Goal: Transaction & Acquisition: Book appointment/travel/reservation

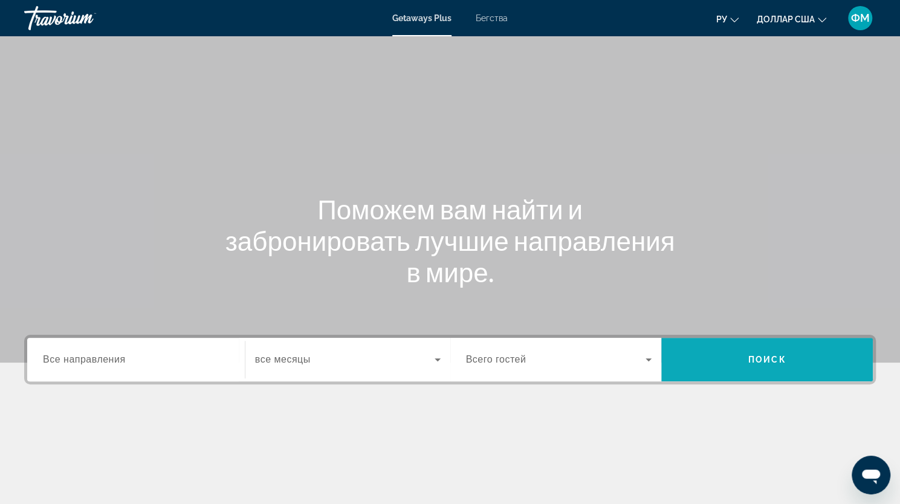
click at [751, 356] on span "Поиск" at bounding box center [767, 360] width 38 height 10
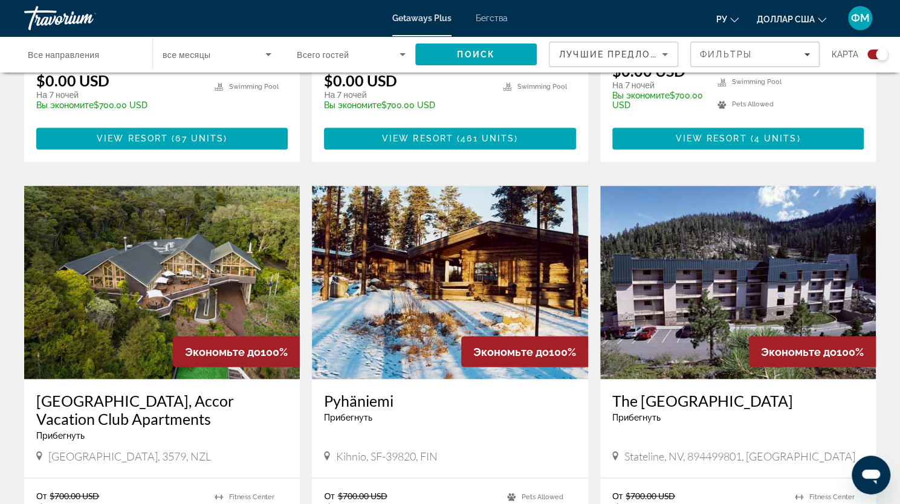
scroll to position [1185, 0]
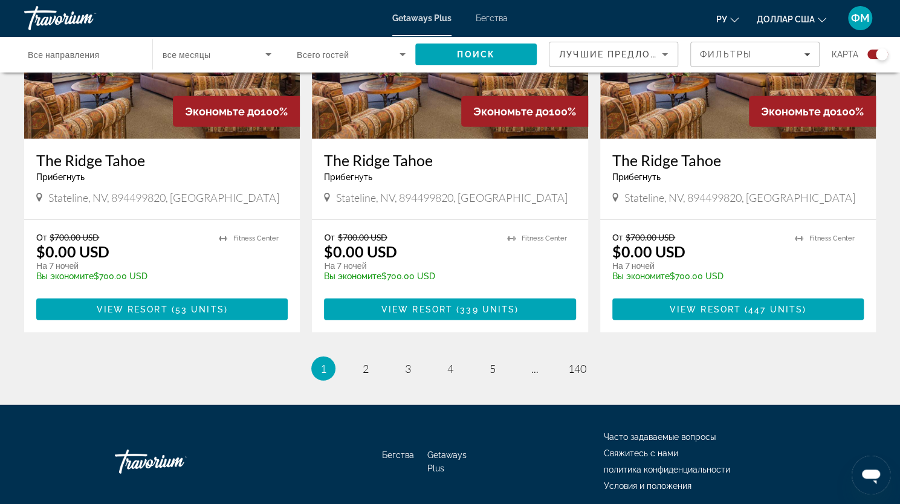
scroll to position [1861, 0]
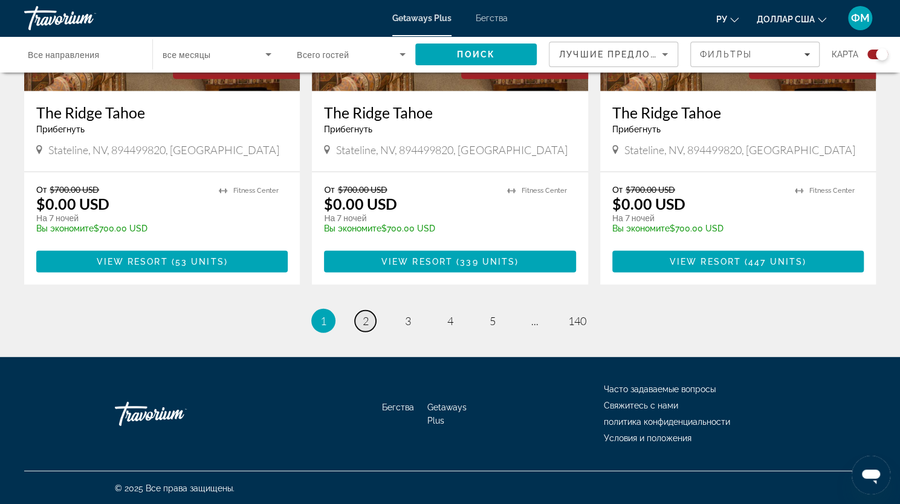
click at [366, 319] on span "2" at bounding box center [366, 320] width 6 height 13
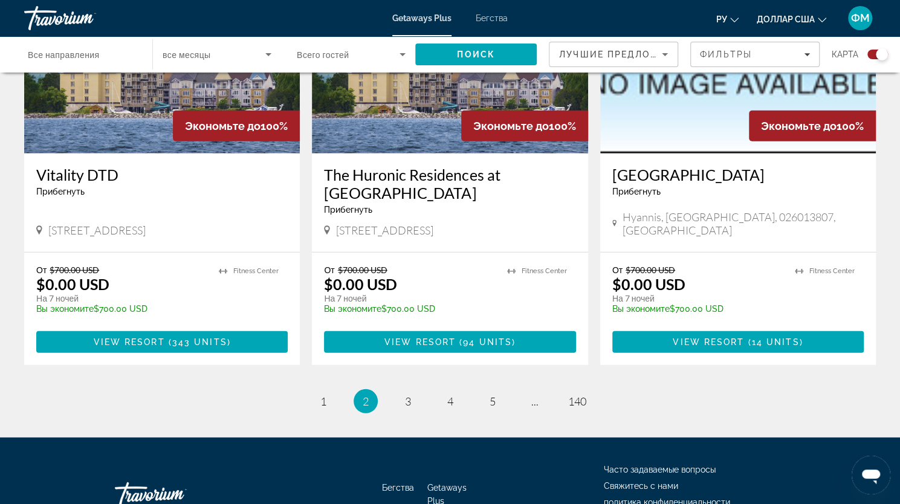
scroll to position [1868, 0]
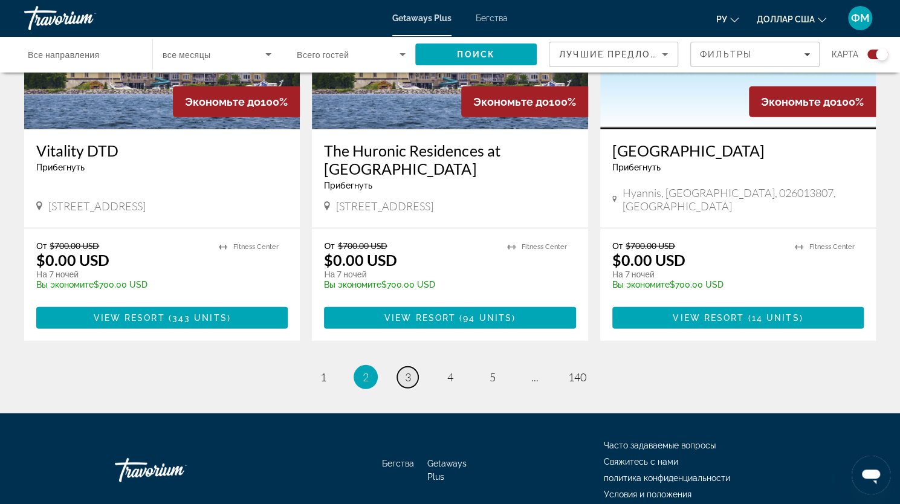
click at [406, 371] on span "3" at bounding box center [408, 377] width 6 height 13
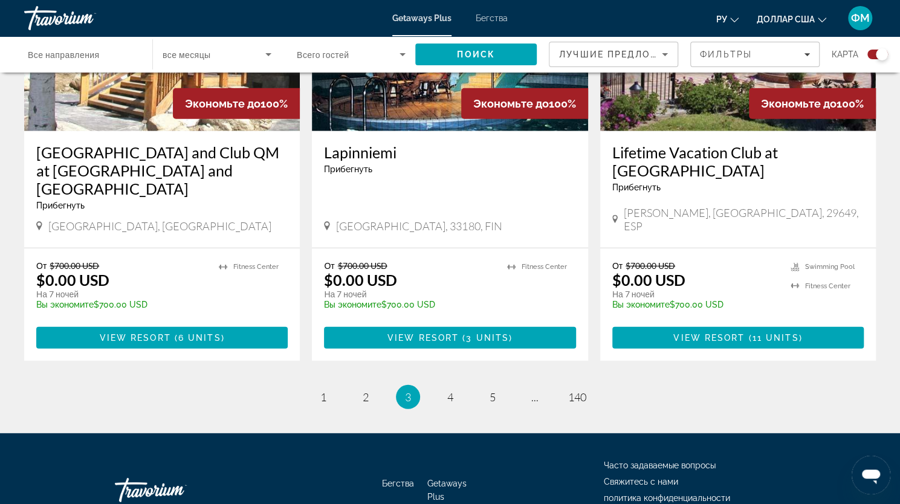
scroll to position [1879, 0]
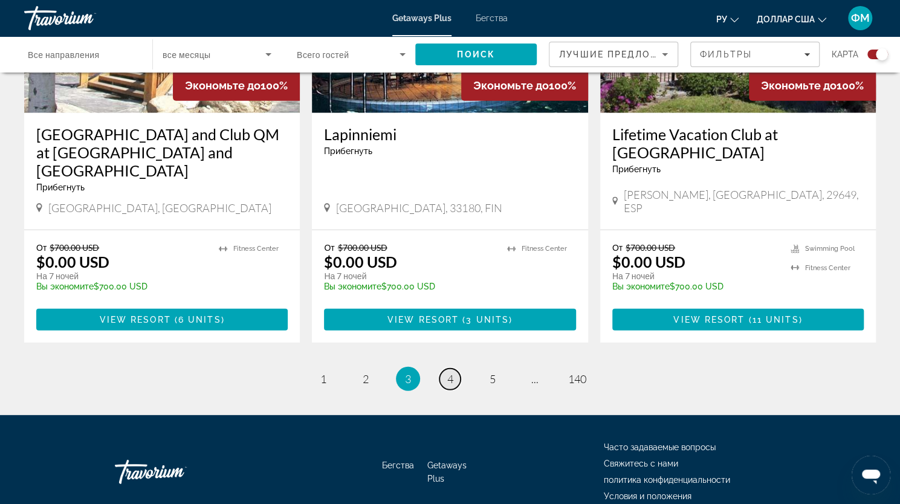
click at [445, 369] on link "page 4" at bounding box center [449, 379] width 21 height 21
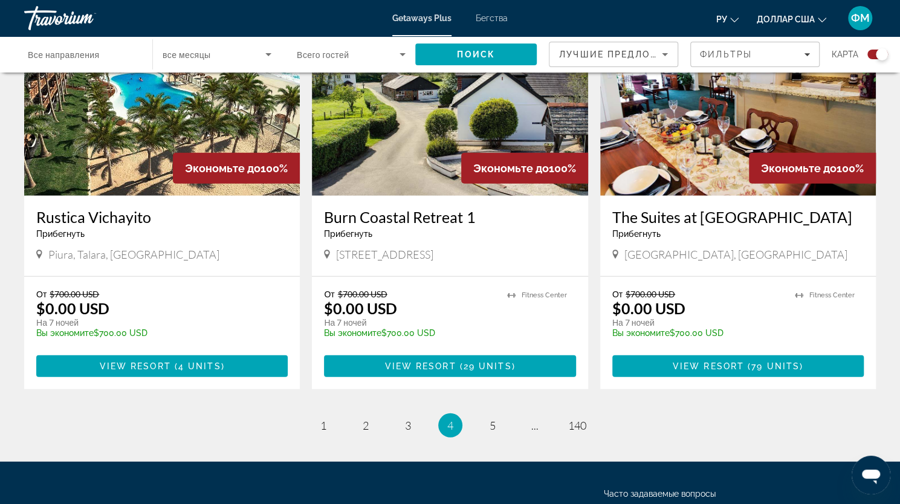
scroll to position [1805, 0]
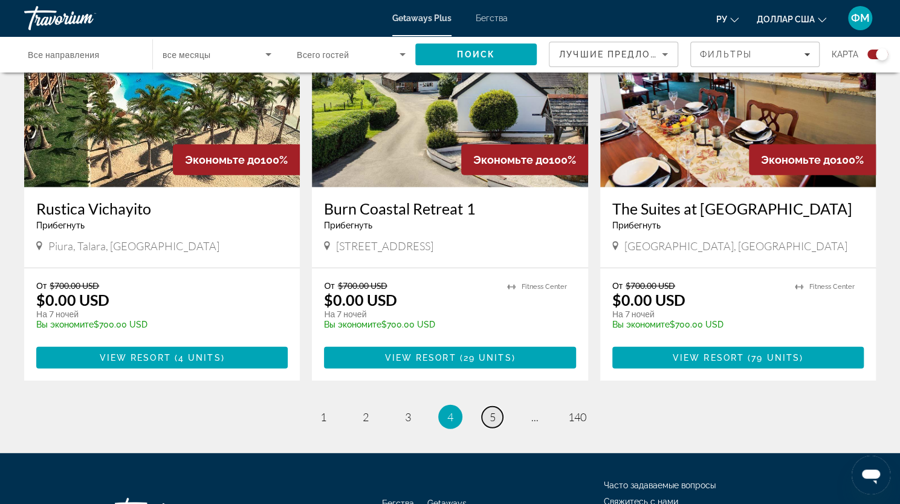
click at [491, 410] on span "5" at bounding box center [493, 416] width 6 height 13
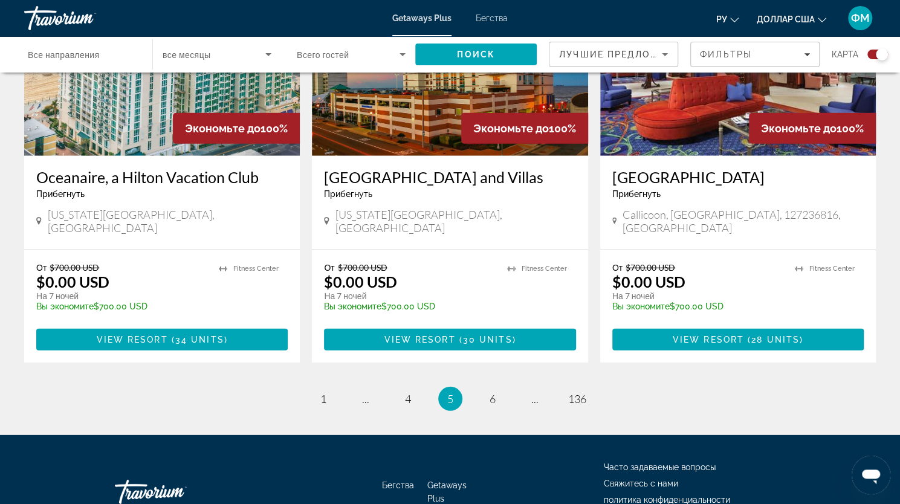
scroll to position [1843, 0]
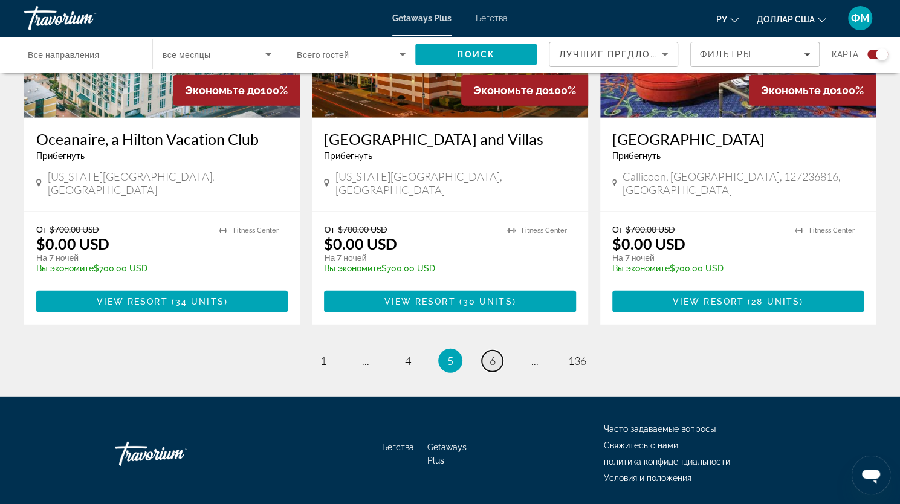
click at [487, 351] on link "page 6" at bounding box center [492, 361] width 21 height 21
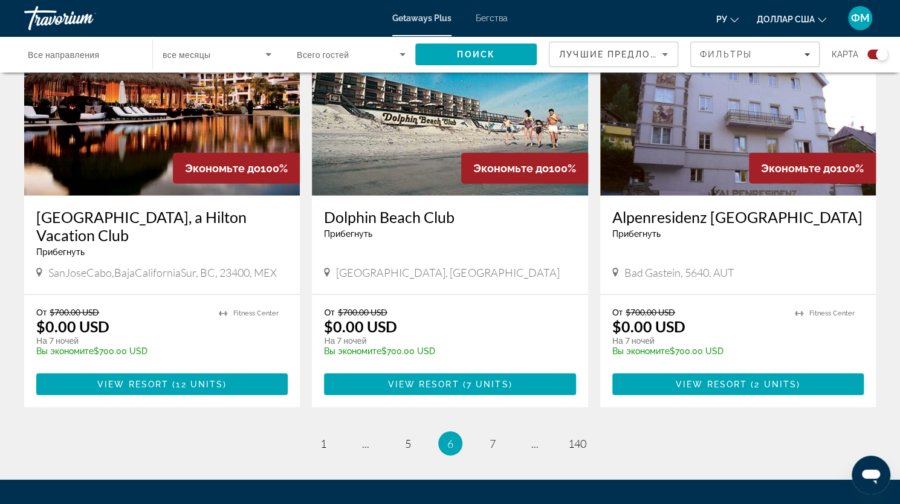
scroll to position [1772, 0]
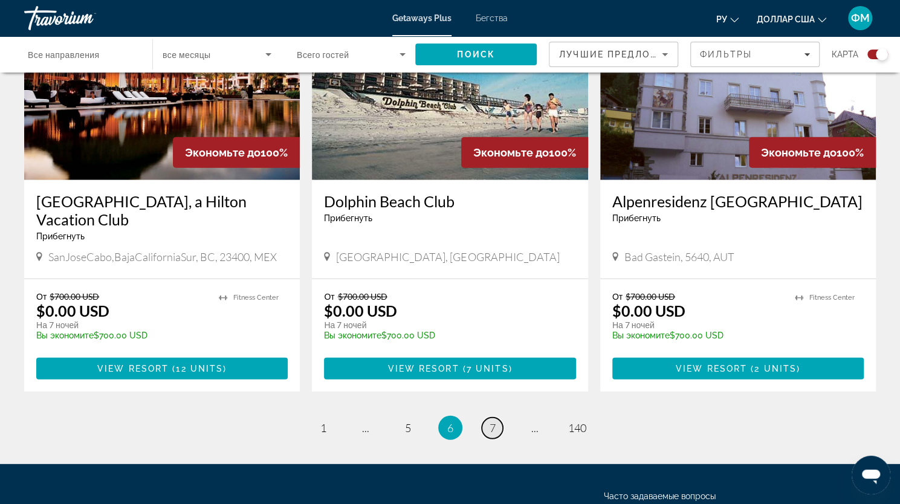
click at [496, 418] on link "page 7" at bounding box center [492, 428] width 21 height 21
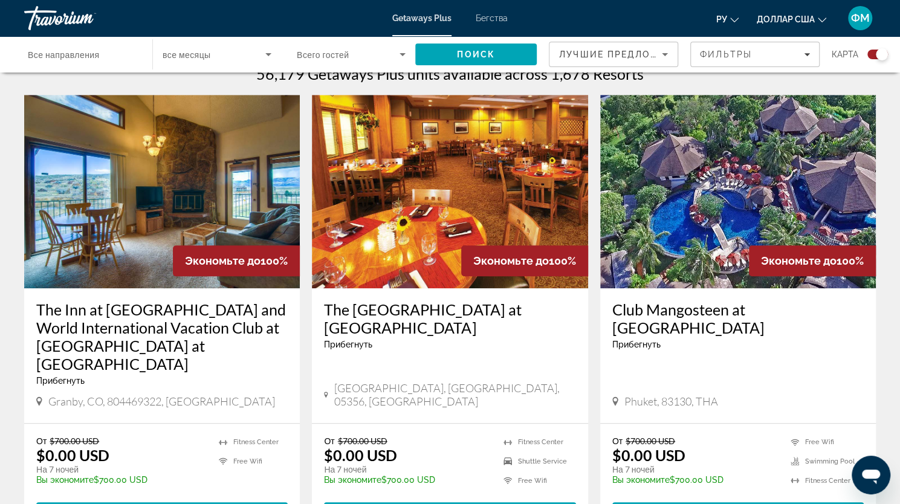
scroll to position [419, 0]
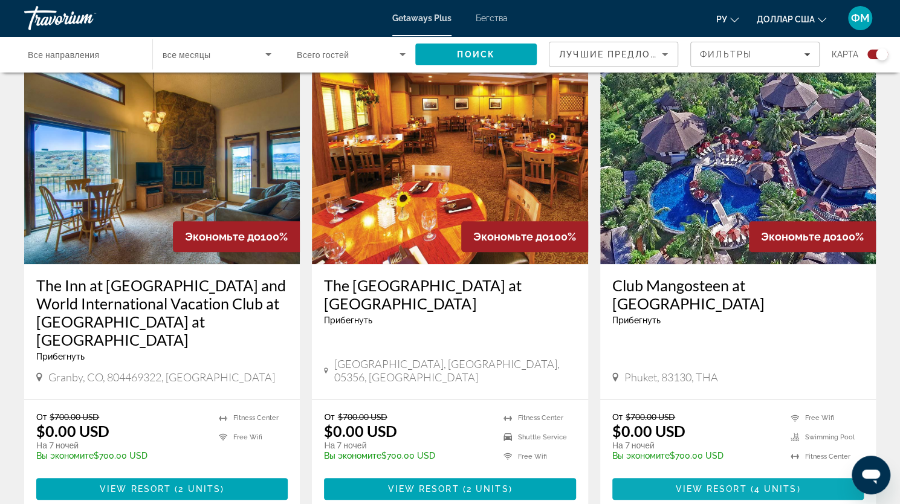
click at [777, 484] on span "4 units" at bounding box center [775, 489] width 43 height 10
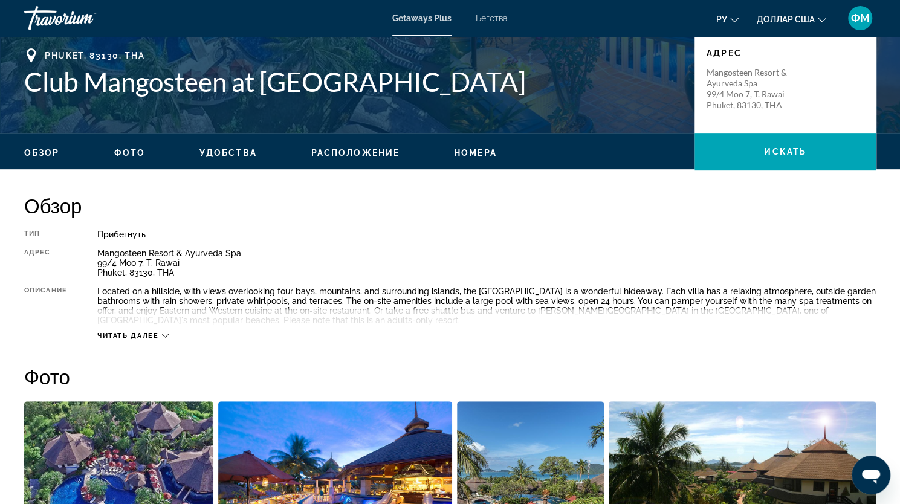
scroll to position [274, 0]
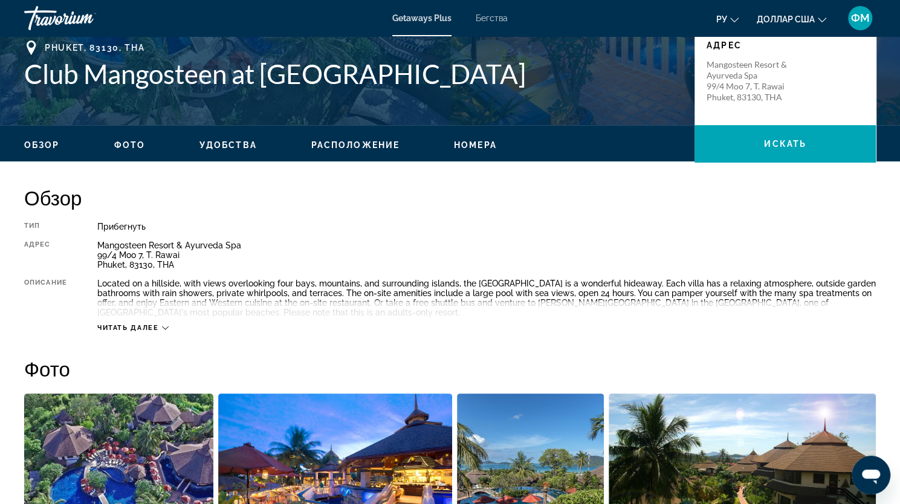
click at [169, 326] on icon "Основное содержание" at bounding box center [165, 328] width 7 height 7
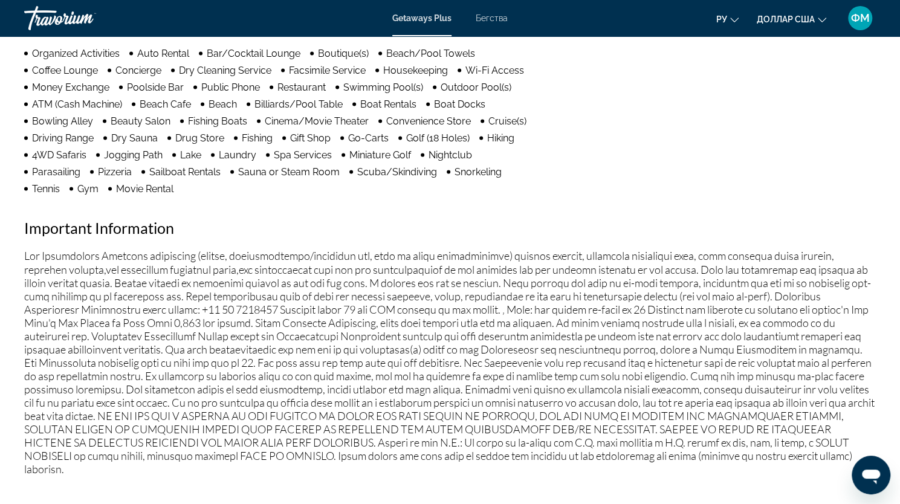
scroll to position [0, 0]
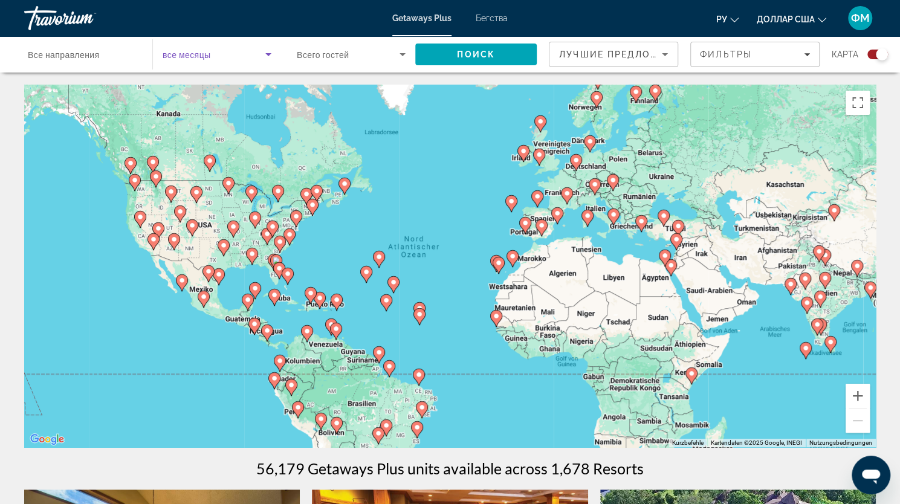
click at [268, 54] on icon "Search widget" at bounding box center [268, 54] width 6 height 3
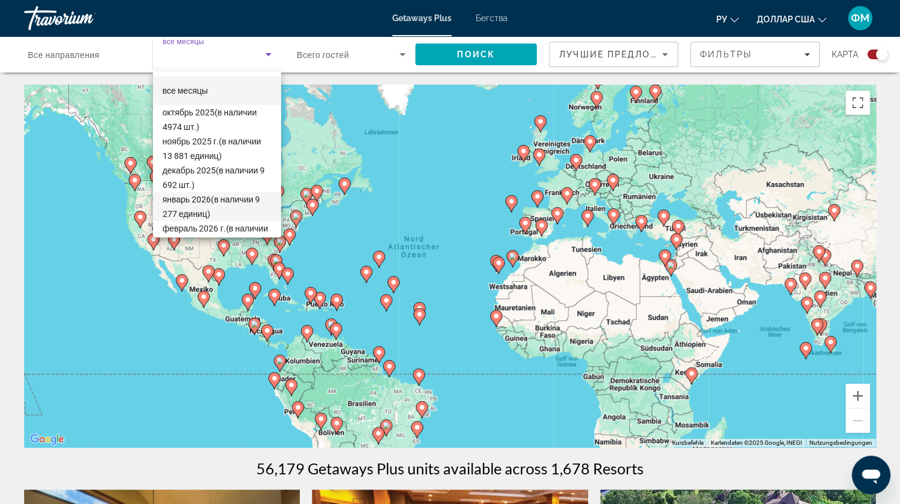
click at [201, 200] on font "январь 2026" at bounding box center [187, 200] width 48 height 10
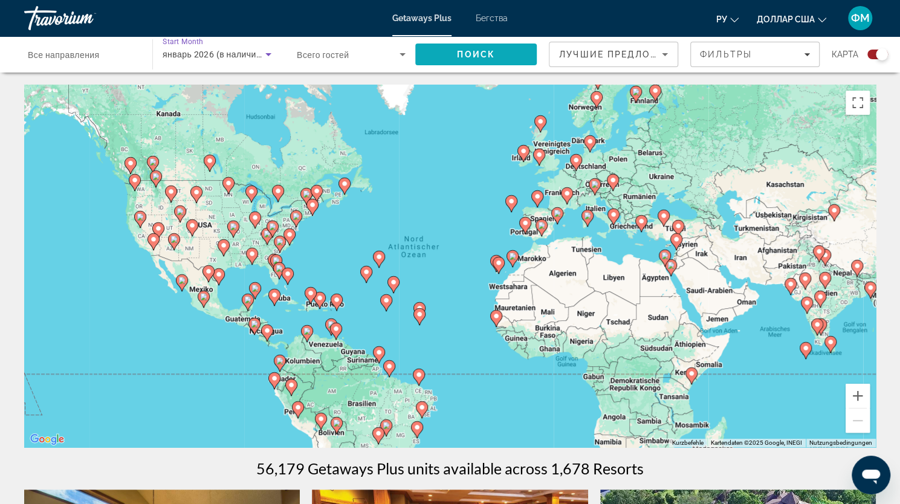
click at [478, 57] on span "Поиск" at bounding box center [476, 55] width 38 height 10
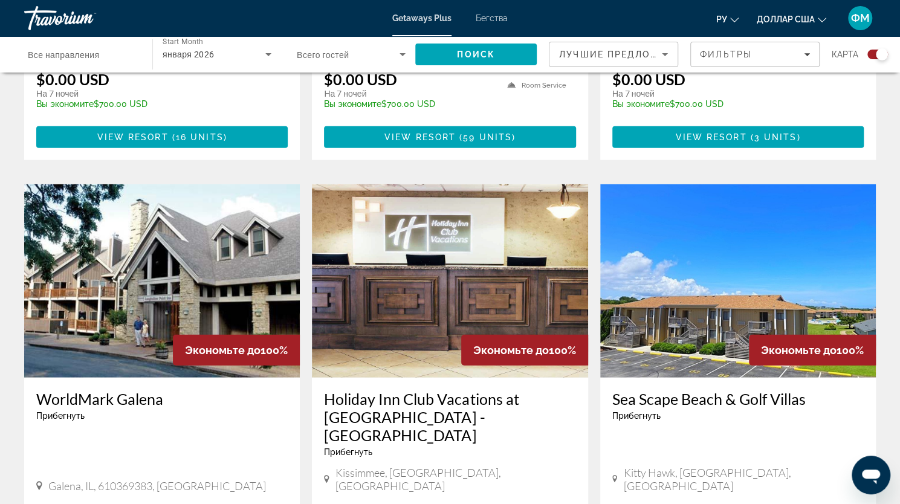
scroll to position [1717, 0]
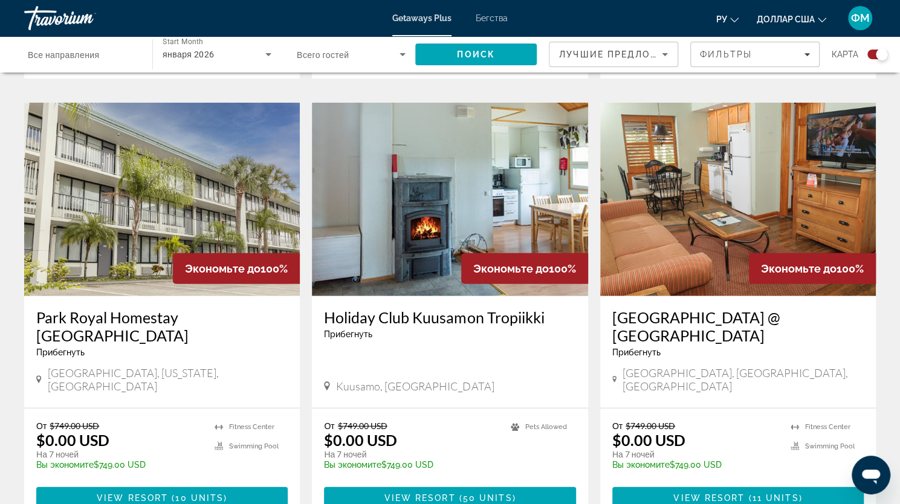
scroll to position [1740, 0]
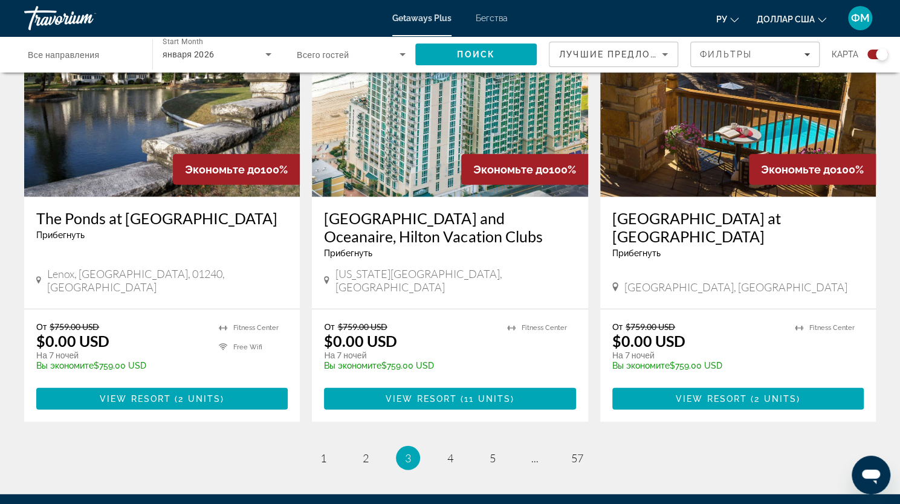
scroll to position [1862, 0]
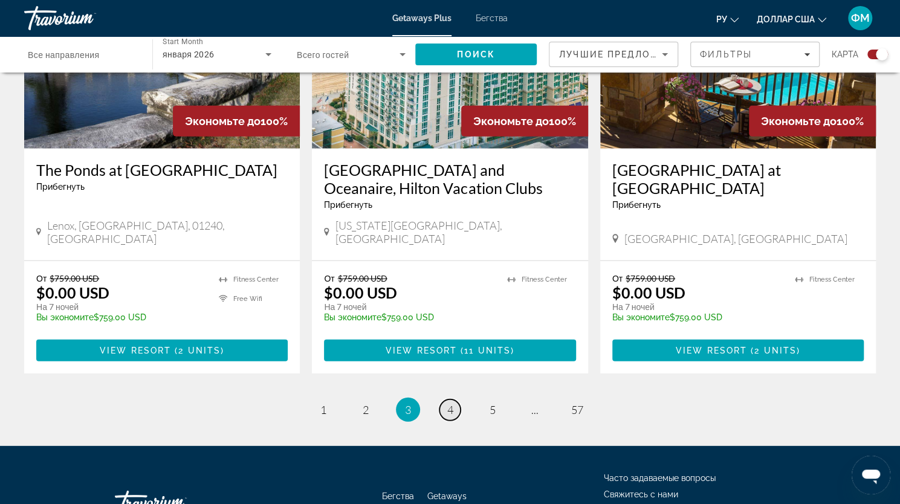
click at [450, 403] on span "4" at bounding box center [450, 409] width 6 height 13
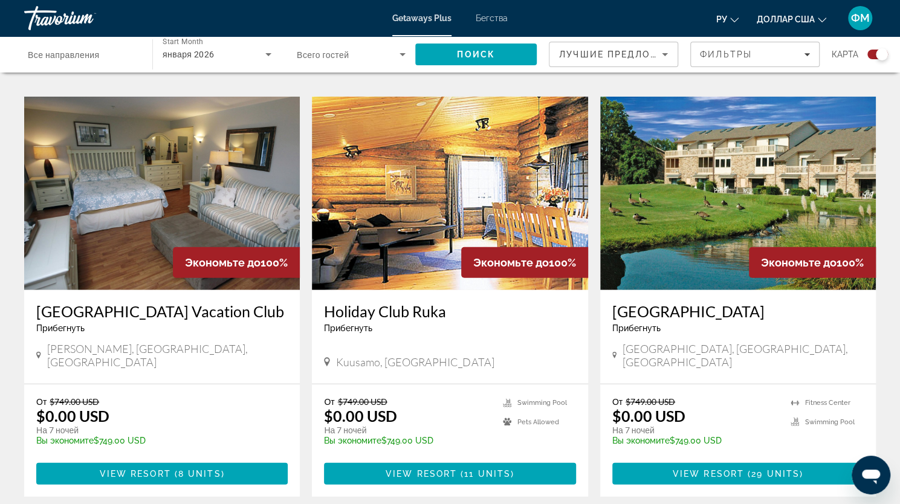
scroll to position [1781, 0]
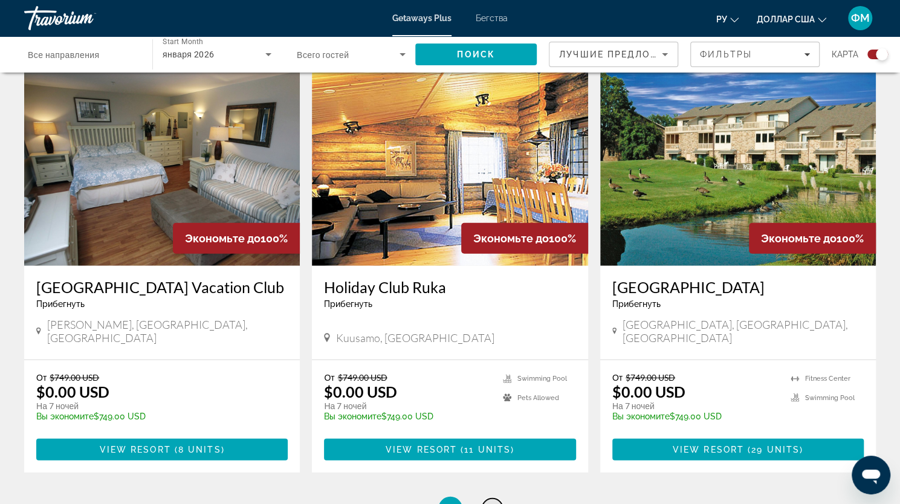
click at [493, 502] on span "5" at bounding box center [493, 508] width 6 height 13
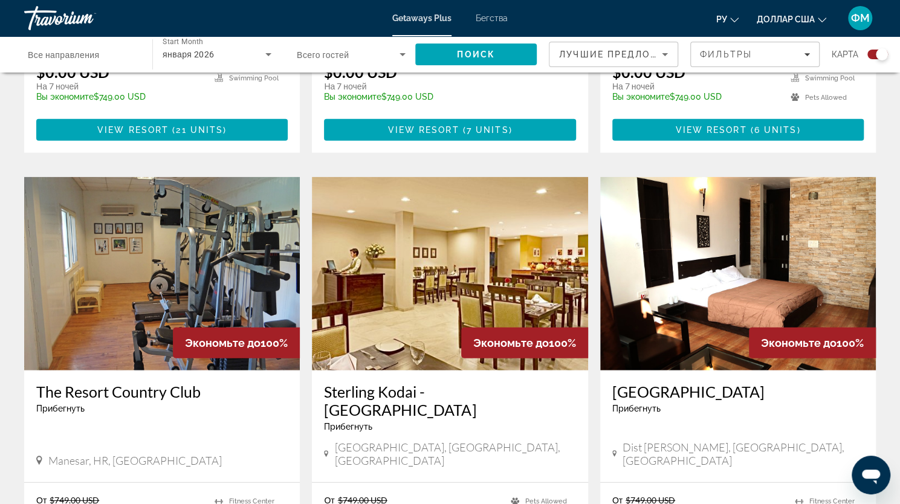
scroll to position [1725, 0]
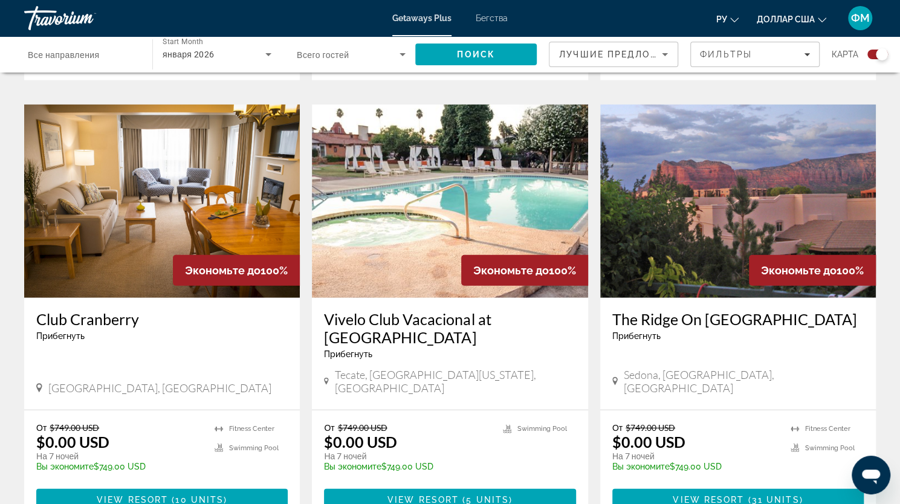
scroll to position [1717, 0]
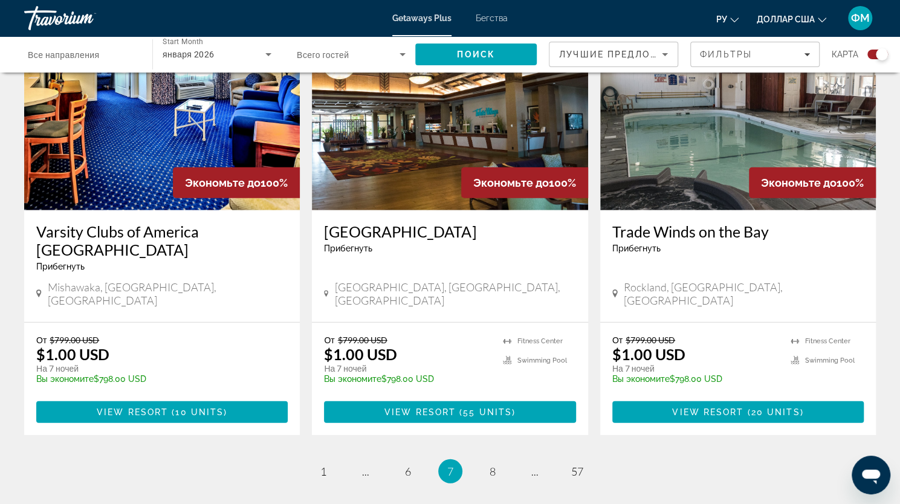
scroll to position [1861, 0]
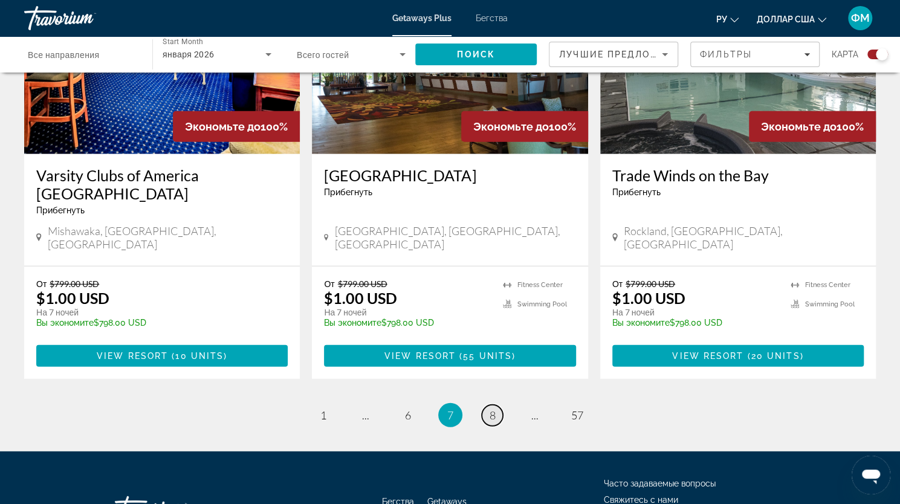
click at [493, 409] on span "8" at bounding box center [493, 415] width 6 height 13
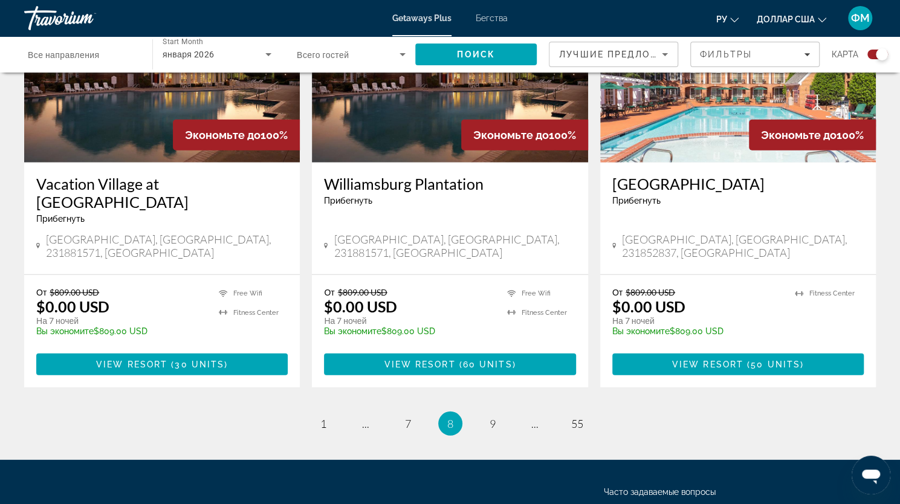
scroll to position [1861, 0]
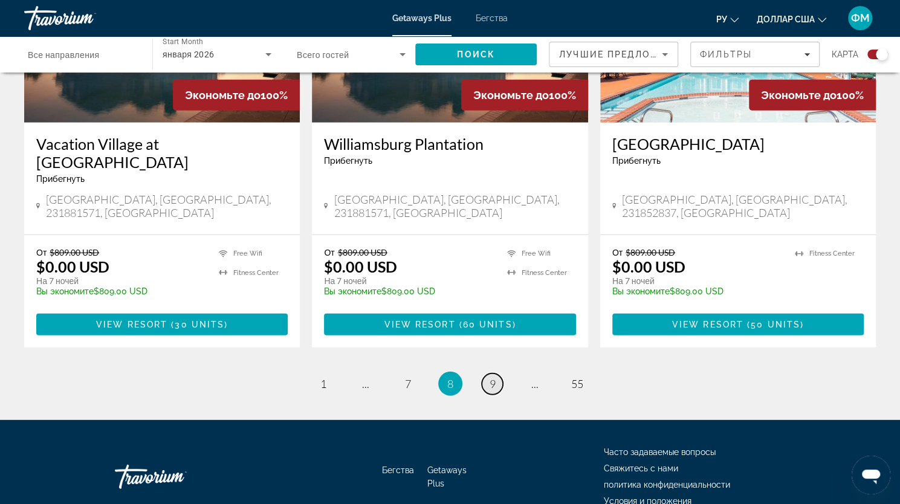
click at [491, 377] on span "9" at bounding box center [493, 383] width 6 height 13
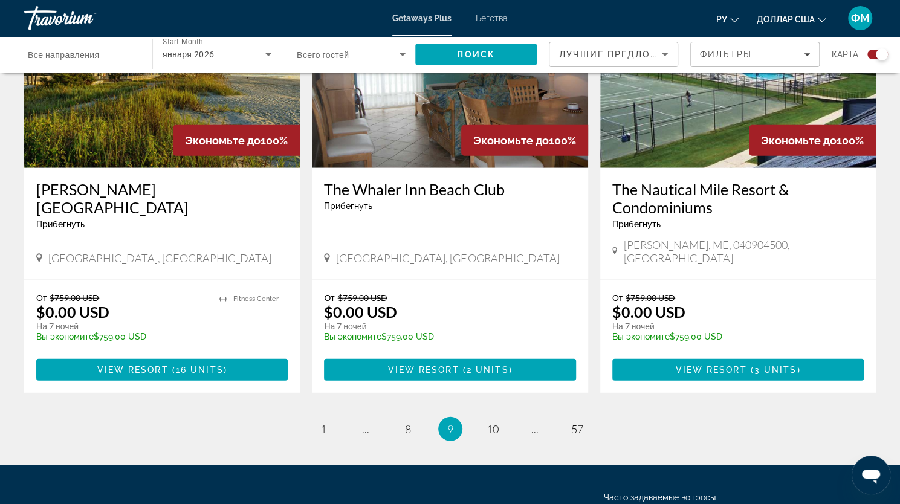
scroll to position [1853, 0]
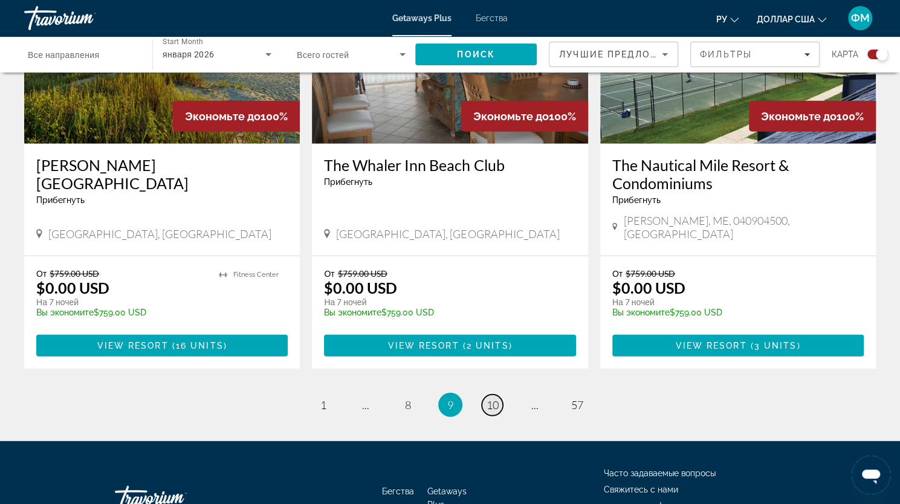
click at [497, 398] on span "10" at bounding box center [493, 404] width 12 height 13
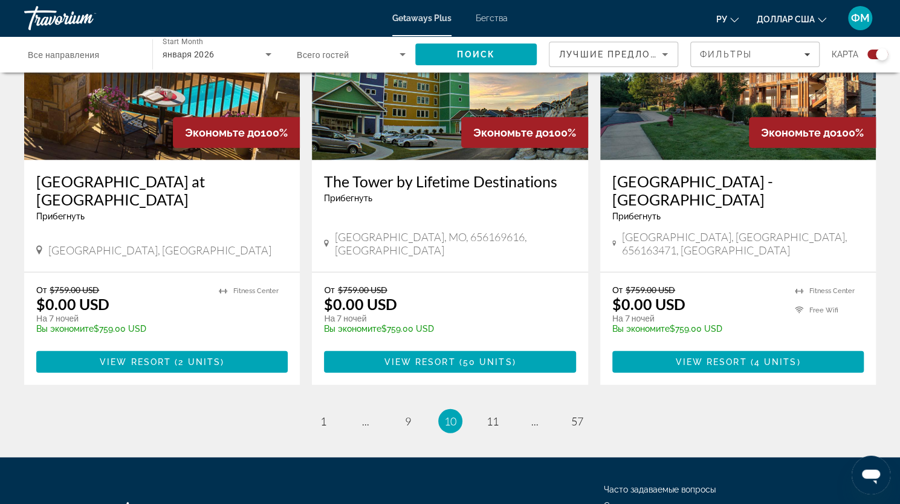
scroll to position [1879, 0]
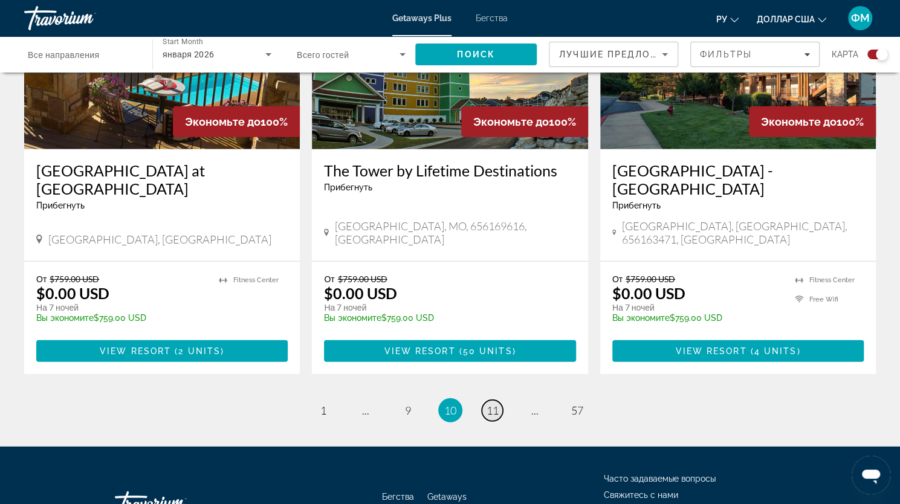
click at [493, 404] on span "11" at bounding box center [493, 410] width 12 height 13
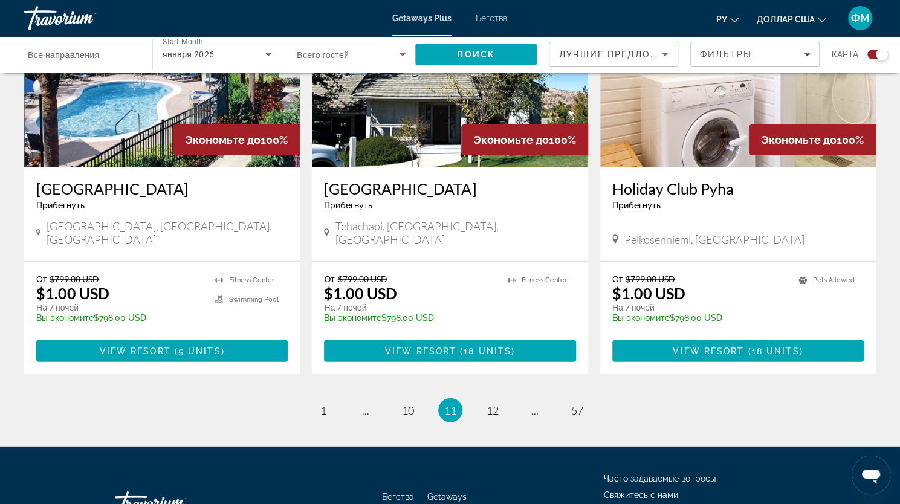
scroll to position [1861, 0]
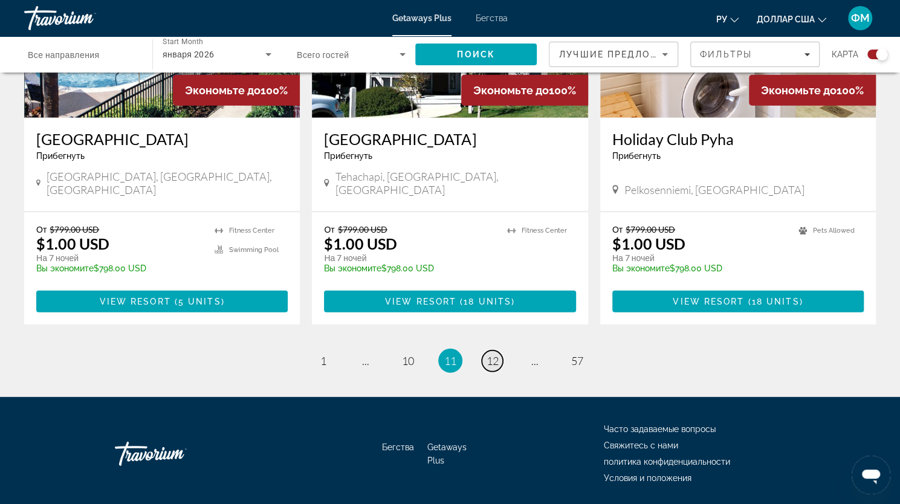
click at [492, 354] on span "12" at bounding box center [493, 360] width 12 height 13
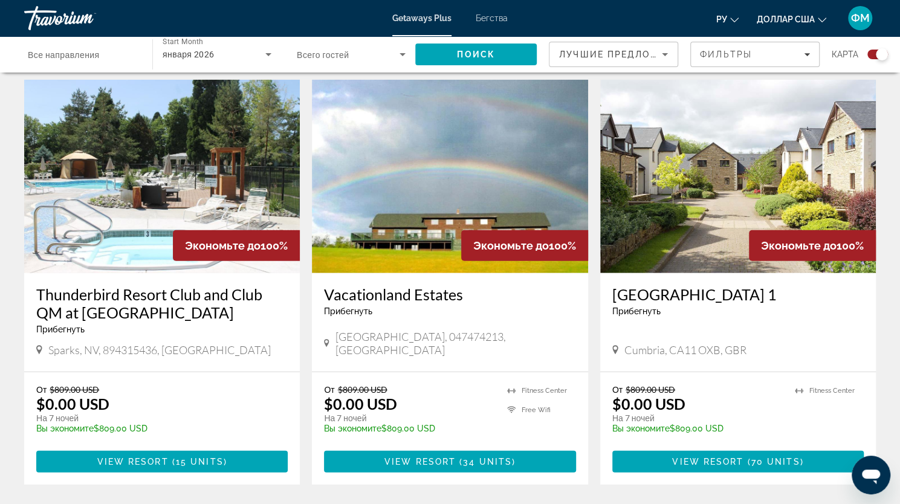
scroll to position [1813, 0]
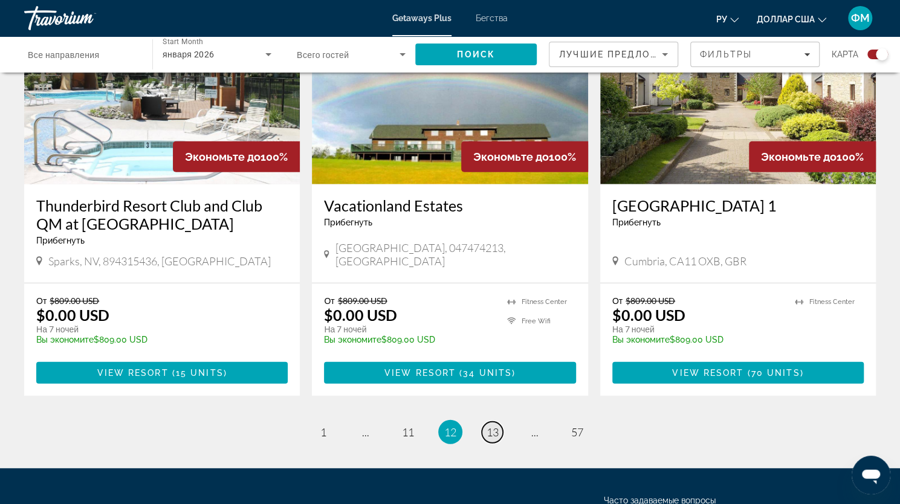
click at [491, 426] on span "13" at bounding box center [493, 432] width 12 height 13
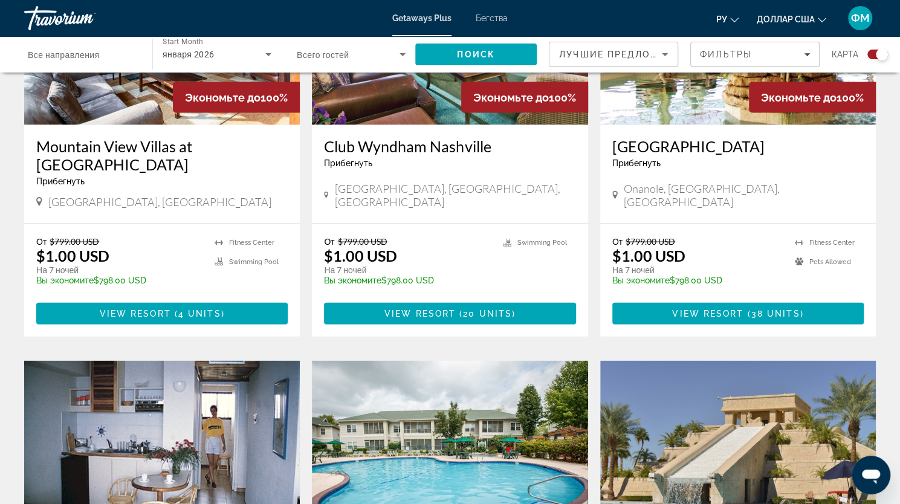
scroll to position [1457, 0]
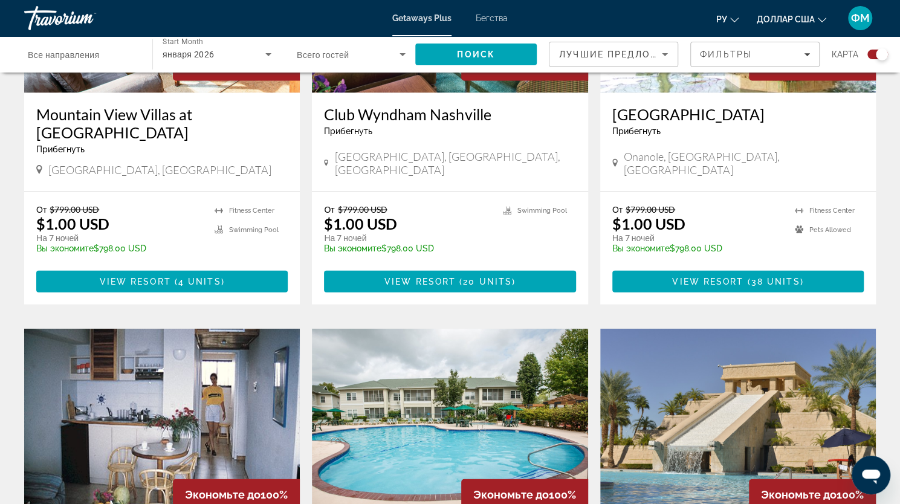
click at [92, 55] on span "Все направления" at bounding box center [64, 55] width 72 height 10
click at [92, 55] on input "Destination Все направления" at bounding box center [82, 55] width 109 height 15
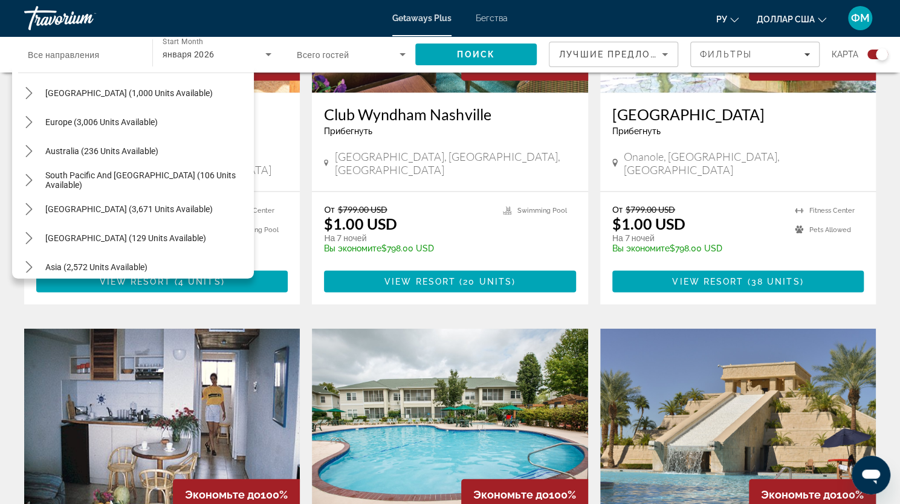
scroll to position [1481, 0]
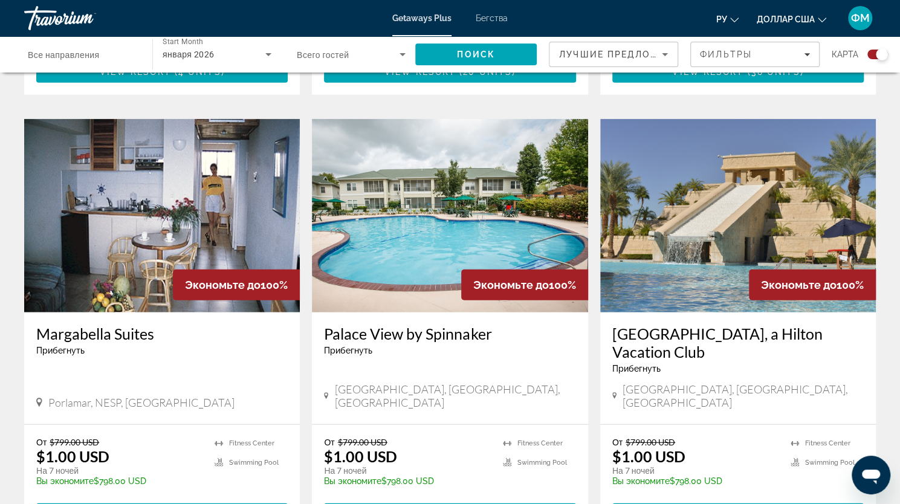
scroll to position [1699, 0]
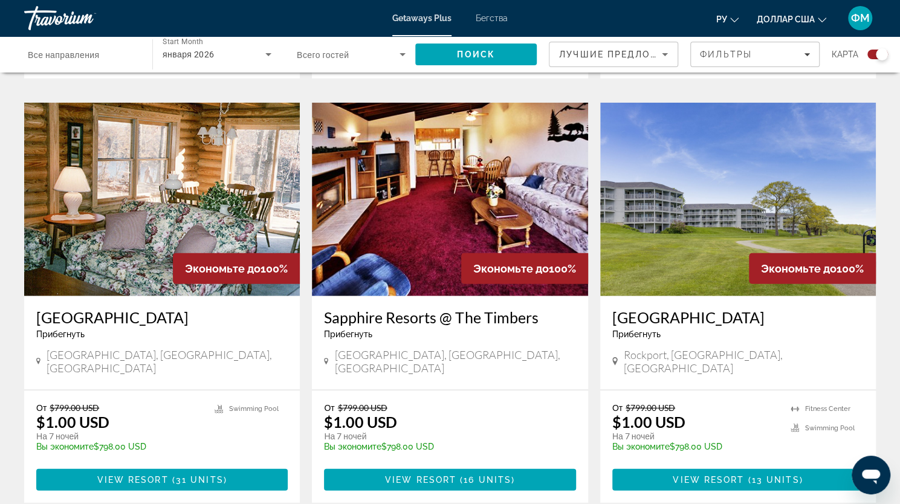
scroll to position [1772, 0]
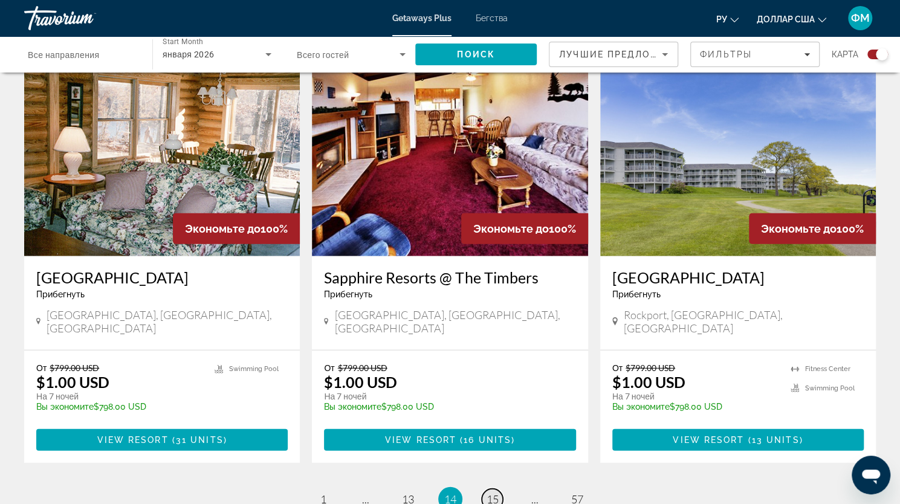
click at [497, 493] on span "15" at bounding box center [493, 499] width 12 height 13
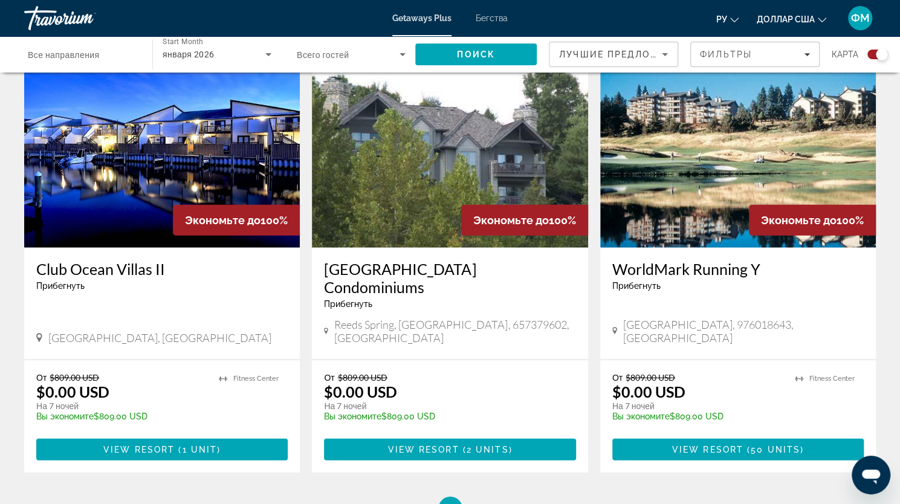
scroll to position [1717, 0]
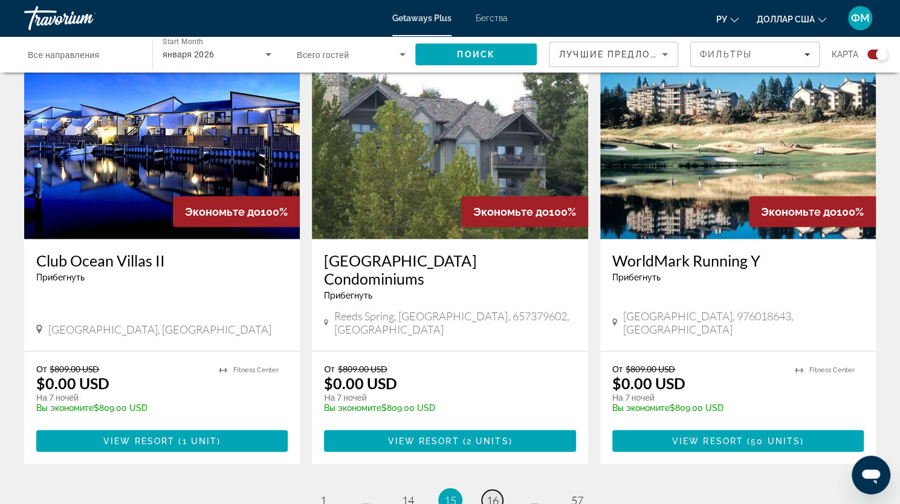
click at [492, 494] on span "16" at bounding box center [493, 500] width 12 height 13
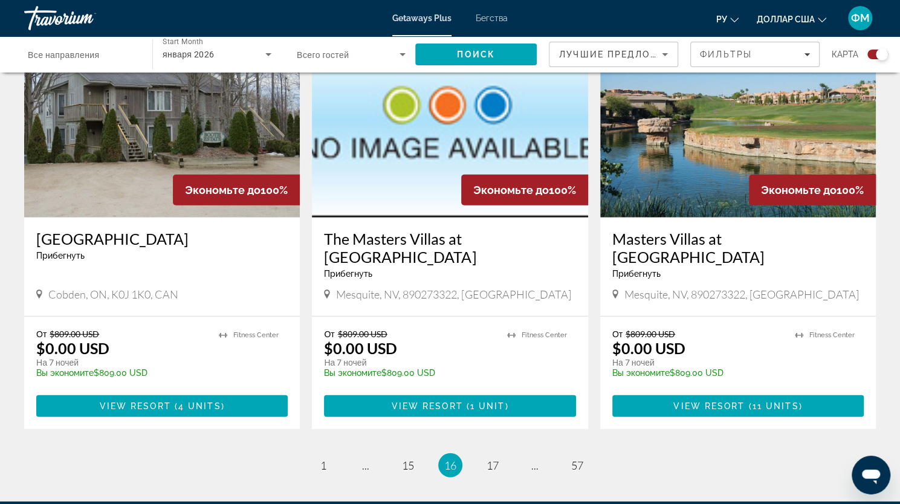
scroll to position [1781, 0]
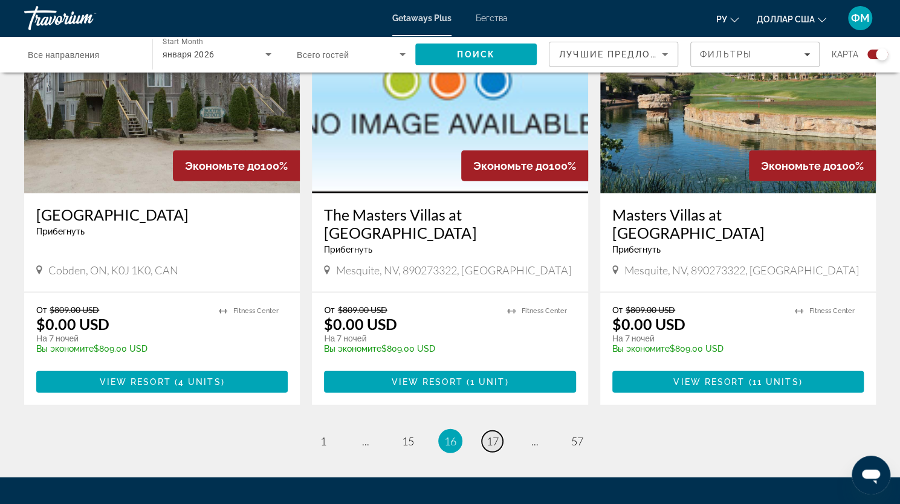
click at [498, 435] on span "17" at bounding box center [493, 441] width 12 height 13
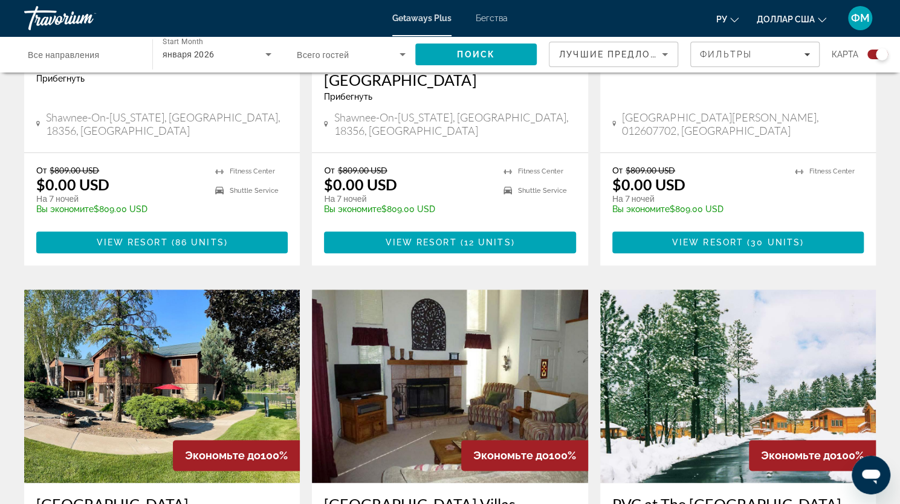
scroll to position [757, 0]
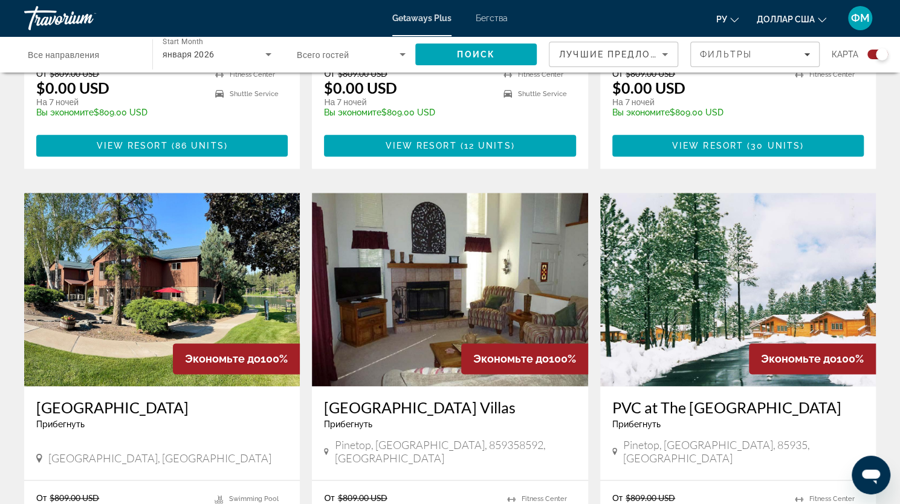
click at [268, 54] on icon "Search widget" at bounding box center [268, 54] width 6 height 3
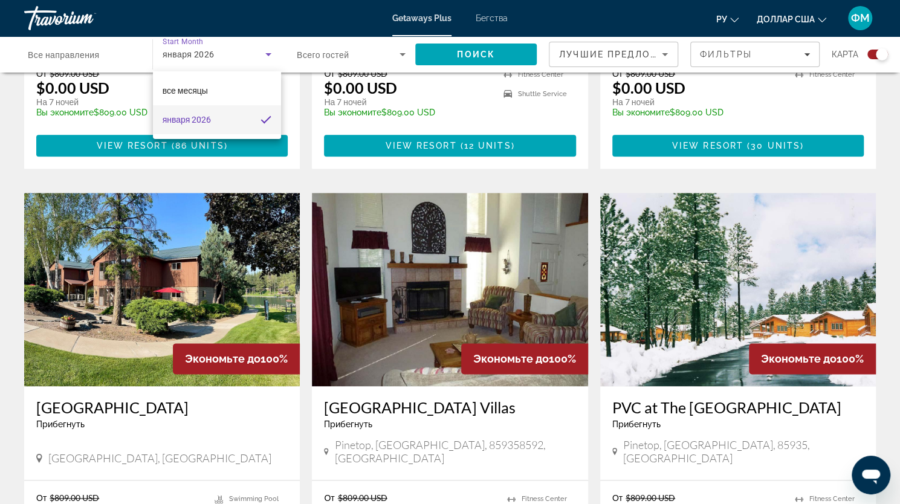
click at [267, 56] on div at bounding box center [450, 252] width 900 height 504
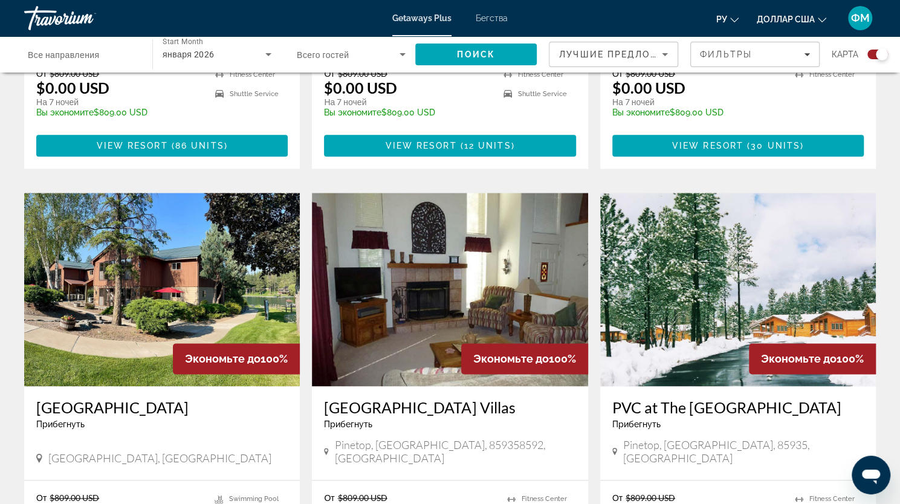
click at [202, 51] on span "января 2026" at bounding box center [188, 55] width 51 height 10
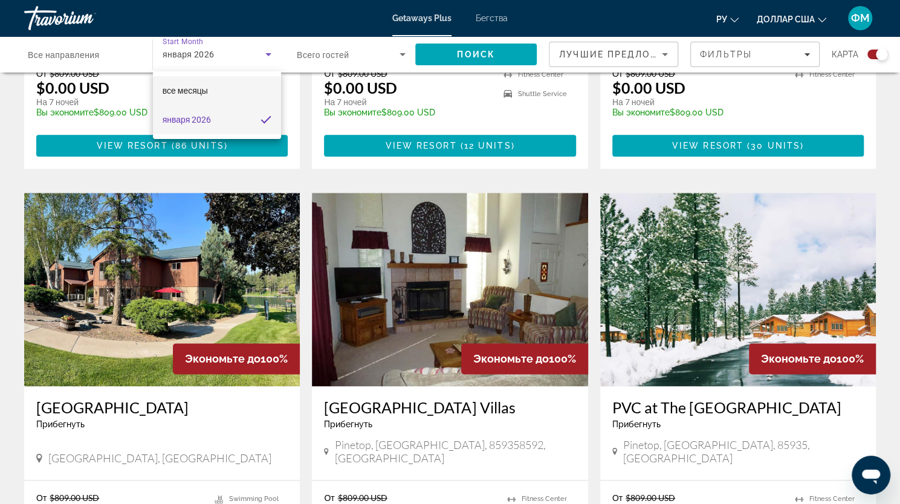
click at [189, 92] on font "все месяцы" at bounding box center [185, 91] width 45 height 10
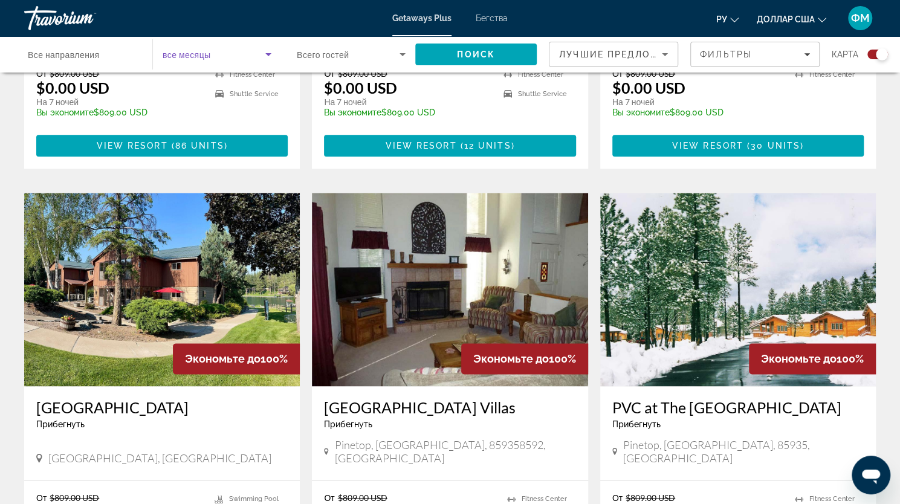
click at [75, 52] on span "Все направления" at bounding box center [64, 55] width 72 height 10
click at [75, 52] on input "Destination Все направления" at bounding box center [82, 55] width 109 height 15
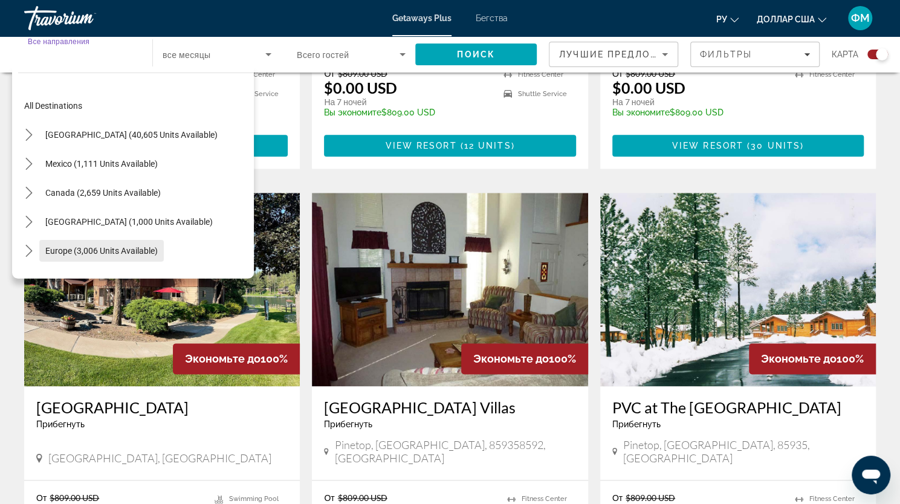
click at [60, 251] on span "Europe (3,006 units available)" at bounding box center [101, 251] width 112 height 10
type input "**********"
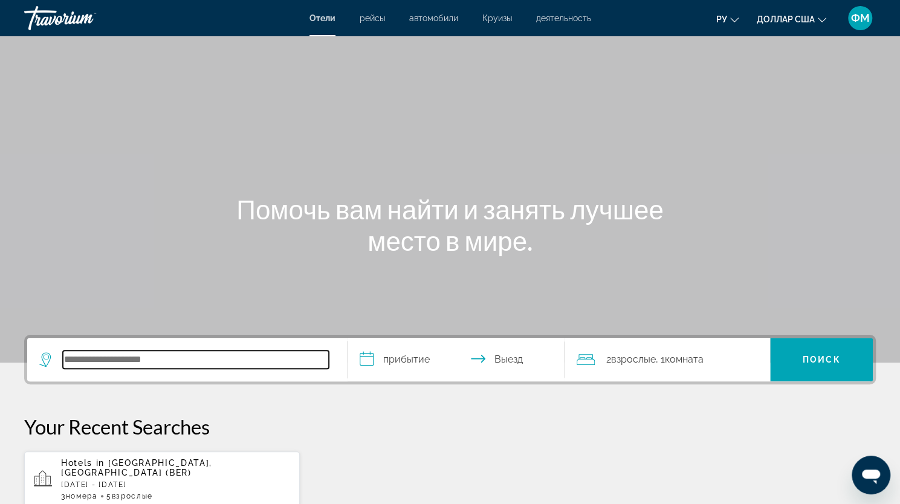
click at [146, 361] on input "Поиск отеля" at bounding box center [196, 360] width 266 height 18
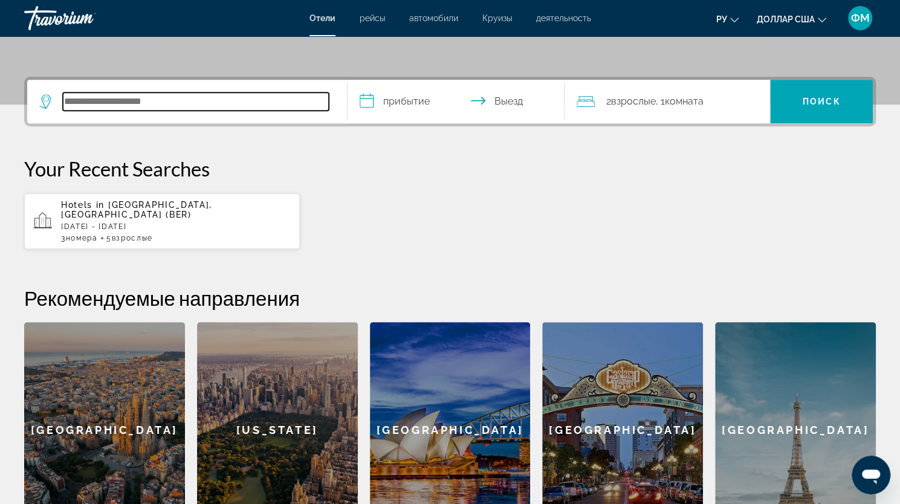
scroll to position [295, 0]
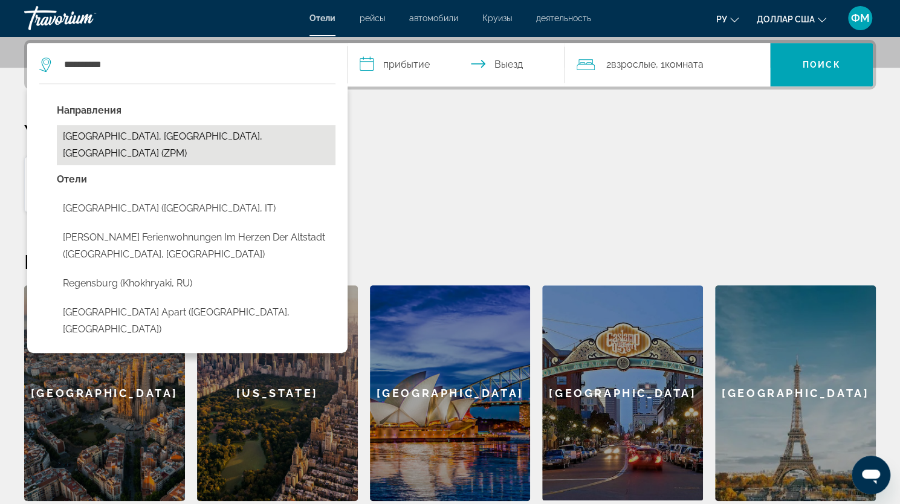
click at [241, 137] on button "[GEOGRAPHIC_DATA], [GEOGRAPHIC_DATA], [GEOGRAPHIC_DATA] (ZPM)" at bounding box center [196, 145] width 279 height 40
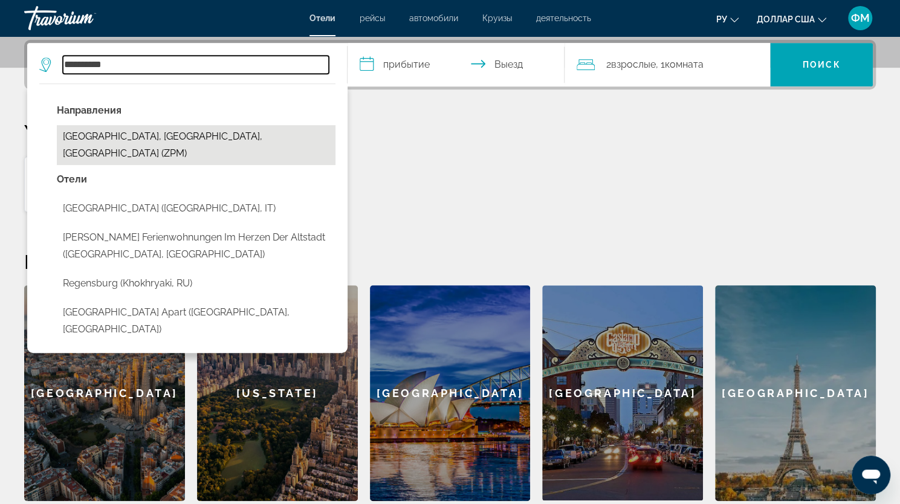
type input "**********"
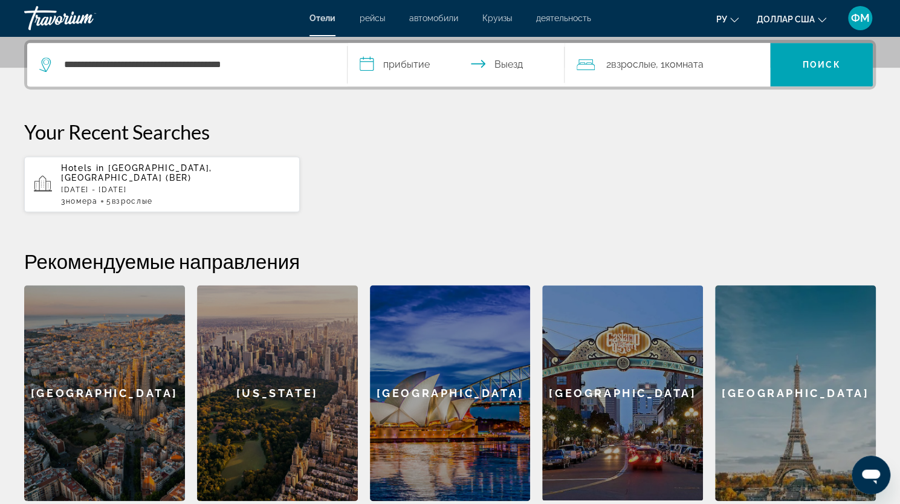
click at [418, 62] on input "**********" at bounding box center [459, 66] width 222 height 47
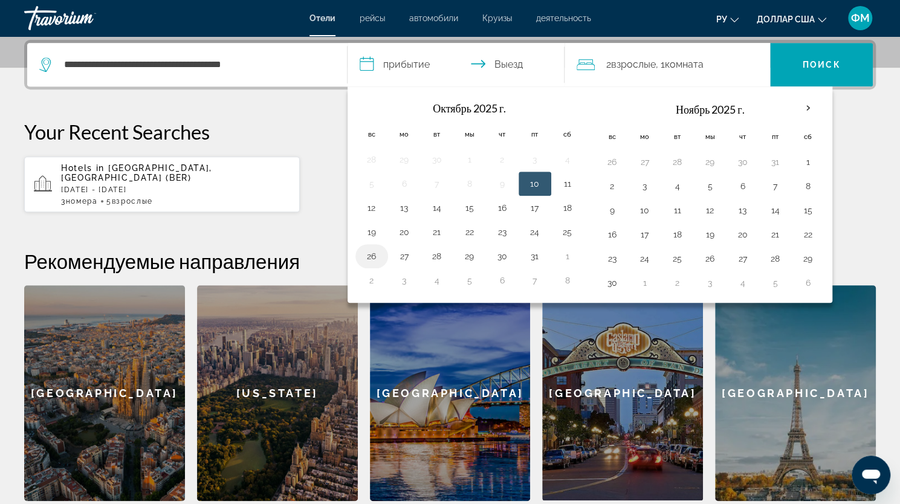
click at [375, 254] on button "26" at bounding box center [371, 256] width 19 height 17
click at [404, 254] on button "27" at bounding box center [404, 256] width 19 height 17
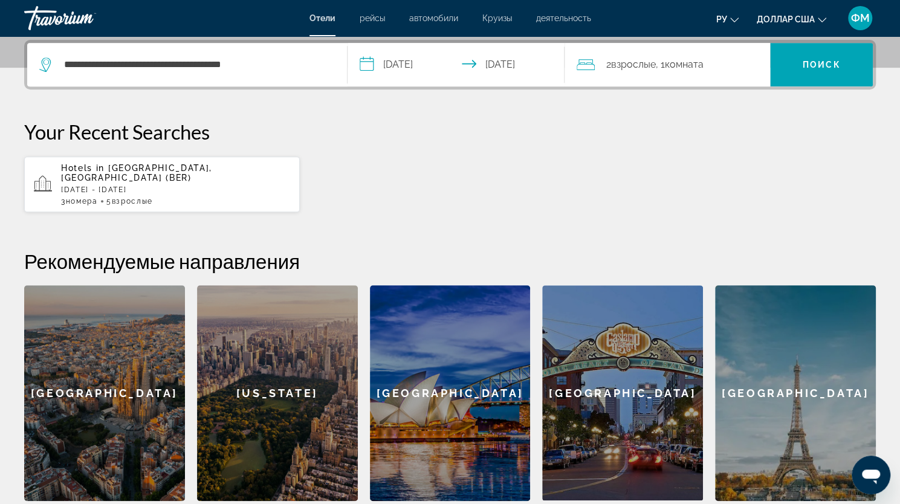
click at [422, 66] on input "**********" at bounding box center [459, 66] width 222 height 47
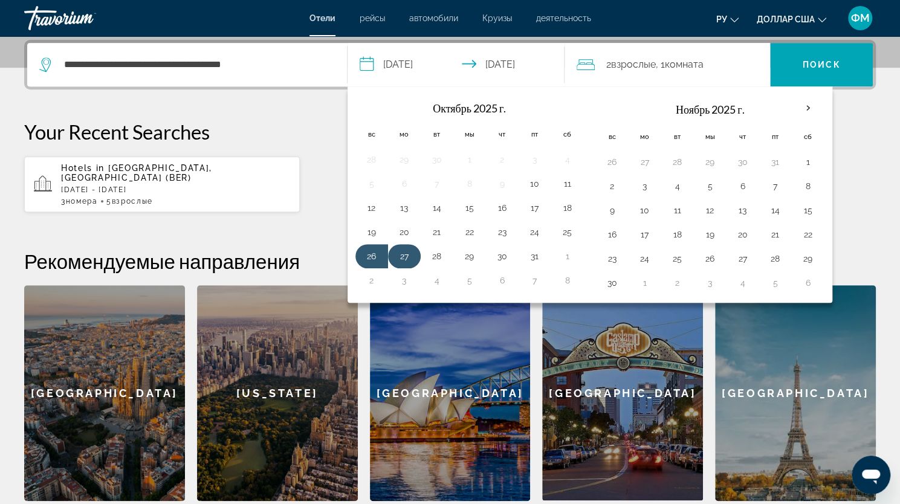
click at [404, 254] on button "27" at bounding box center [404, 256] width 19 height 17
click at [443, 256] on button "28" at bounding box center [436, 256] width 19 height 17
type input "**********"
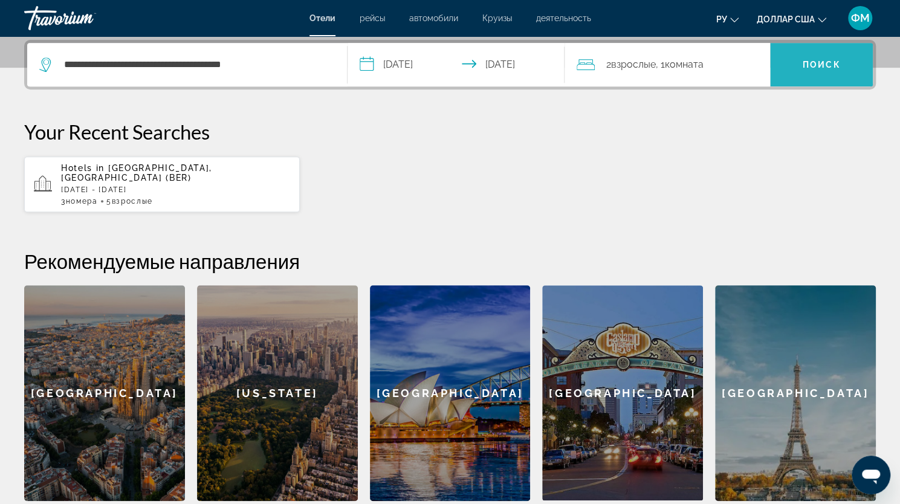
click at [816, 73] on span "Поиск" at bounding box center [821, 64] width 103 height 29
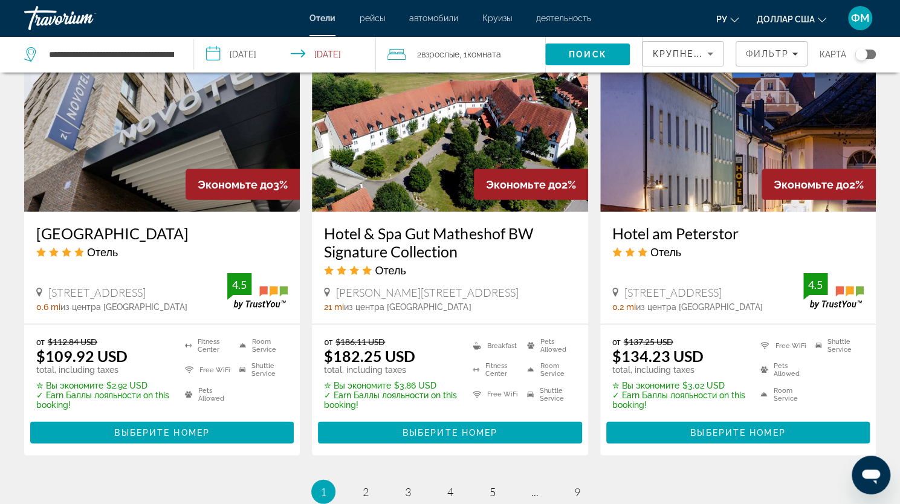
scroll to position [1555, 0]
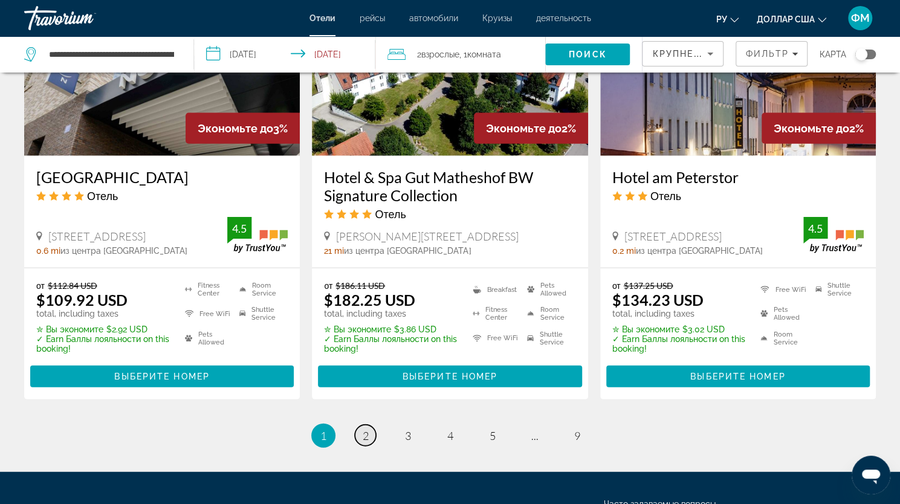
click at [361, 429] on link "page 2" at bounding box center [365, 435] width 21 height 21
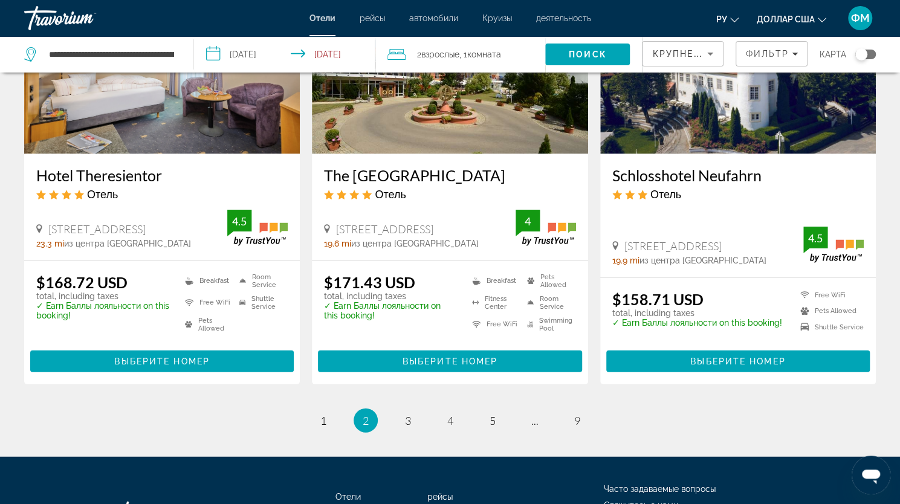
scroll to position [1523, 0]
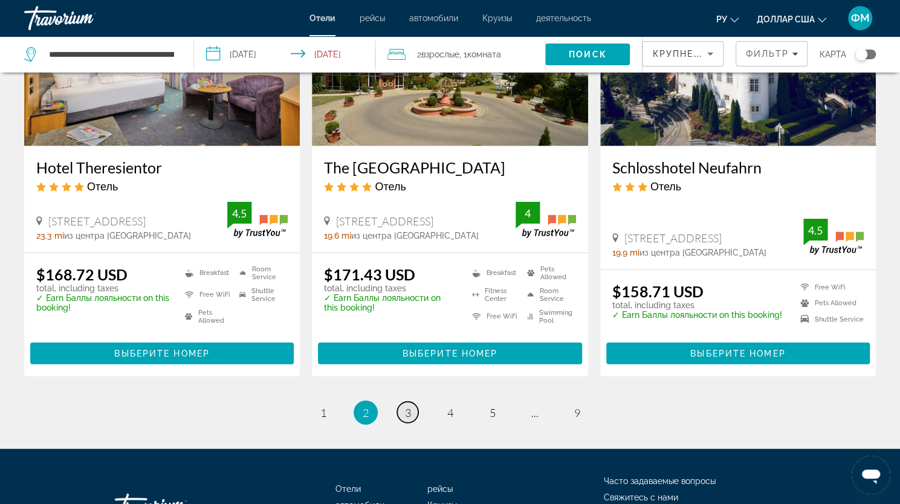
click at [408, 419] on span "3" at bounding box center [408, 412] width 6 height 13
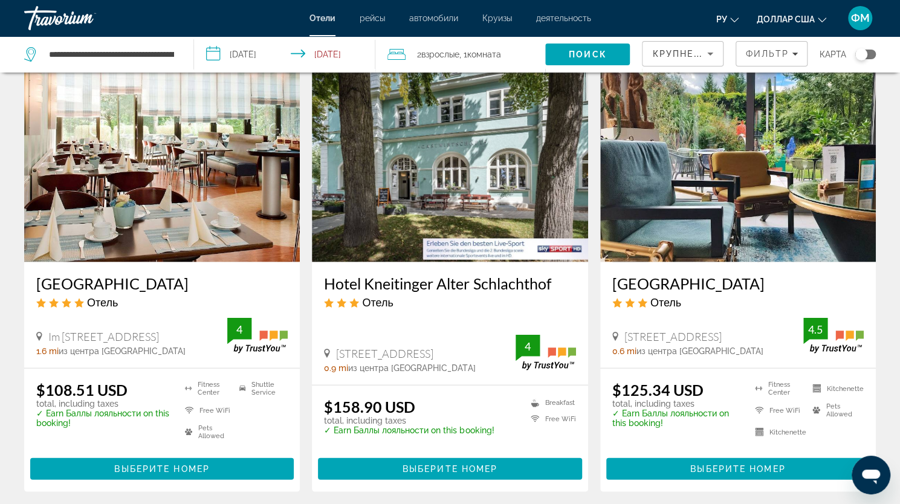
scroll to position [1450, 0]
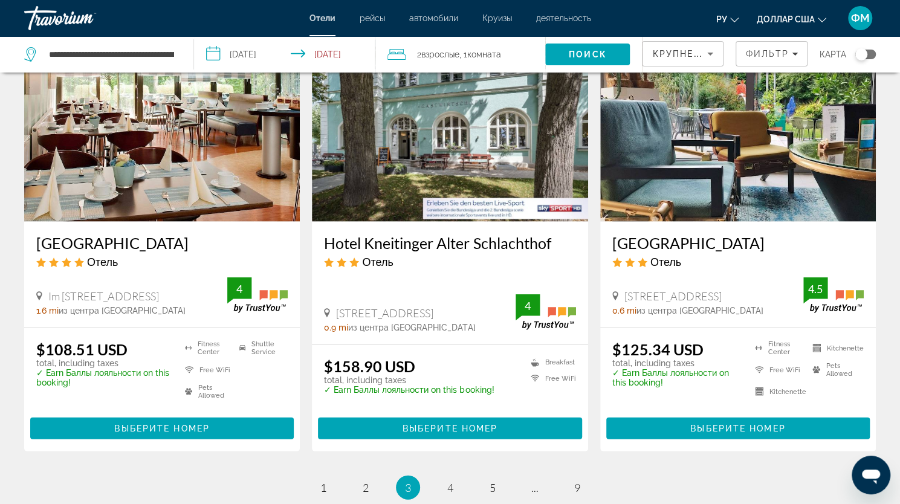
click at [218, 171] on img "Основное содержание" at bounding box center [162, 124] width 276 height 193
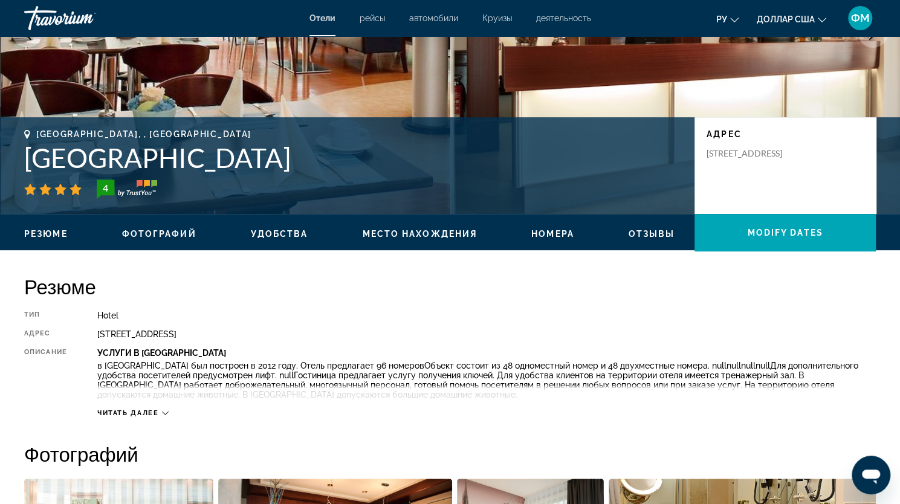
scroll to position [193, 0]
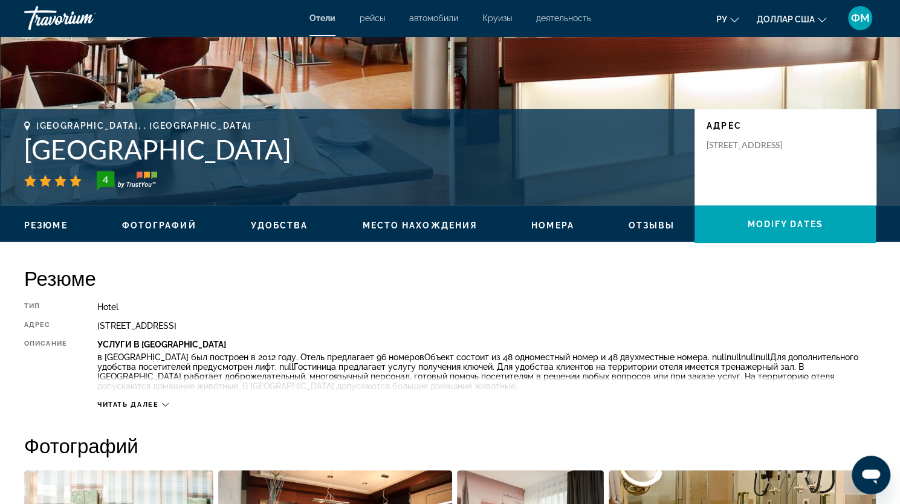
click at [166, 406] on icon "Основное содержание" at bounding box center [165, 404] width 7 height 7
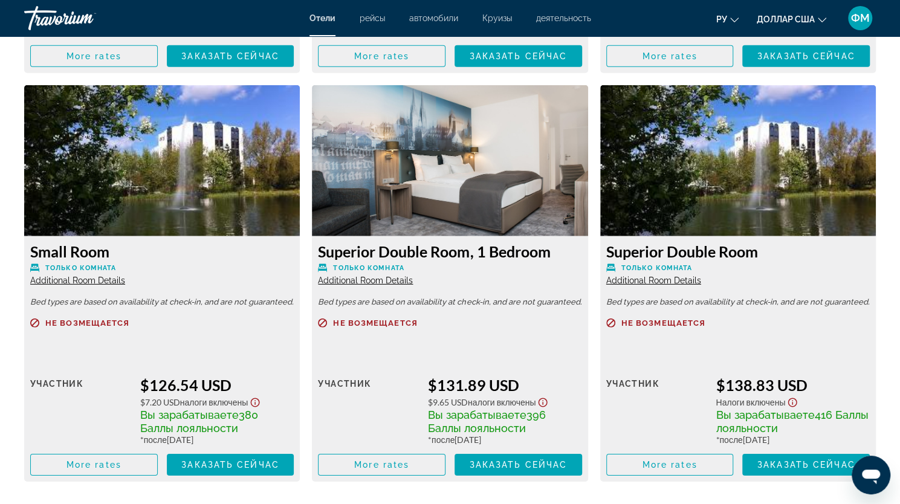
scroll to position [2038, 0]
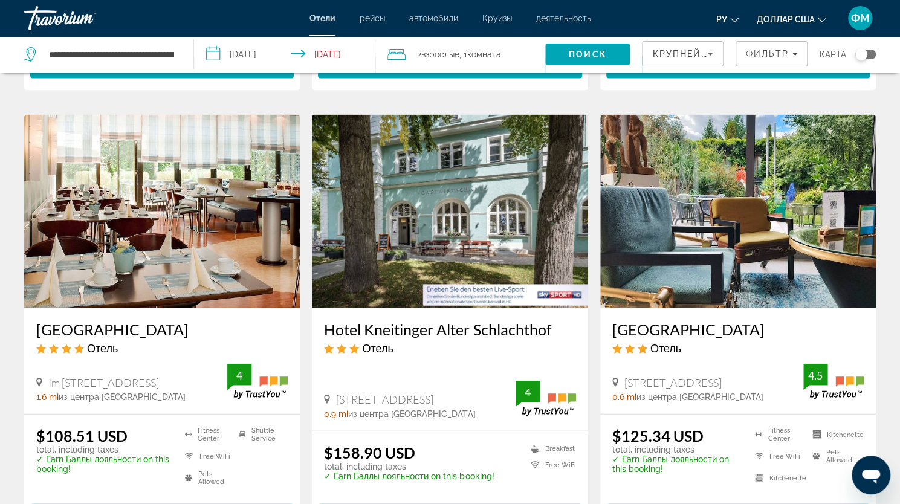
scroll to position [1380, 0]
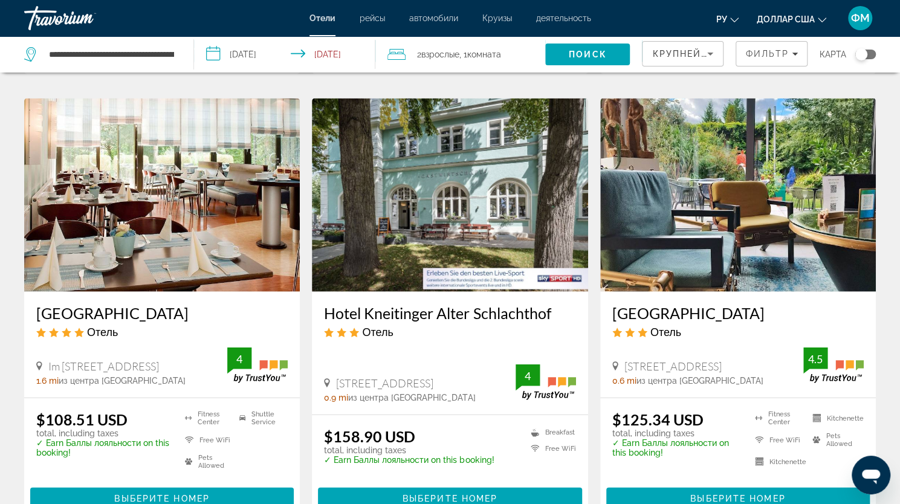
click at [728, 192] on img "Основное содержание" at bounding box center [738, 195] width 276 height 193
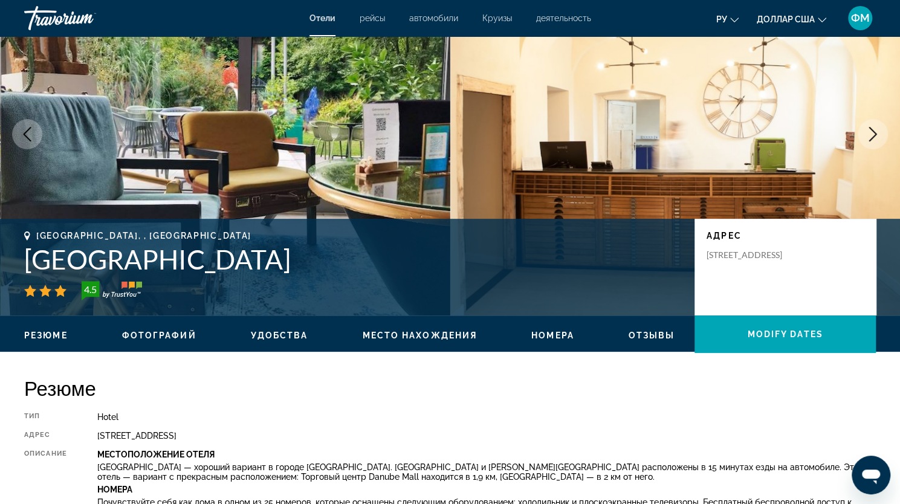
scroll to position [151, 0]
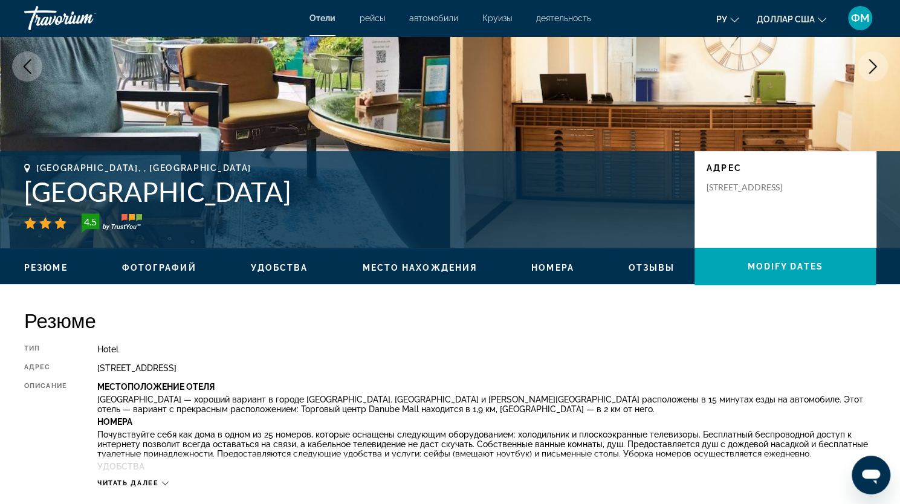
click at [278, 270] on span "Удобства" at bounding box center [279, 268] width 57 height 10
click at [278, 270] on div "Резюме Фотографий Удобства Место нахождения Номера Отзывы Modify Dates" at bounding box center [450, 266] width 900 height 37
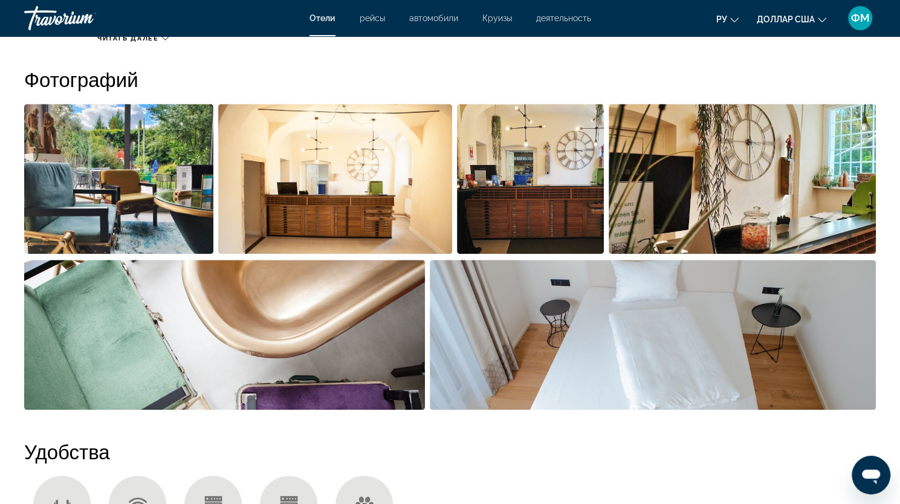
scroll to position [611, 0]
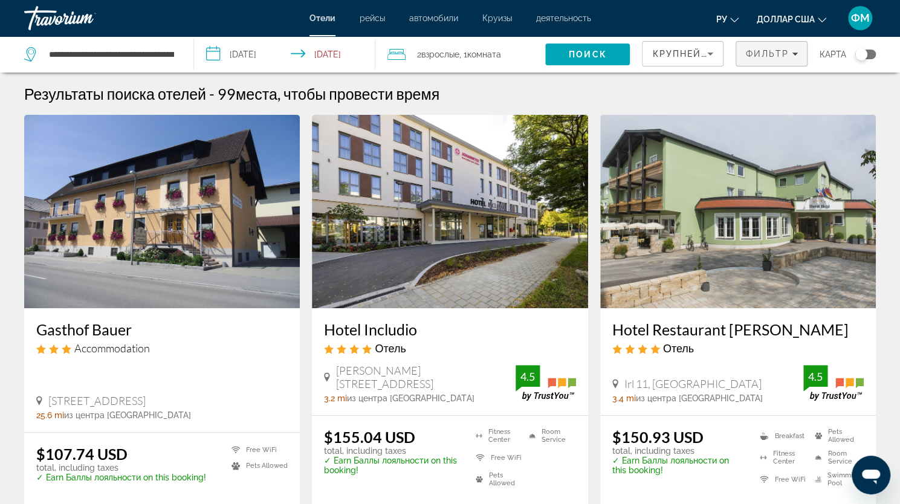
click at [798, 53] on span "Filters" at bounding box center [771, 53] width 71 height 29
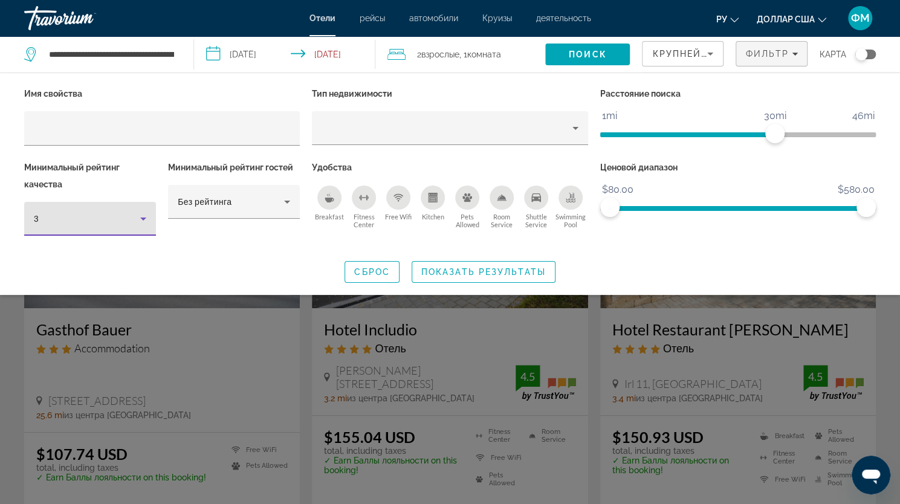
click at [144, 219] on icon "Hotel Filters" at bounding box center [143, 219] width 15 height 15
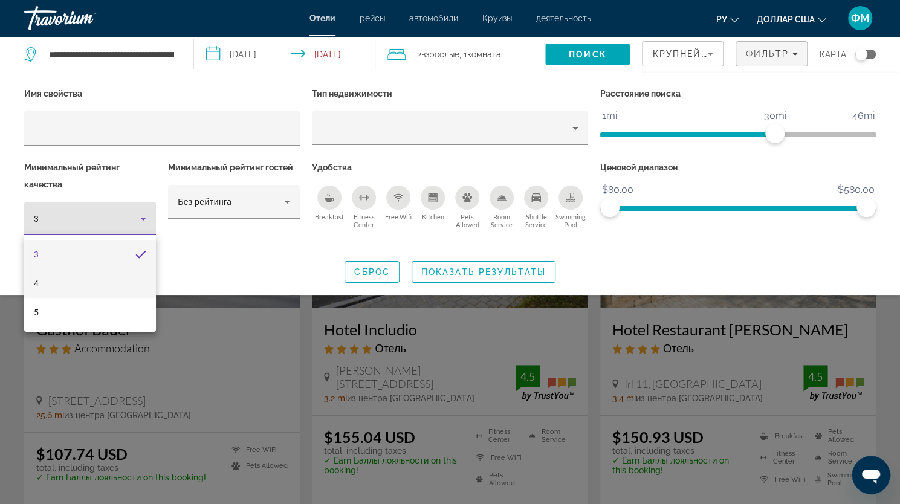
click at [69, 286] on mat-option "4" at bounding box center [90, 283] width 132 height 29
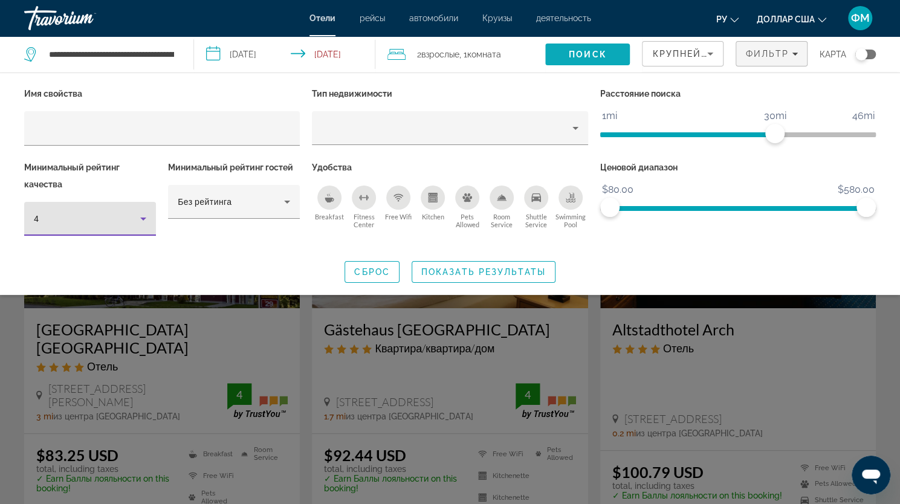
click at [602, 56] on span "Поиск" at bounding box center [588, 55] width 38 height 10
click at [611, 56] on span "Search" at bounding box center [587, 54] width 85 height 29
click at [585, 57] on span "Поиск" at bounding box center [588, 55] width 38 height 10
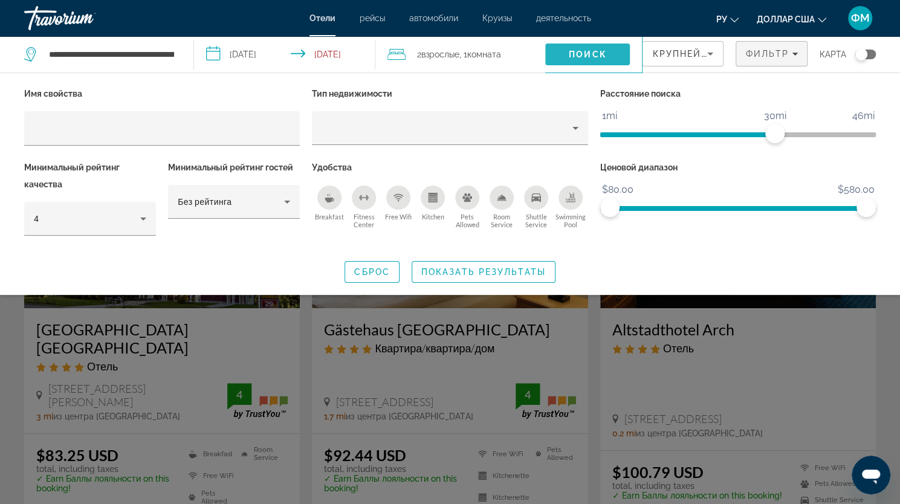
click at [587, 56] on span "Поиск" at bounding box center [588, 55] width 38 height 10
click at [507, 268] on span "Показать результаты" at bounding box center [483, 272] width 125 height 10
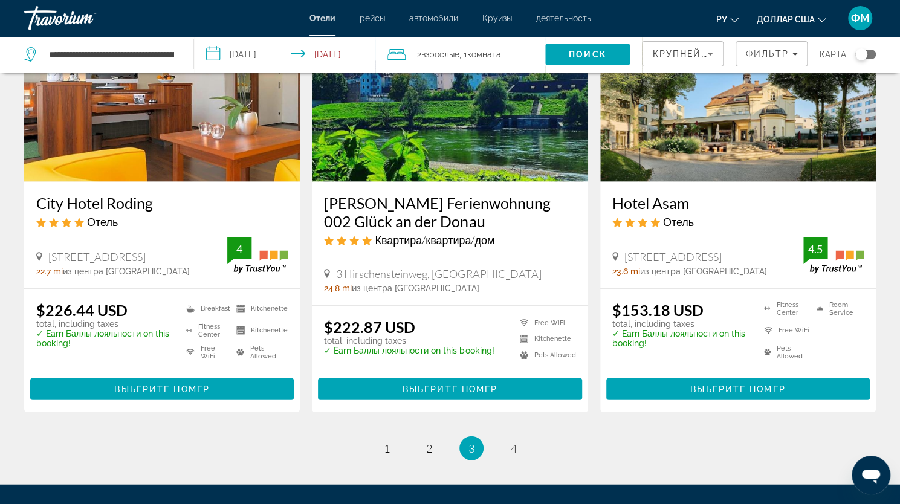
scroll to position [1561, 0]
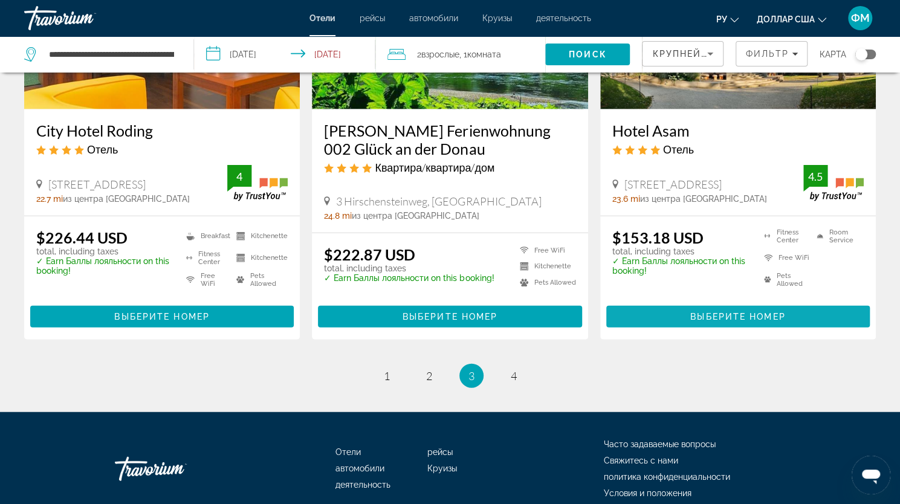
click at [741, 312] on span "Выберите номер" at bounding box center [737, 317] width 95 height 10
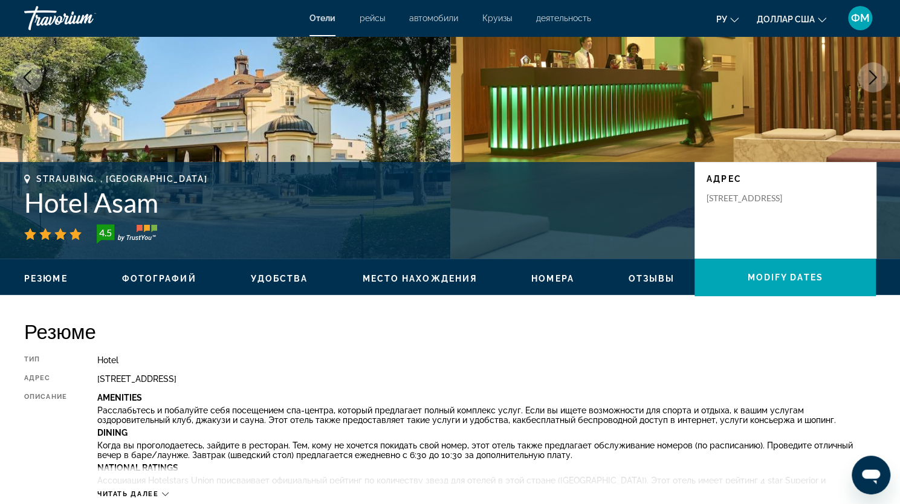
scroll to position [143, 0]
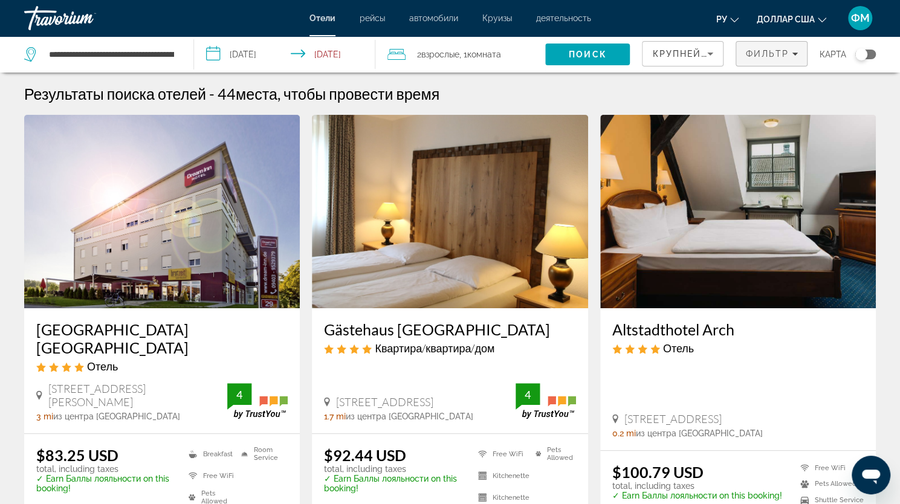
click at [797, 57] on div "Фильтр" at bounding box center [771, 54] width 53 height 10
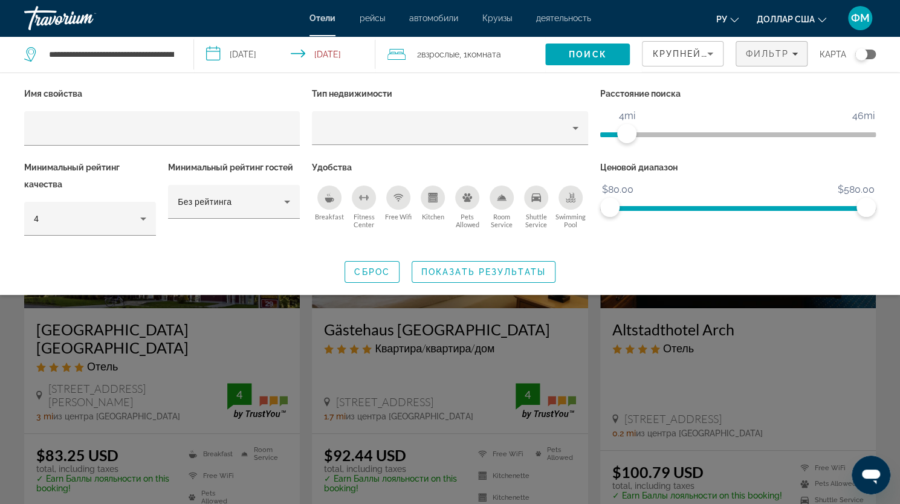
click at [625, 134] on span "ngx-slider" at bounding box center [613, 134] width 27 height 5
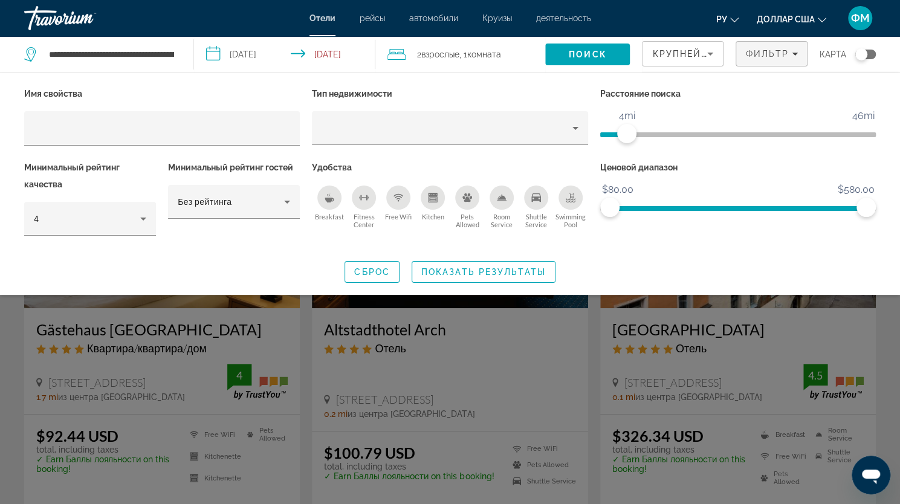
click at [652, 132] on span "ngx-slider" at bounding box center [738, 134] width 276 height 5
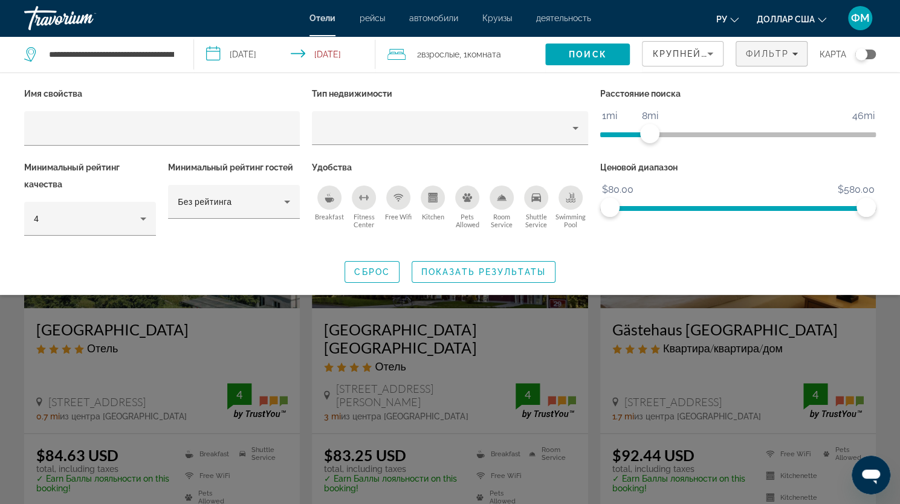
click at [671, 135] on span "ngx-slider" at bounding box center [738, 134] width 276 height 5
click at [687, 134] on ngx-slider "1mi 46mi 15mi" at bounding box center [738, 133] width 276 height 2
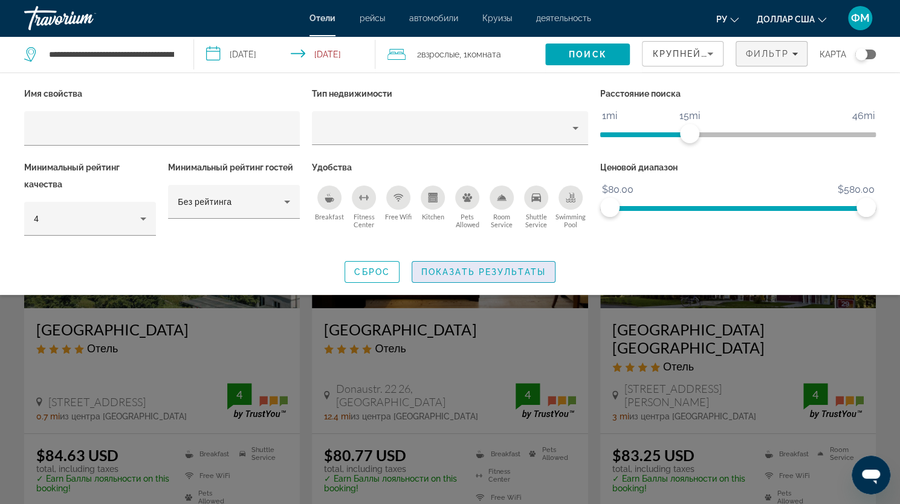
click at [520, 276] on span "Search widget" at bounding box center [483, 272] width 143 height 29
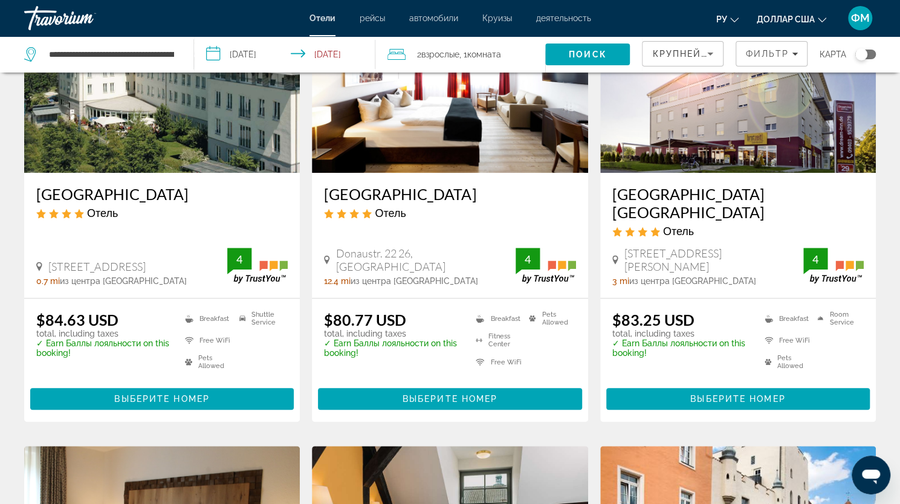
scroll to position [118, 0]
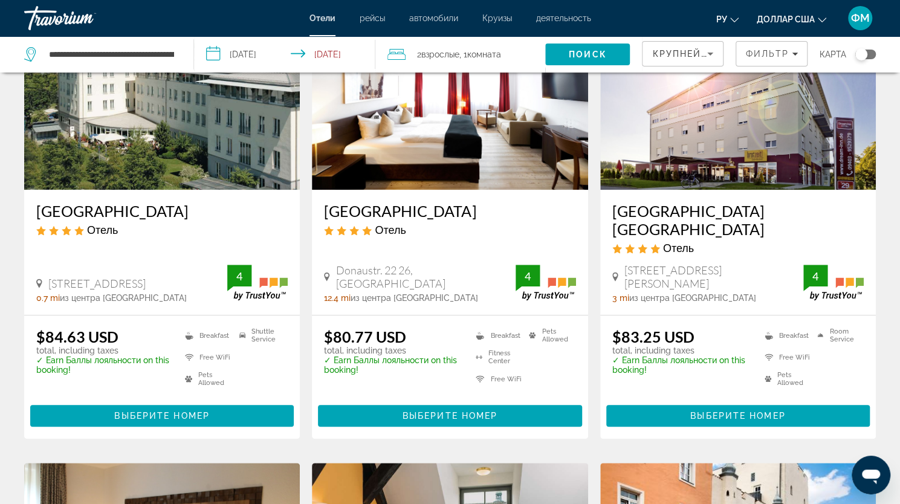
click at [157, 138] on img "Основное содержание" at bounding box center [162, 92] width 276 height 193
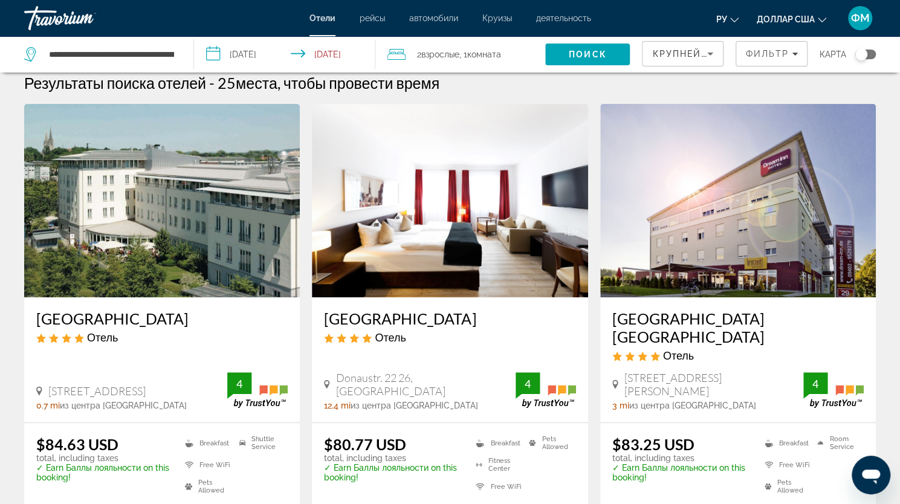
scroll to position [14, 0]
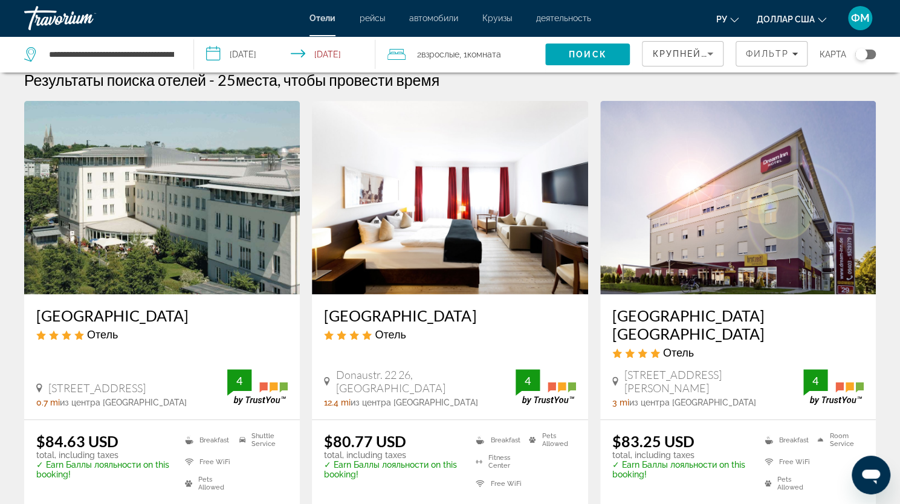
click at [764, 218] on img "Основное содержание" at bounding box center [738, 197] width 276 height 193
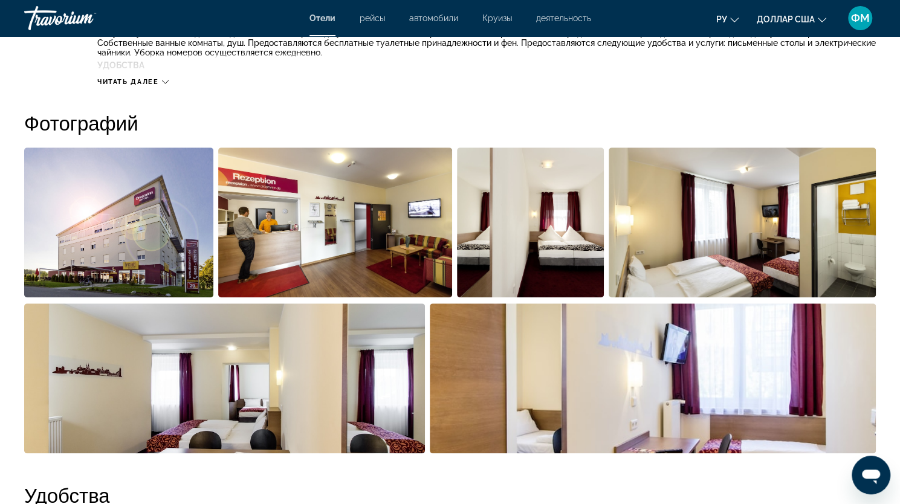
scroll to position [560, 0]
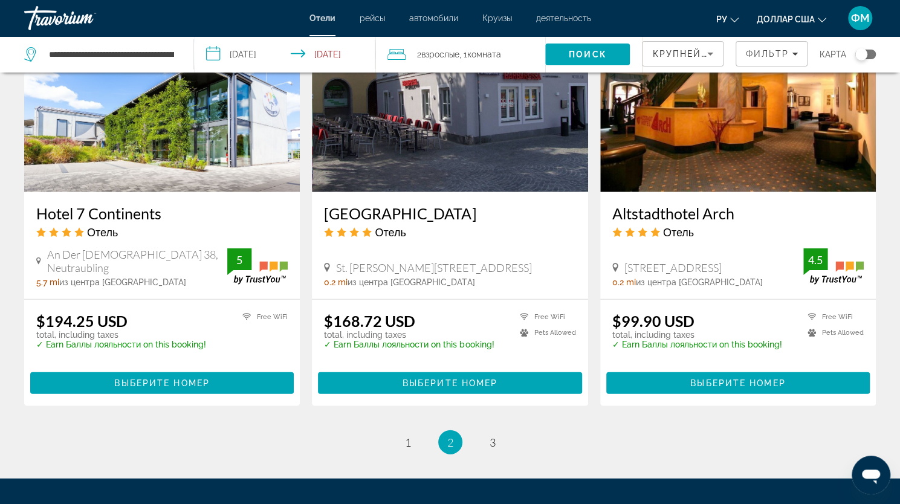
scroll to position [1543, 0]
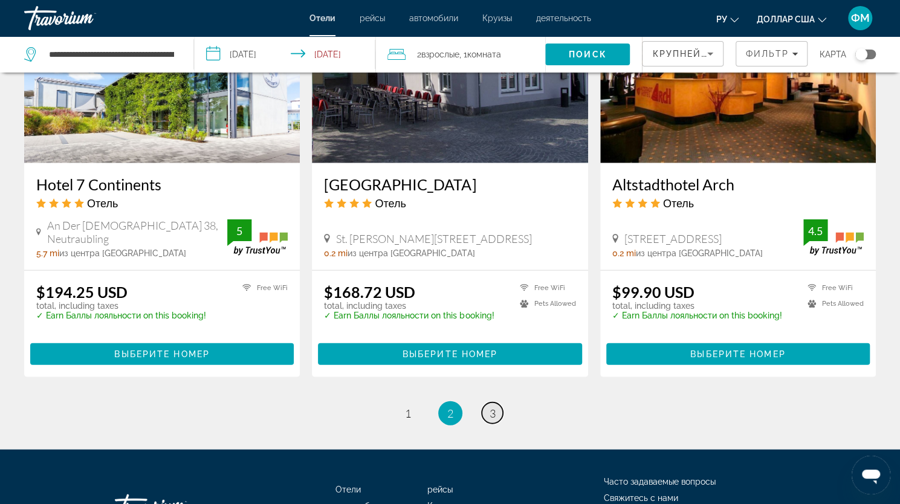
click at [494, 407] on span "3" at bounding box center [493, 413] width 6 height 13
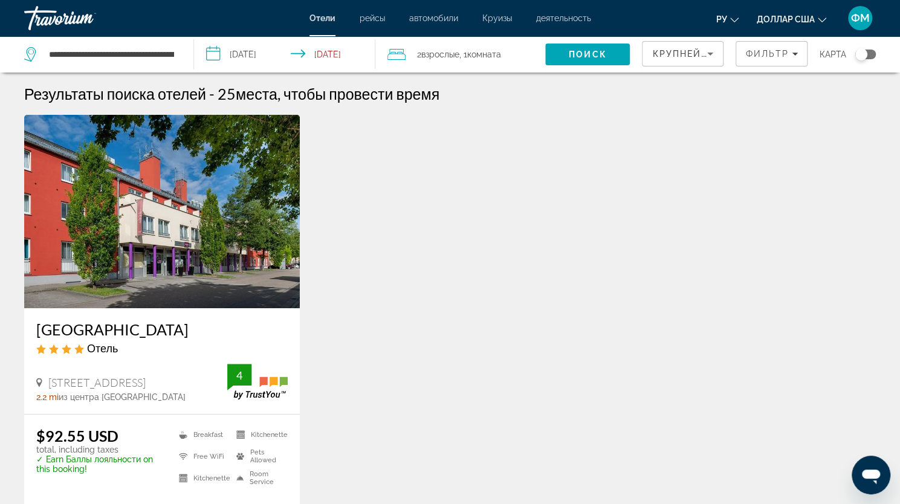
click at [143, 248] on img "Основное содержание" at bounding box center [162, 211] width 276 height 193
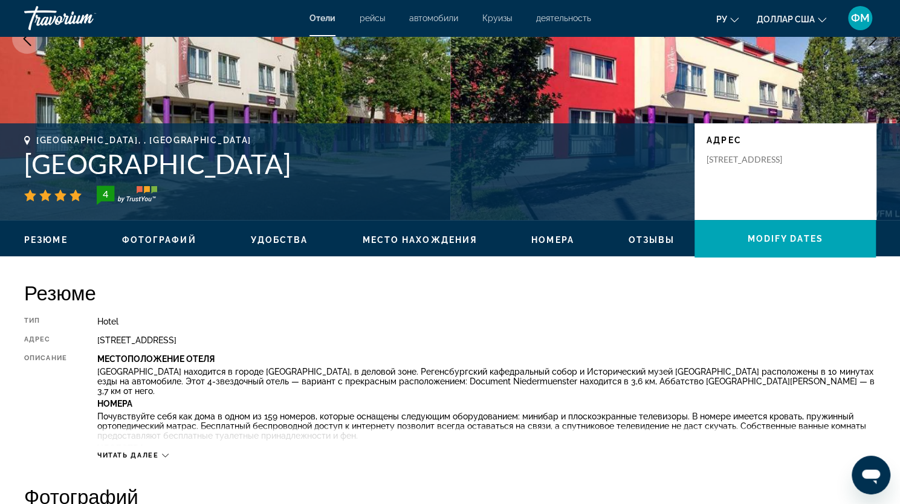
scroll to position [236, 0]
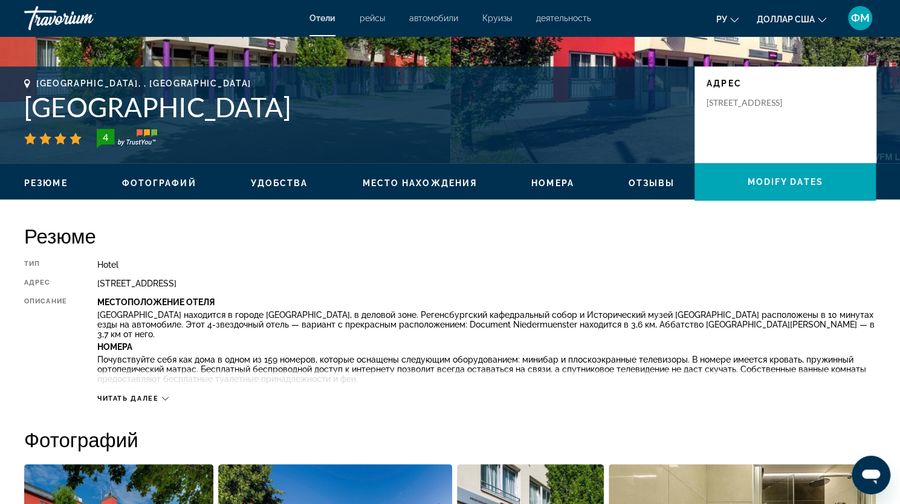
click at [169, 400] on icon "Основное содержание" at bounding box center [165, 398] width 7 height 7
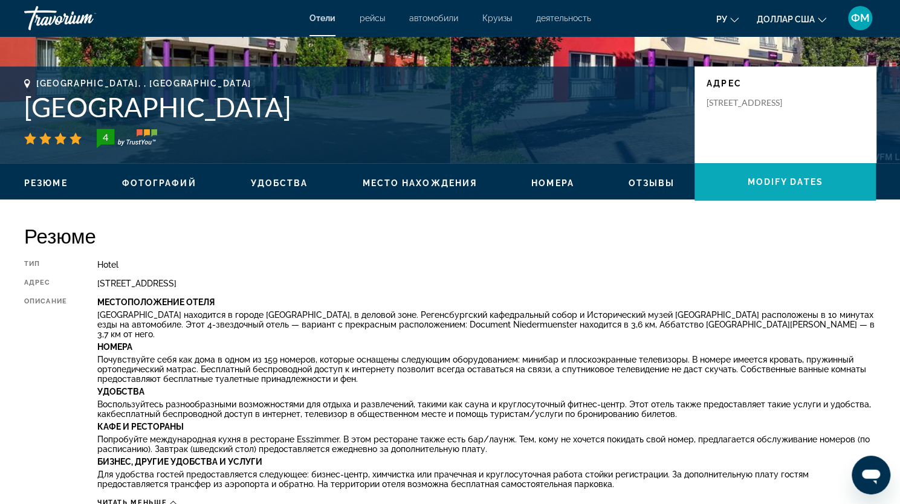
scroll to position [0, 0]
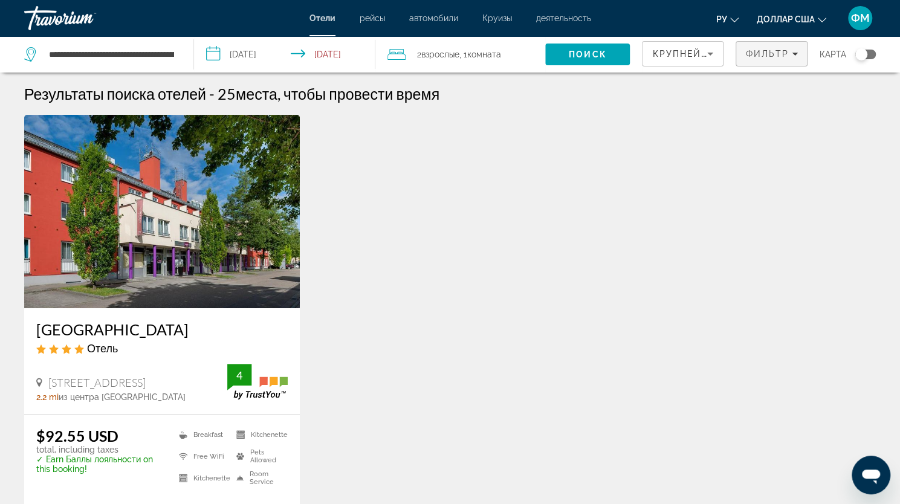
click at [797, 51] on icon "Filters" at bounding box center [795, 54] width 6 height 6
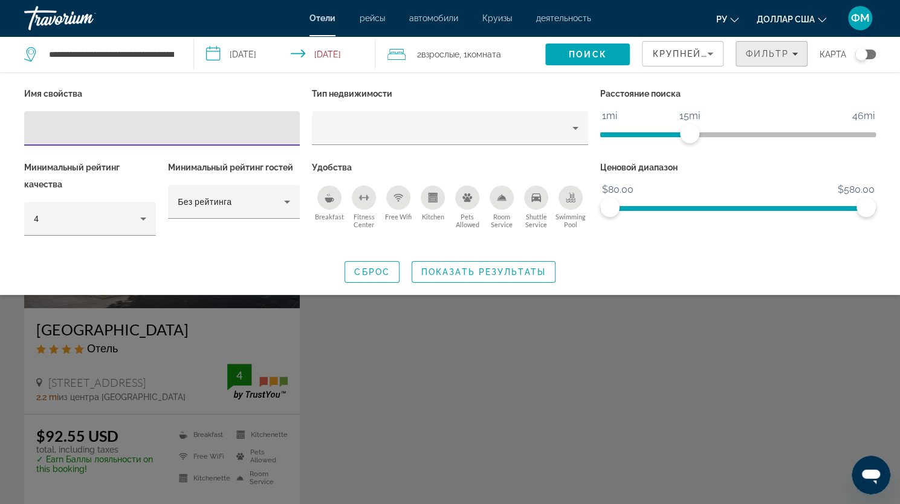
click at [797, 56] on icon "Filters" at bounding box center [795, 54] width 6 height 6
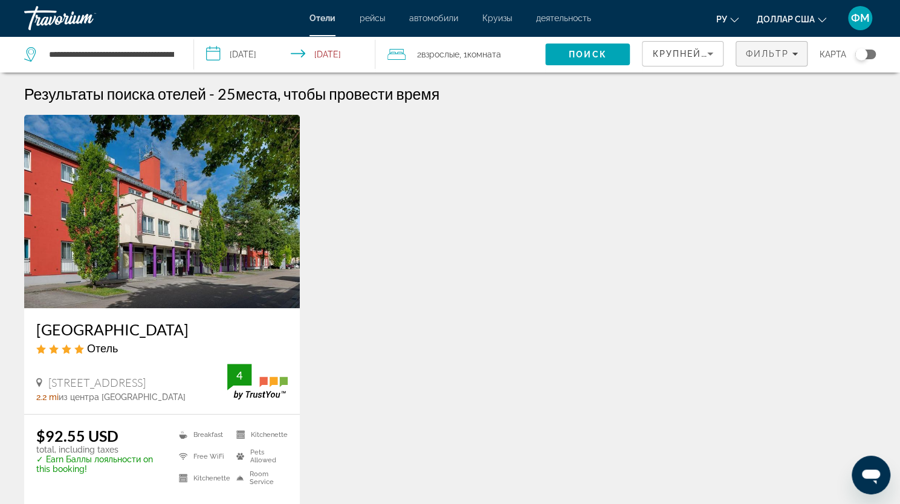
click at [796, 56] on icon "Filters" at bounding box center [795, 54] width 6 height 6
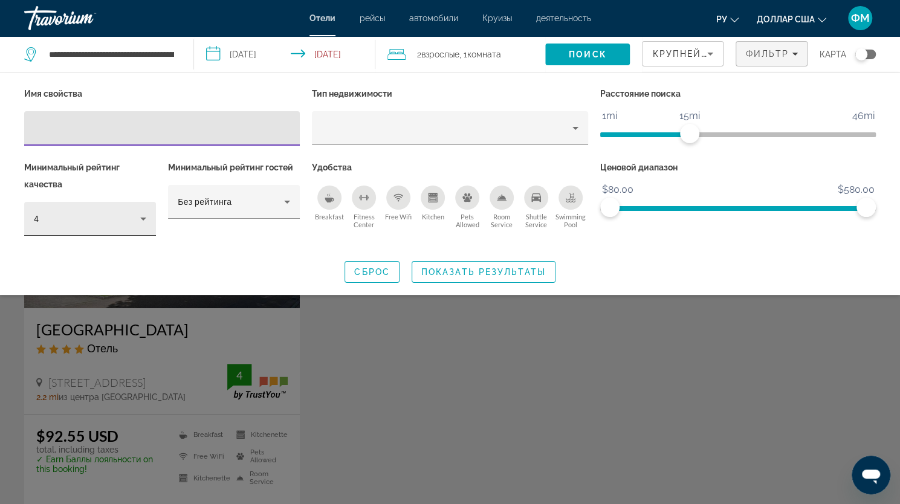
click at [145, 218] on icon "Hotel Filters" at bounding box center [143, 219] width 15 height 15
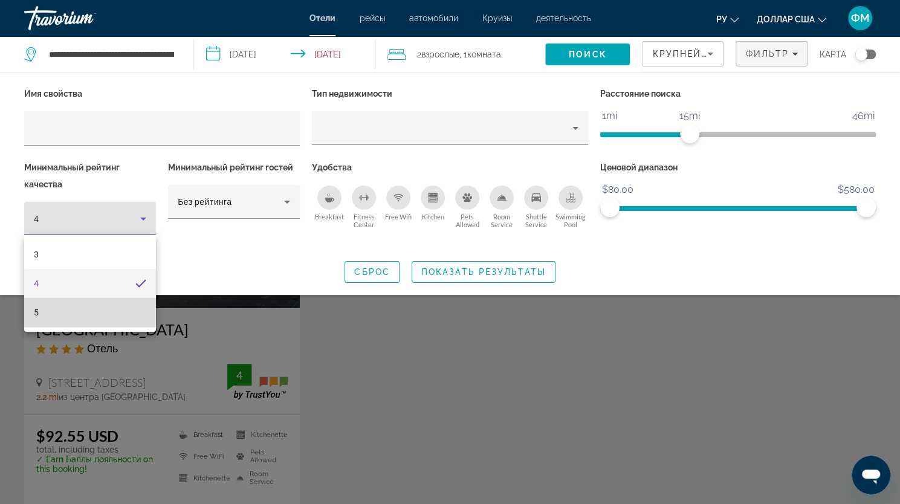
click at [88, 319] on mat-option "5" at bounding box center [90, 312] width 132 height 29
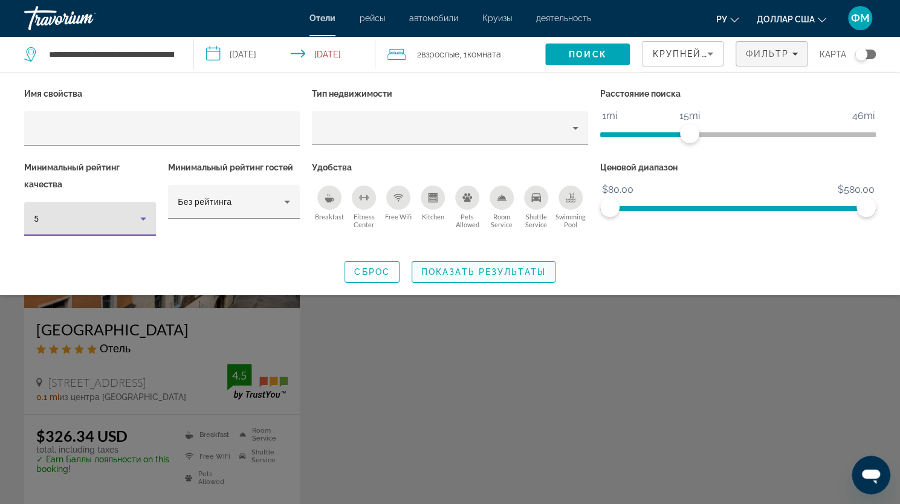
click at [490, 268] on span "Показать результаты" at bounding box center [483, 272] width 125 height 10
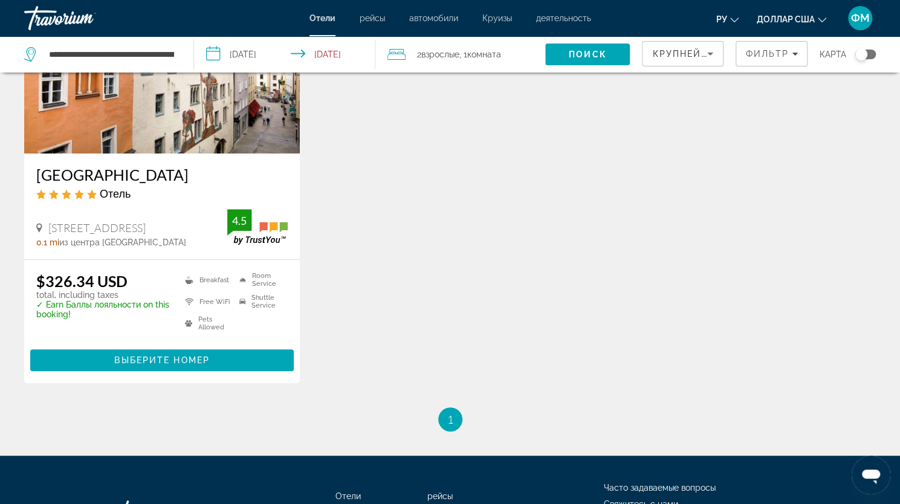
scroll to position [254, 0]
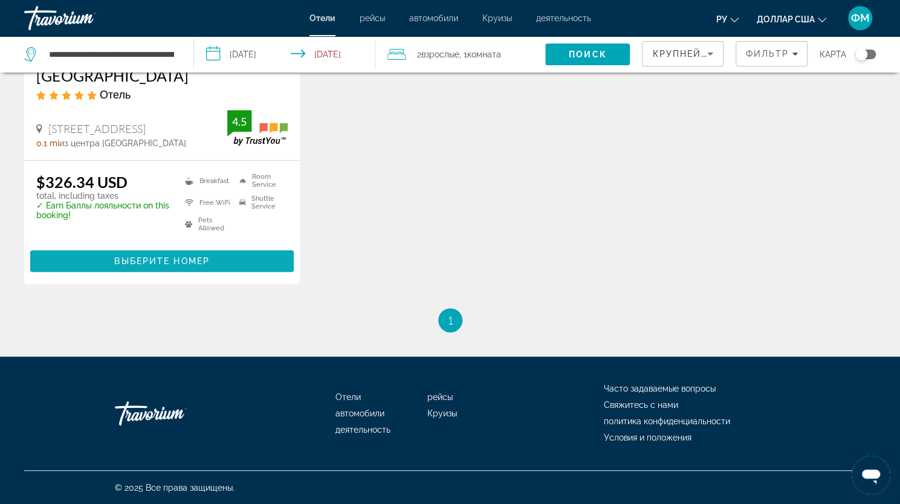
click at [173, 267] on span "Основное содержание" at bounding box center [162, 261] width 264 height 29
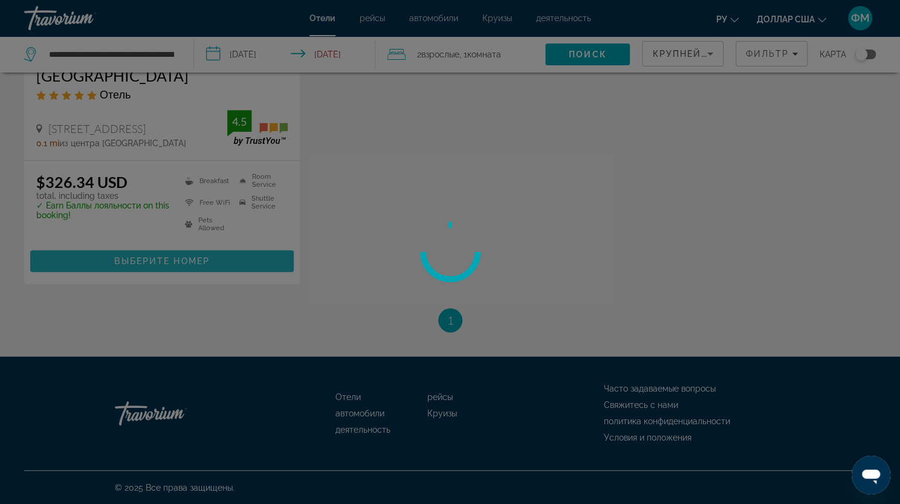
click at [173, 267] on div at bounding box center [450, 252] width 900 height 504
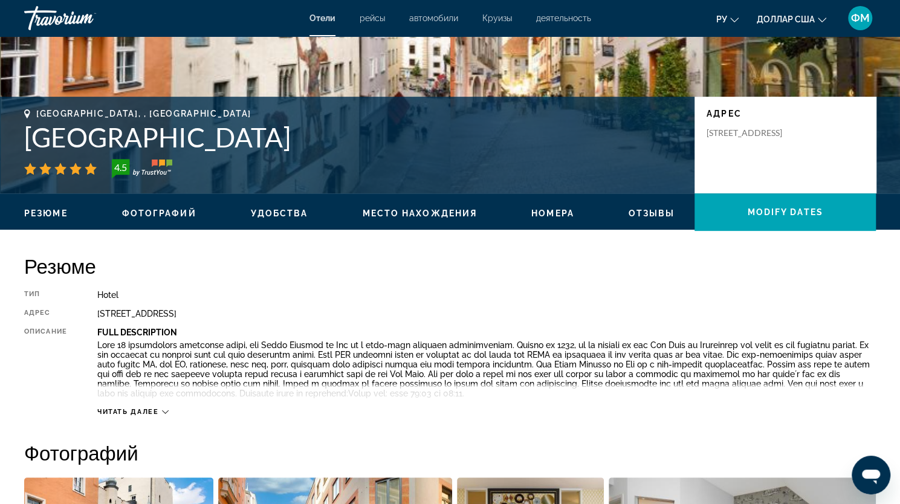
scroll to position [298, 0]
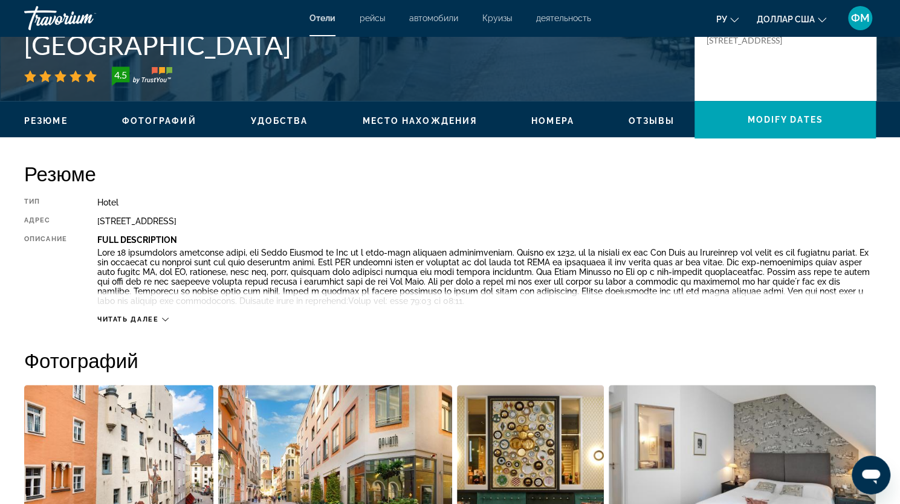
click at [165, 321] on icon "Основное содержание" at bounding box center [165, 319] width 7 height 7
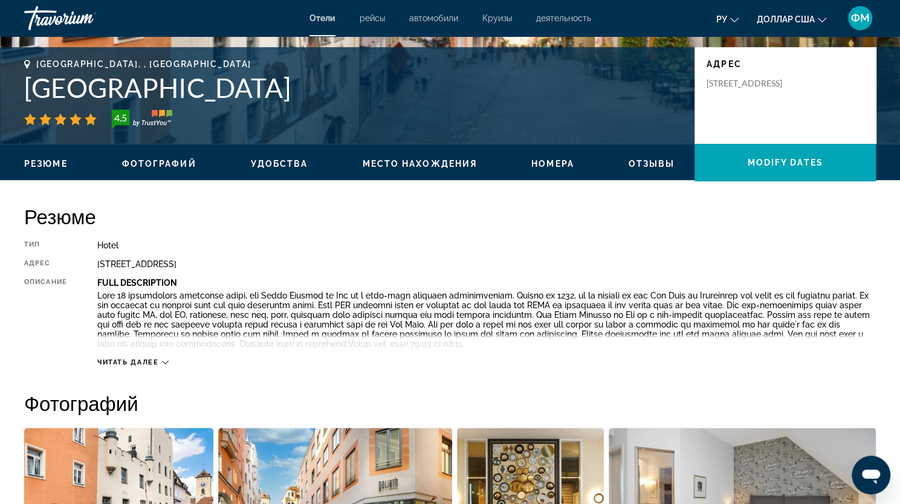
scroll to position [262, 0]
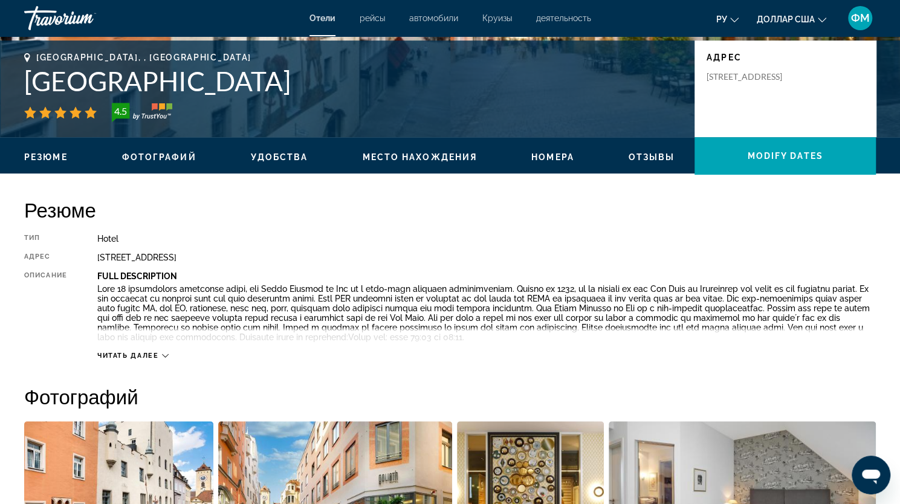
click at [167, 354] on icon "Основное содержание" at bounding box center [165, 355] width 7 height 7
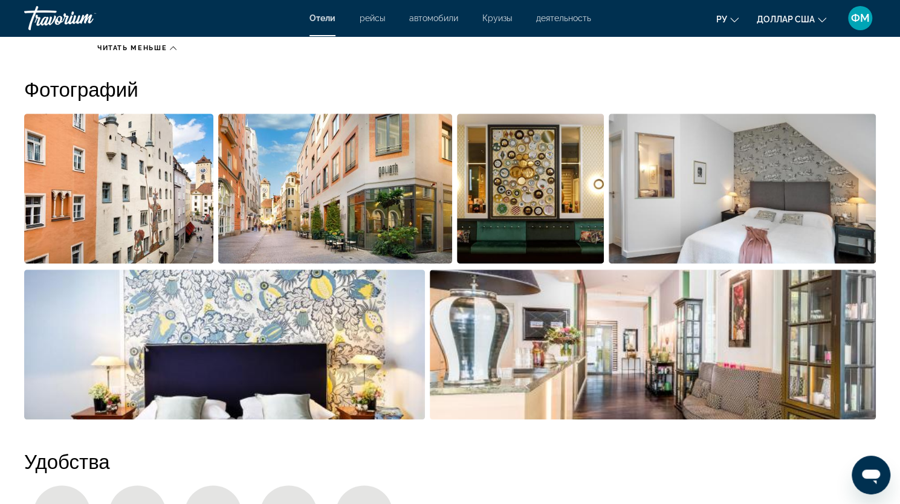
scroll to position [0, 0]
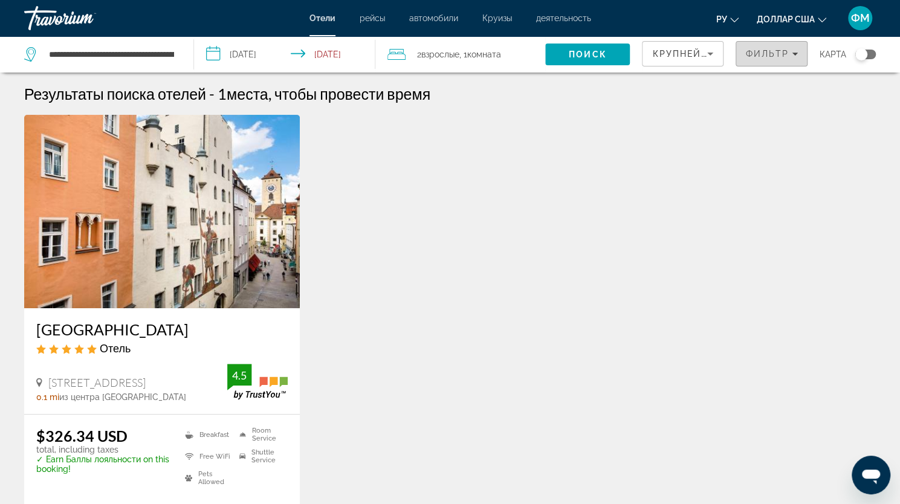
click at [796, 55] on icon "Filters" at bounding box center [795, 54] width 6 height 6
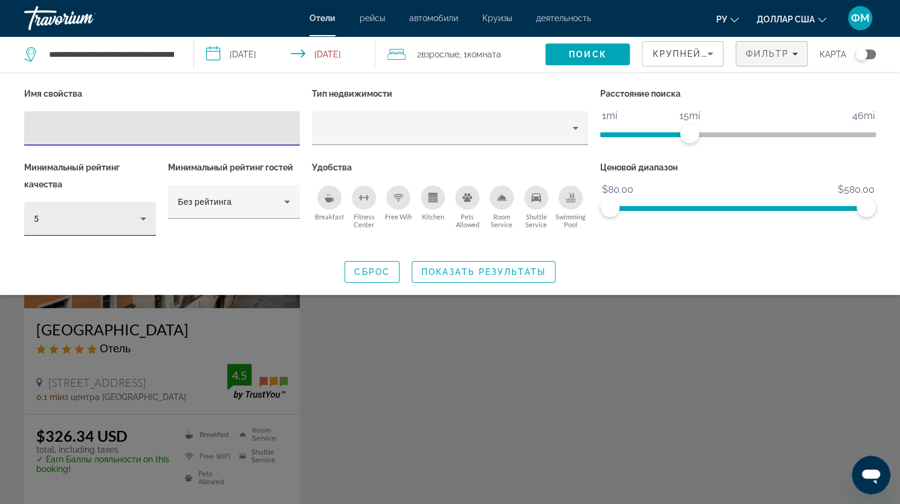
click at [144, 218] on icon "Hotel Filters" at bounding box center [143, 219] width 6 height 3
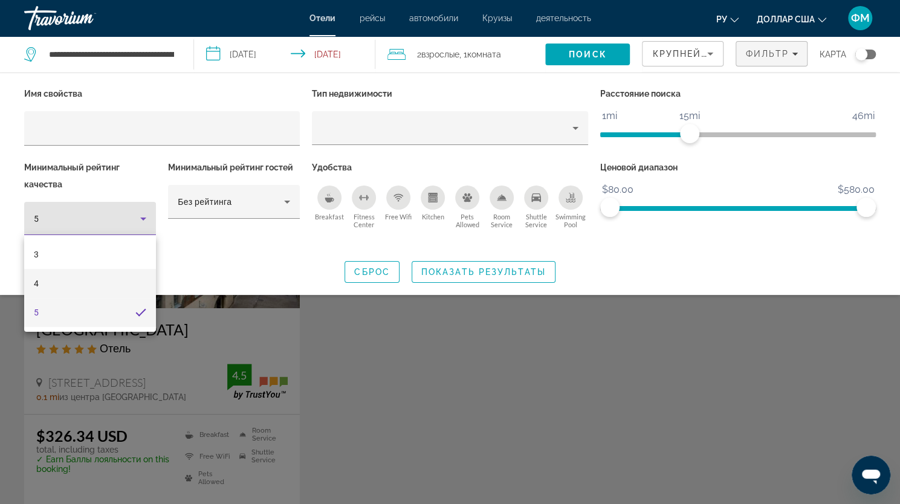
click at [85, 282] on mat-option "4" at bounding box center [90, 283] width 132 height 29
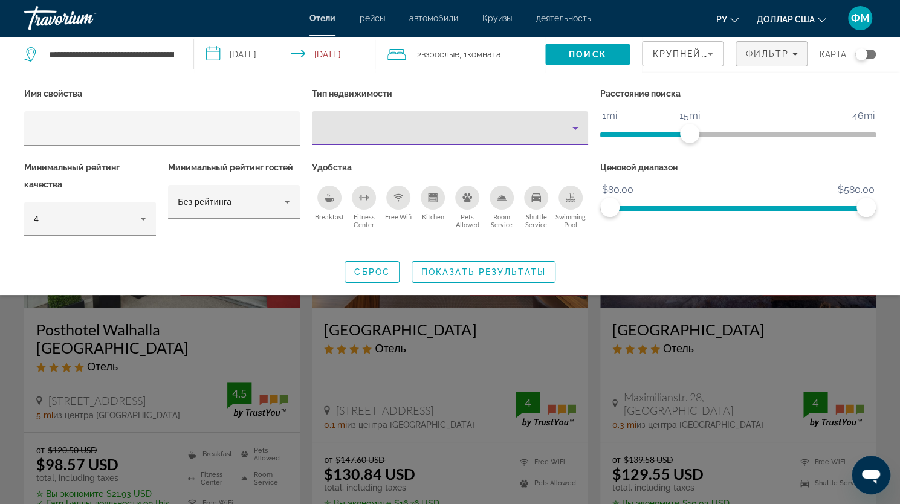
click at [577, 129] on icon "Property type" at bounding box center [575, 128] width 15 height 15
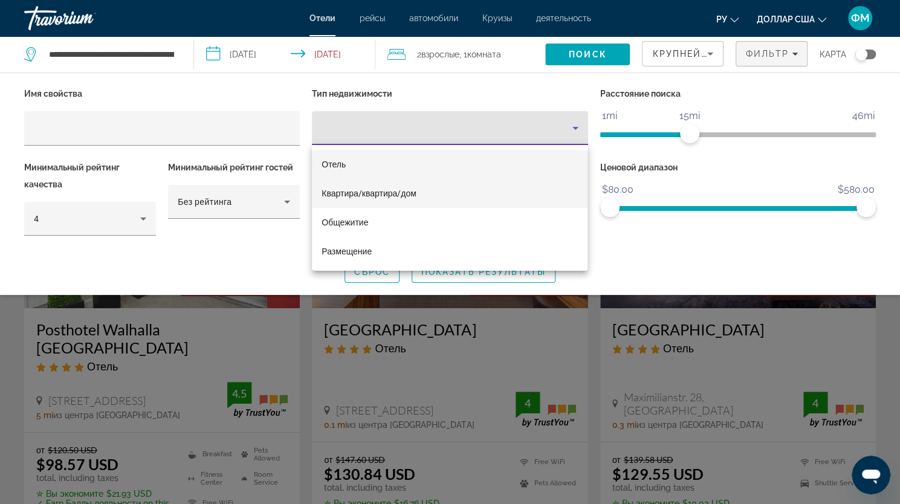
click at [383, 193] on font "Квартира/квартира/дом" at bounding box center [369, 194] width 95 height 10
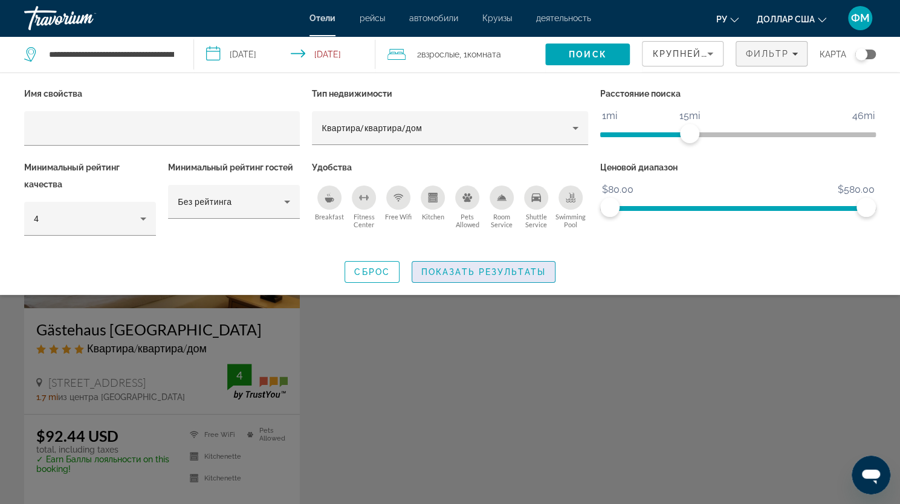
click at [488, 272] on span "Показать результаты" at bounding box center [483, 272] width 125 height 10
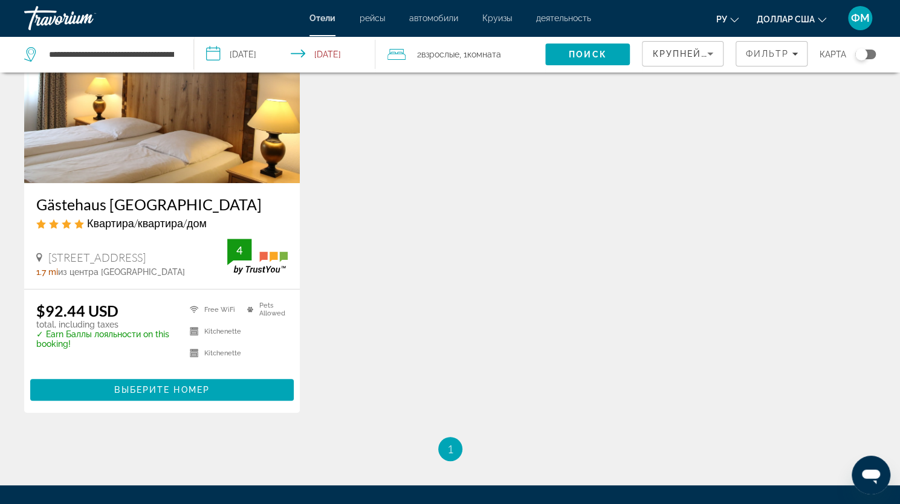
scroll to position [145, 0]
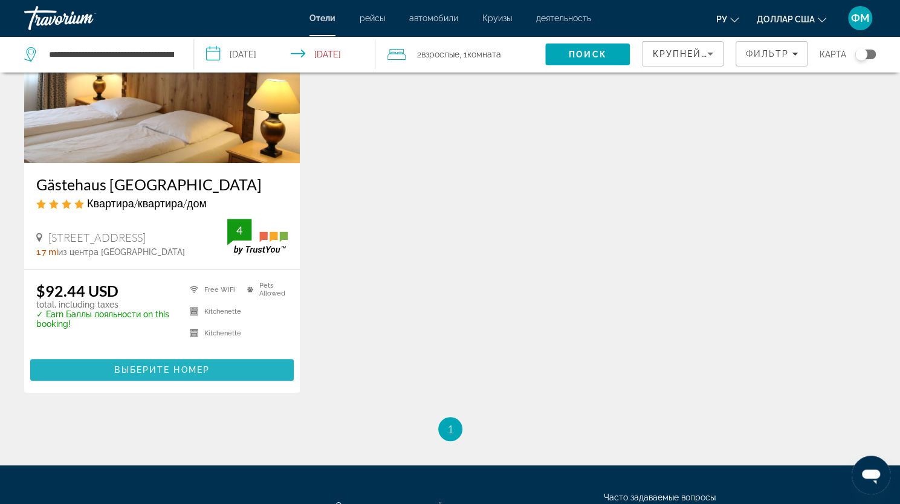
click at [247, 372] on span "Основное содержание" at bounding box center [162, 369] width 264 height 29
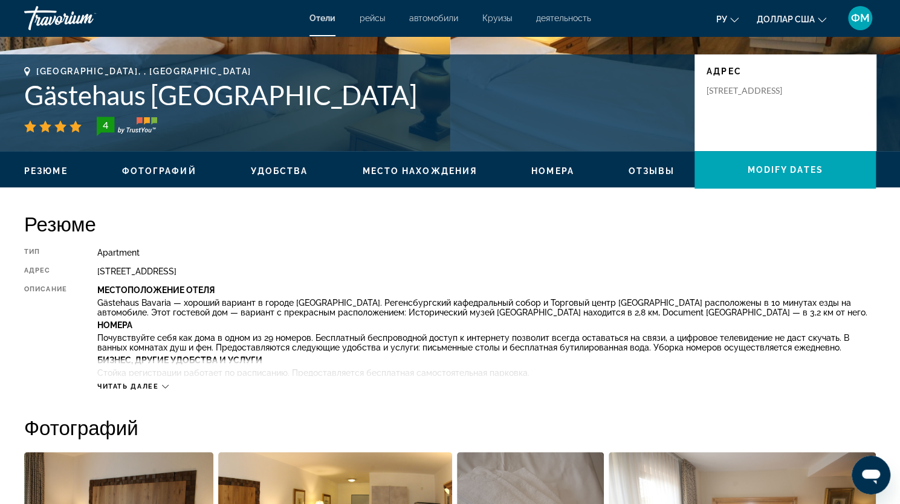
scroll to position [256, 0]
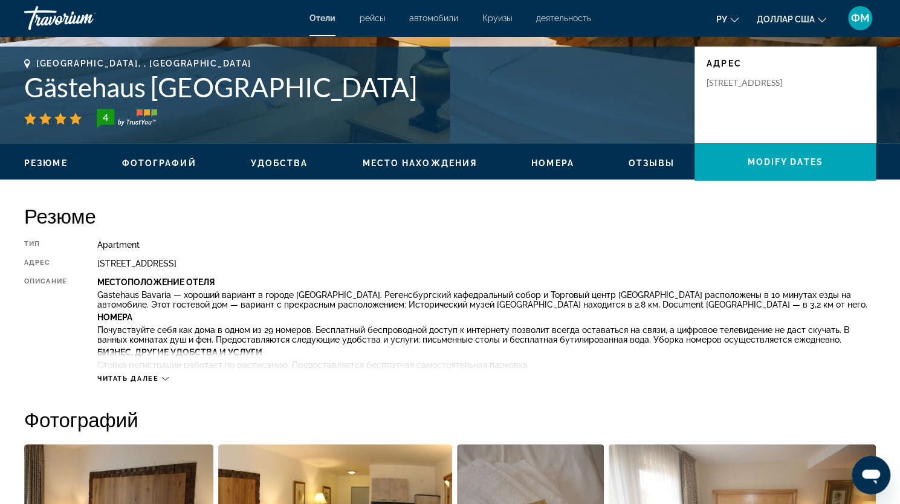
click at [165, 378] on icon "Основное содержание" at bounding box center [165, 378] width 7 height 7
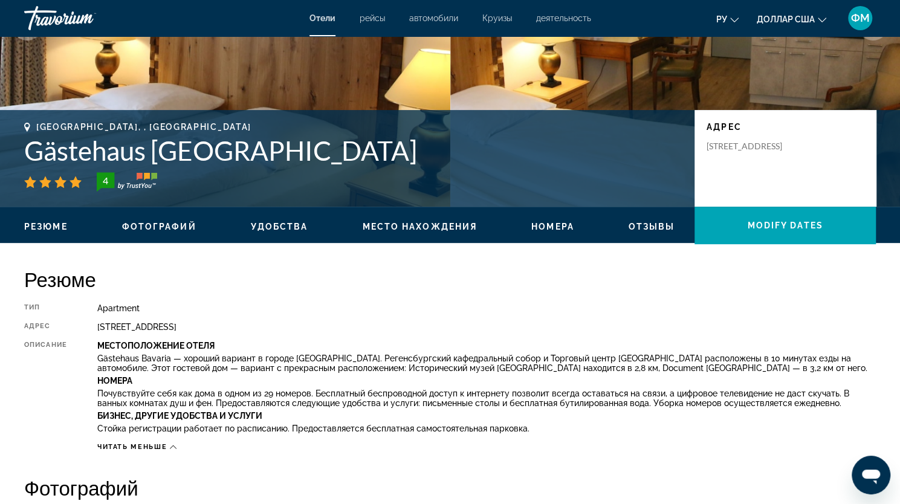
scroll to position [0, 0]
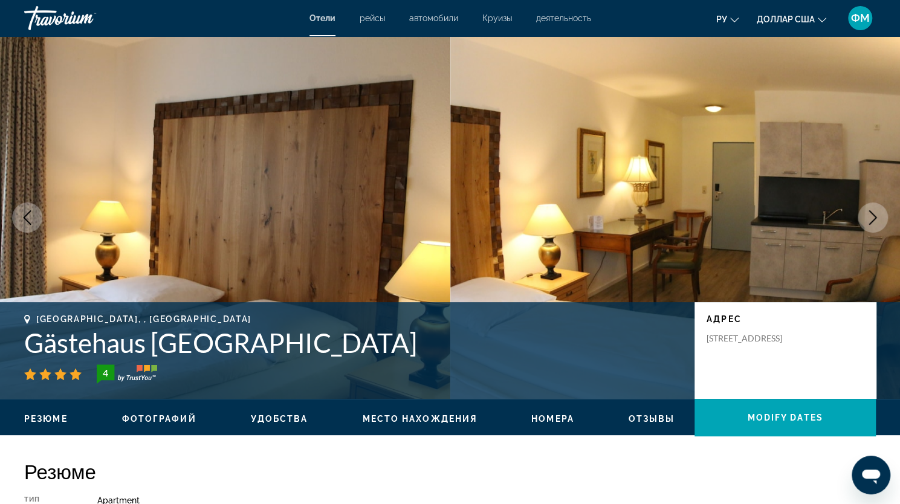
click at [31, 348] on h1 "Gästehaus [GEOGRAPHIC_DATA]" at bounding box center [353, 342] width 658 height 31
drag, startPoint x: 60, startPoint y: 347, endPoint x: 125, endPoint y: 347, distance: 64.7
click at [125, 347] on h1 "Gästehaus [GEOGRAPHIC_DATA]" at bounding box center [353, 342] width 658 height 31
click at [144, 343] on h1 "Gästehaus [GEOGRAPHIC_DATA]" at bounding box center [353, 342] width 658 height 31
drag, startPoint x: 144, startPoint y: 343, endPoint x: 124, endPoint y: 343, distance: 20.0
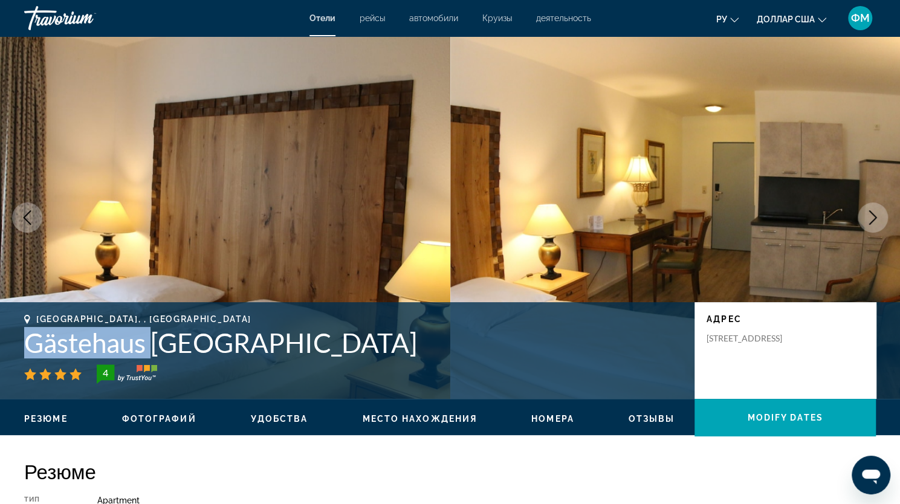
click at [129, 343] on h1 "Gästehaus [GEOGRAPHIC_DATA]" at bounding box center [353, 342] width 658 height 31
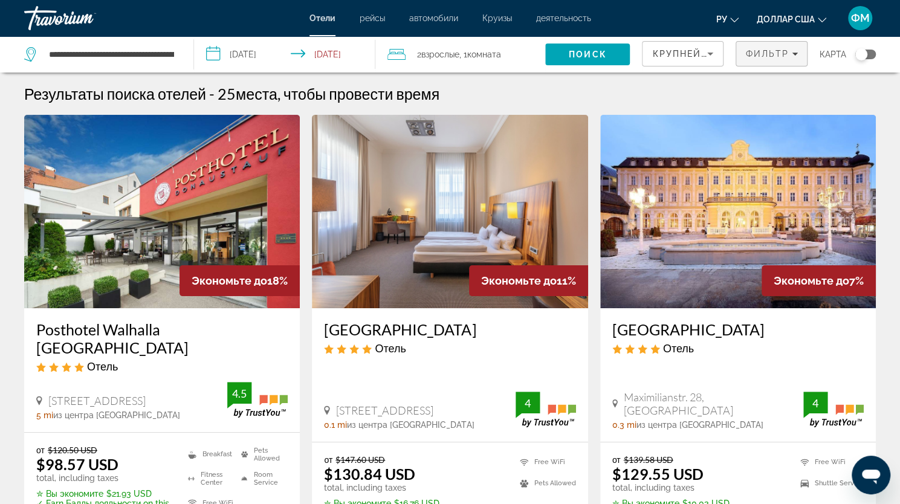
click at [794, 57] on div "Фильтр" at bounding box center [771, 54] width 53 height 10
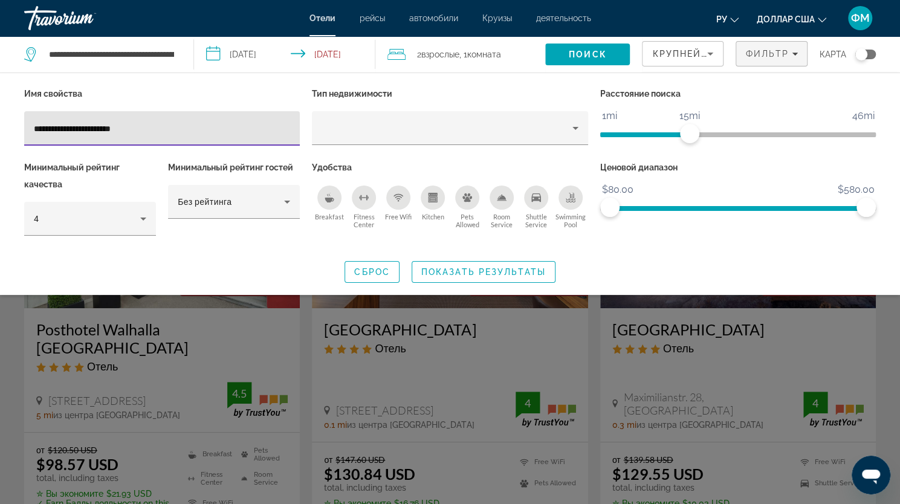
drag, startPoint x: 180, startPoint y: 128, endPoint x: 0, endPoint y: 131, distance: 179.6
click at [0, 131] on div "**********" at bounding box center [450, 184] width 900 height 198
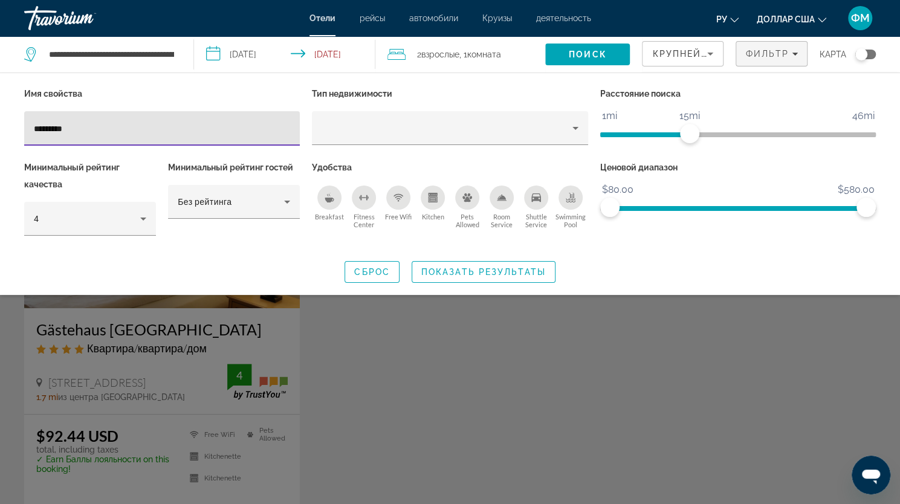
type input "*********"
click at [514, 273] on span "Показать результаты" at bounding box center [483, 272] width 125 height 10
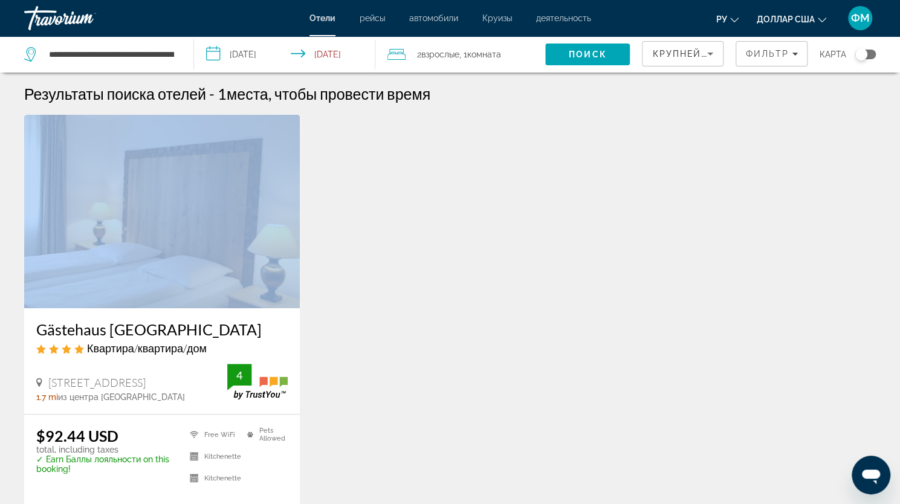
click at [514, 273] on div "Gästehaus [GEOGRAPHIC_DATA] Квартира/квартира/дом [STREET_ADDRESS] 1.7 mi из це…" at bounding box center [450, 338] width 864 height 447
click at [794, 56] on icon "Filters" at bounding box center [795, 54] width 6 height 6
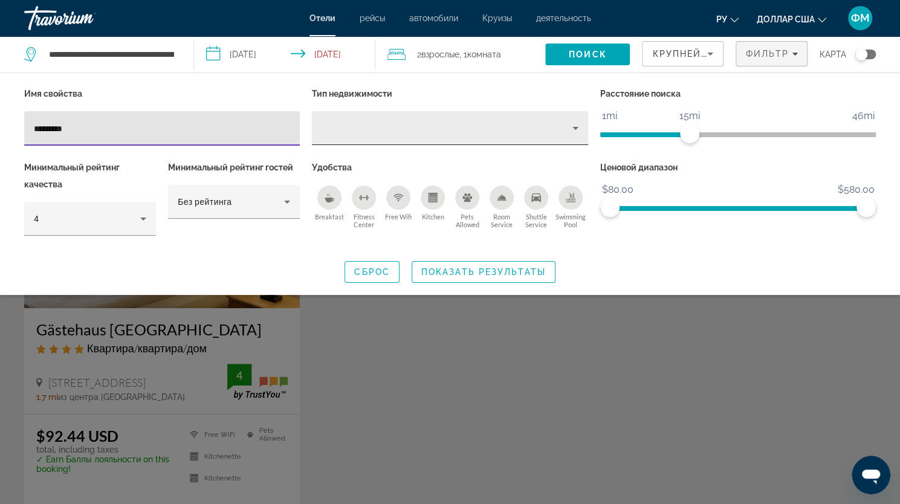
click at [576, 129] on icon "Property type" at bounding box center [575, 128] width 15 height 15
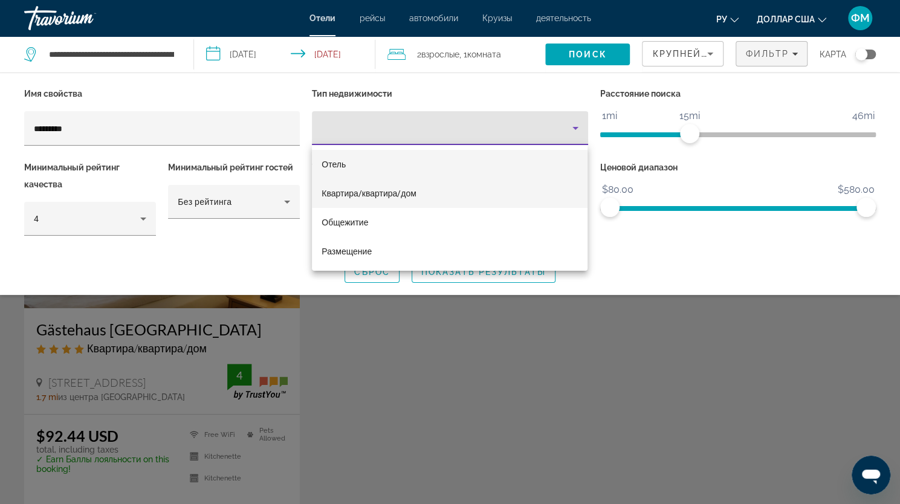
click at [325, 192] on font "Квартира/квартира/дом" at bounding box center [369, 194] width 95 height 10
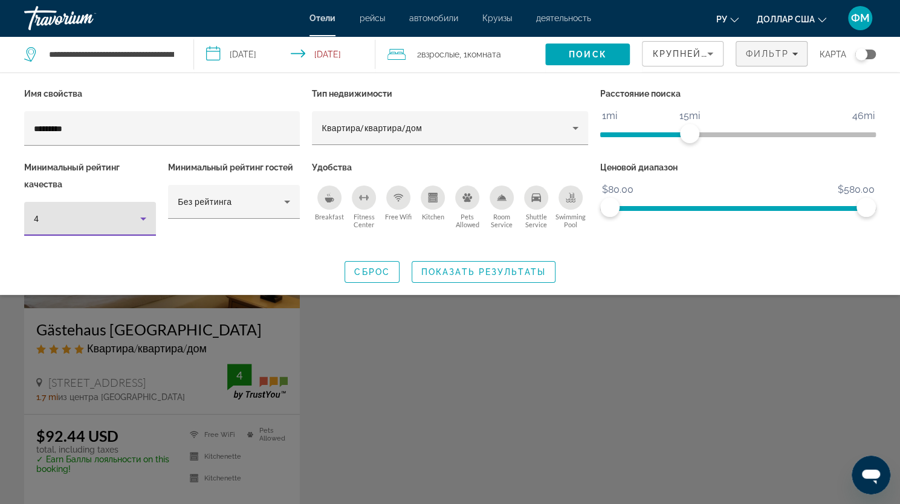
click at [142, 220] on icon "Hotel Filters" at bounding box center [143, 219] width 15 height 15
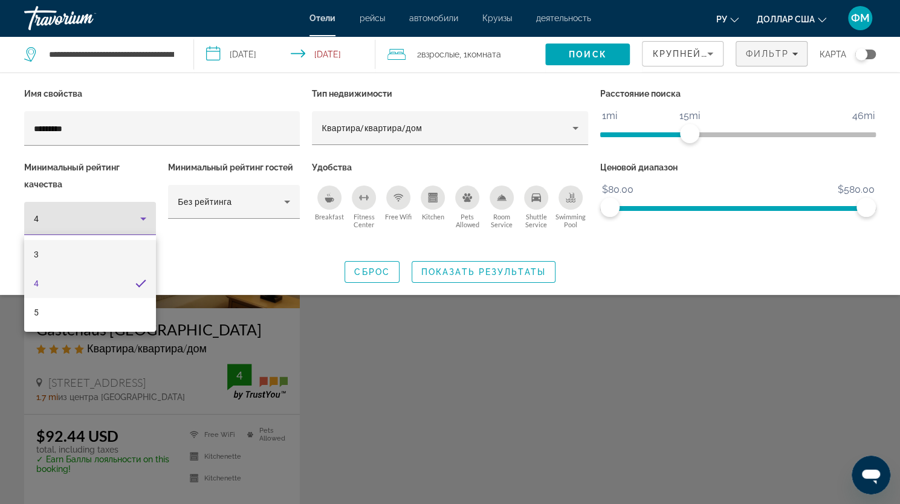
click at [77, 255] on mat-option "3" at bounding box center [90, 254] width 132 height 29
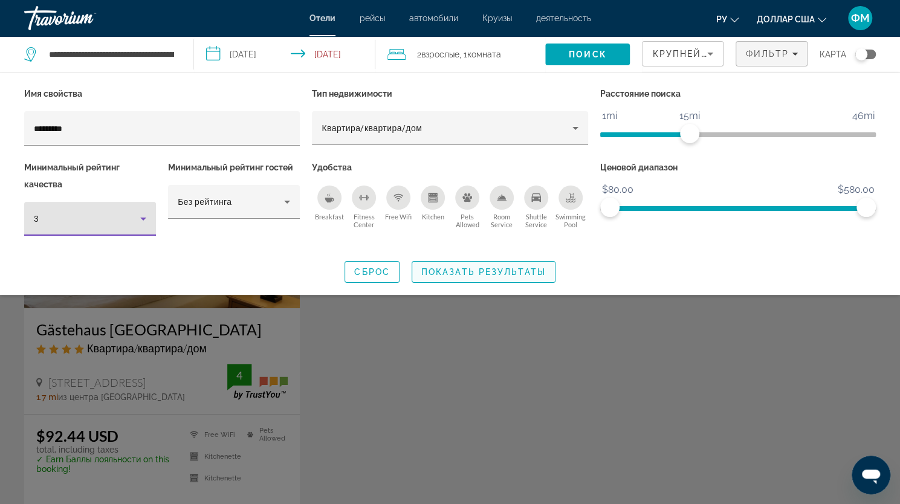
click at [501, 275] on span "Показать результаты" at bounding box center [483, 272] width 125 height 10
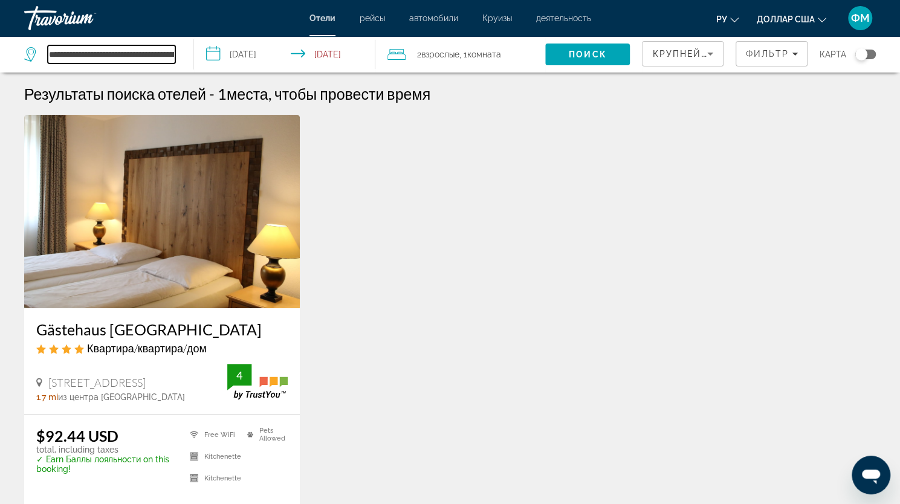
click at [109, 56] on input "**********" at bounding box center [112, 54] width 128 height 18
click at [579, 57] on span "Поиск" at bounding box center [588, 55] width 38 height 10
click at [793, 54] on icon "Filters" at bounding box center [795, 54] width 6 height 6
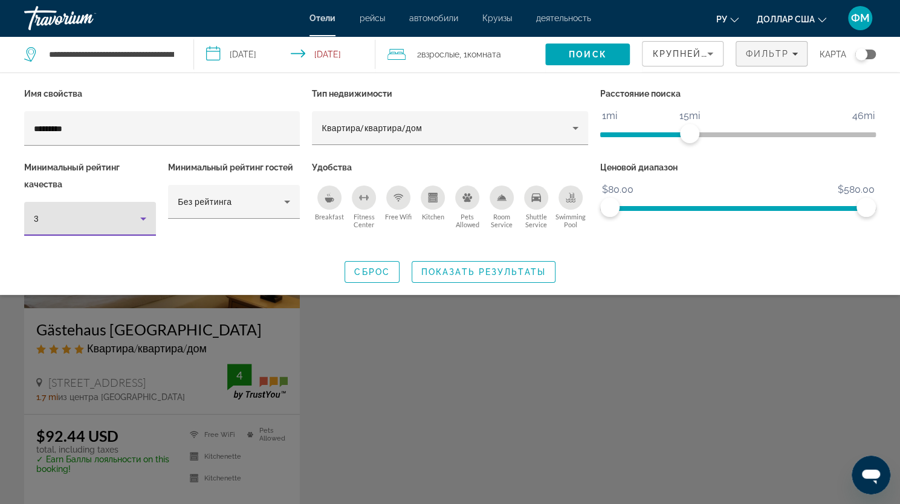
click at [144, 219] on icon "Hotel Filters" at bounding box center [143, 219] width 15 height 15
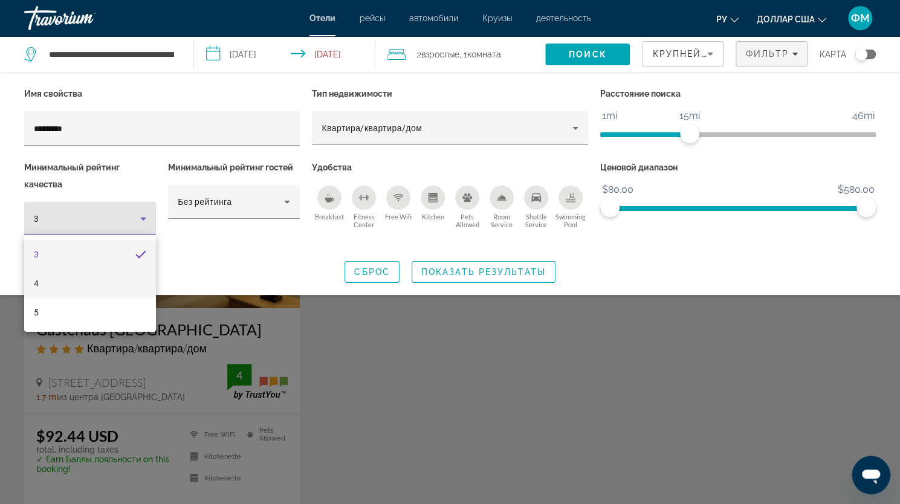
click at [96, 284] on mat-option "4" at bounding box center [90, 283] width 132 height 29
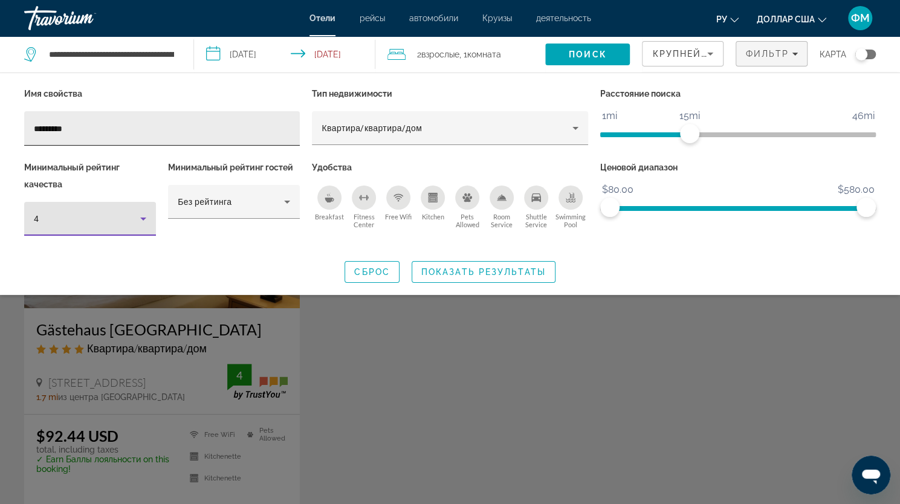
click at [87, 128] on input "*********" at bounding box center [162, 129] width 256 height 15
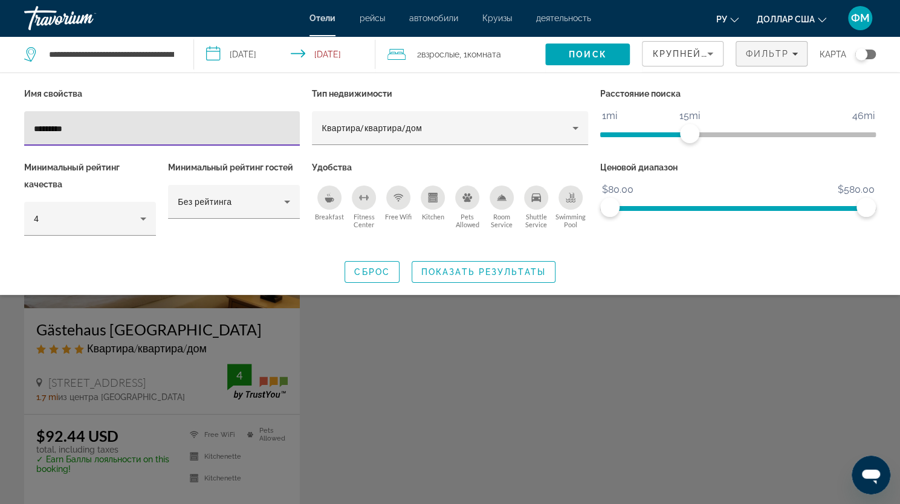
drag, startPoint x: 87, startPoint y: 128, endPoint x: 49, endPoint y: 127, distance: 38.1
click at [51, 127] on input "*********" at bounding box center [162, 129] width 256 height 15
drag, startPoint x: 39, startPoint y: 127, endPoint x: 28, endPoint y: 127, distance: 10.9
click at [28, 127] on div "*********" at bounding box center [162, 128] width 276 height 34
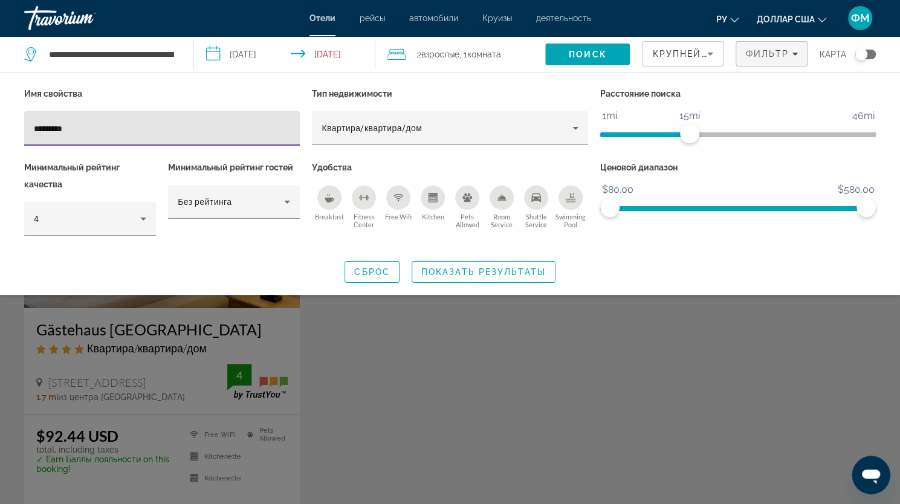
click at [76, 125] on input "*********" at bounding box center [162, 129] width 256 height 15
type input "*"
type input "**********"
click at [97, 279] on div "Сброс Показать результаты" at bounding box center [450, 272] width 852 height 22
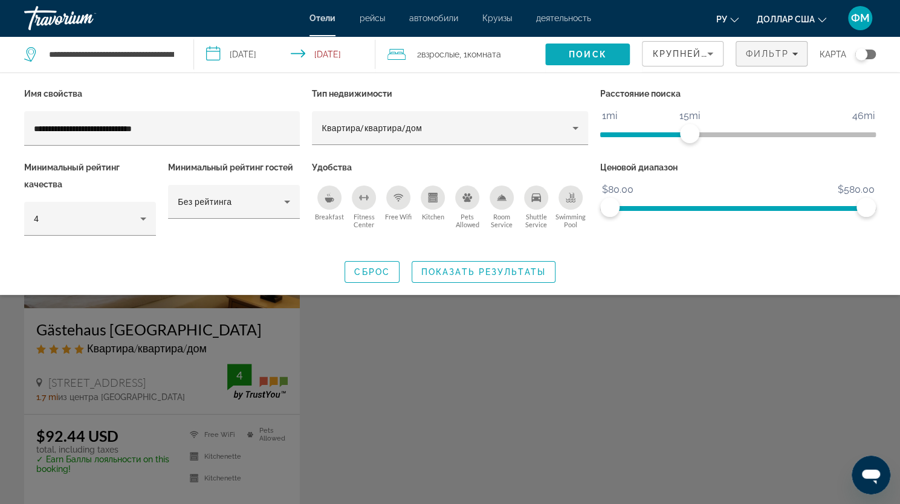
click at [613, 53] on span "Search" at bounding box center [587, 54] width 85 height 29
click at [508, 277] on span "Search widget" at bounding box center [483, 272] width 143 height 29
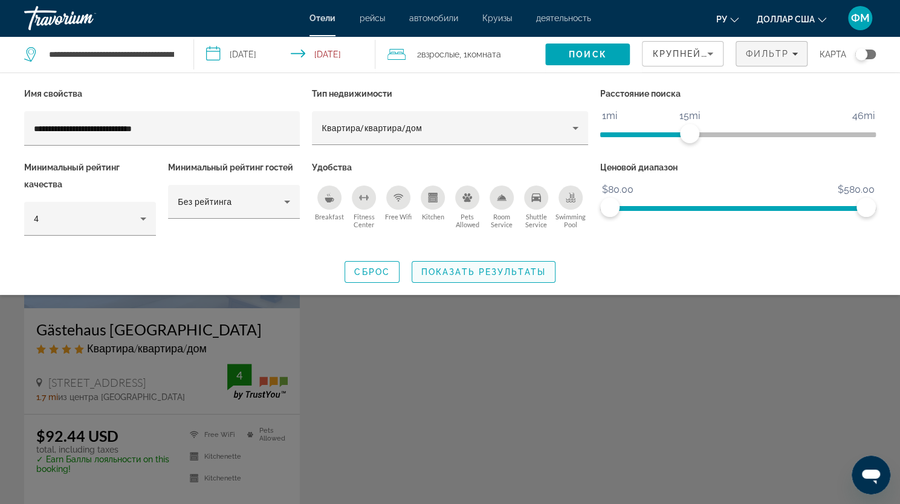
click at [508, 277] on div "Gästehaus [GEOGRAPHIC_DATA] Квартира/квартира/дом [STREET_ADDRESS] 1.7 mi из це…" at bounding box center [450, 338] width 864 height 447
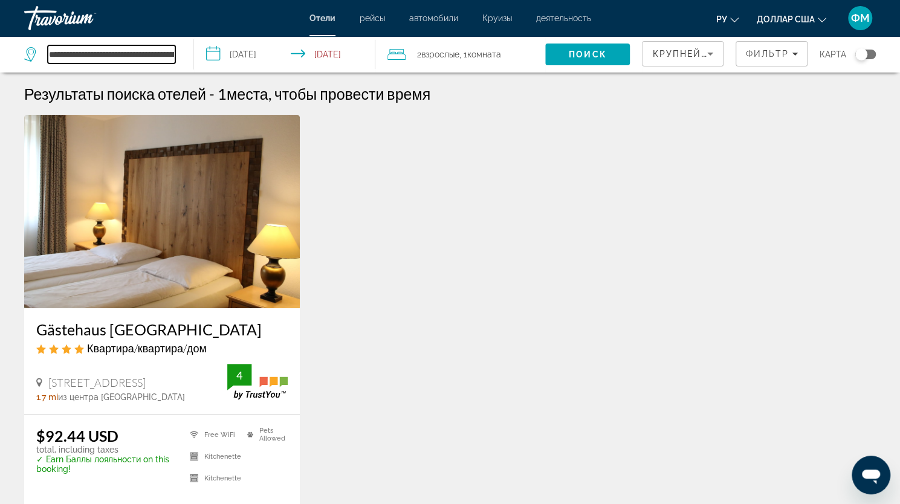
click at [158, 57] on input "**********" at bounding box center [112, 54] width 128 height 18
drag, startPoint x: 102, startPoint y: 54, endPoint x: 185, endPoint y: 51, distance: 83.5
click at [185, 51] on app-destination-search "**********" at bounding box center [97, 54] width 194 height 36
paste input "*"
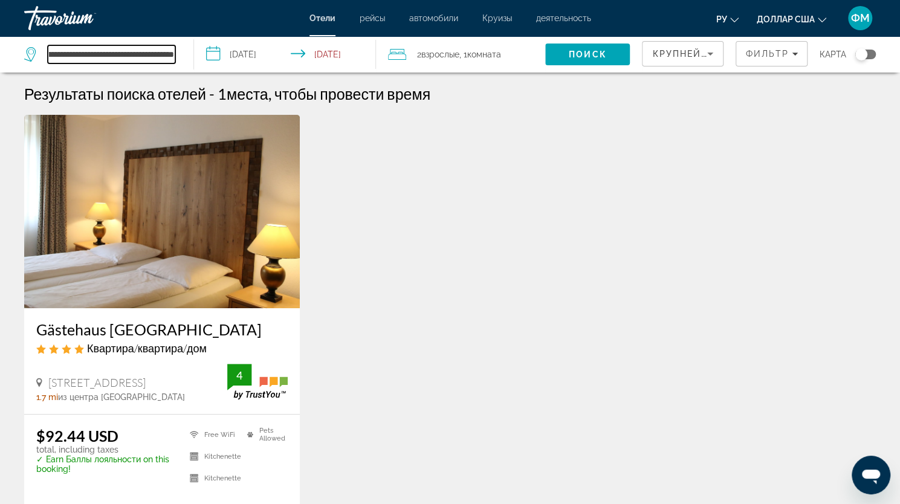
scroll to position [0, 58]
type input "**********"
click at [598, 55] on span "Поиск" at bounding box center [588, 55] width 38 height 10
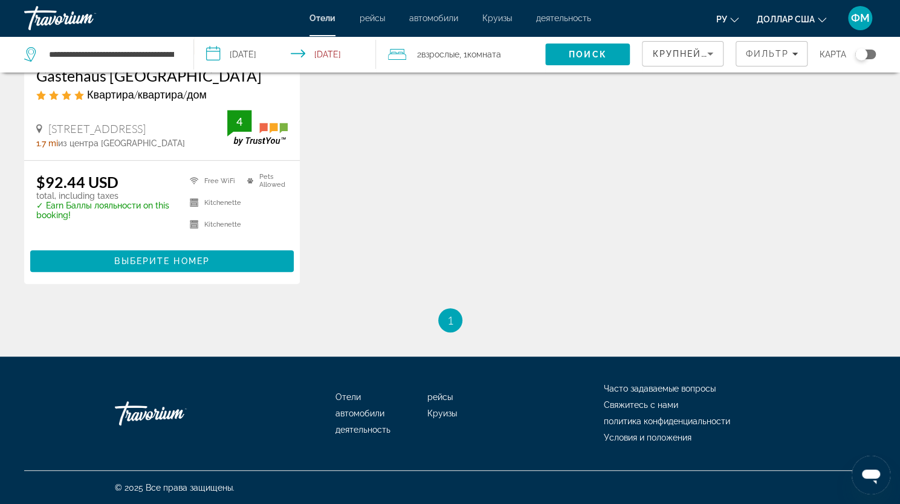
click at [545, 44] on button "Поиск" at bounding box center [587, 55] width 85 height 22
click at [454, 326] on li "You're on page 1" at bounding box center [450, 320] width 24 height 24
click at [720, 56] on div "Крупнейшие сбережения" at bounding box center [683, 54] width 80 height 24
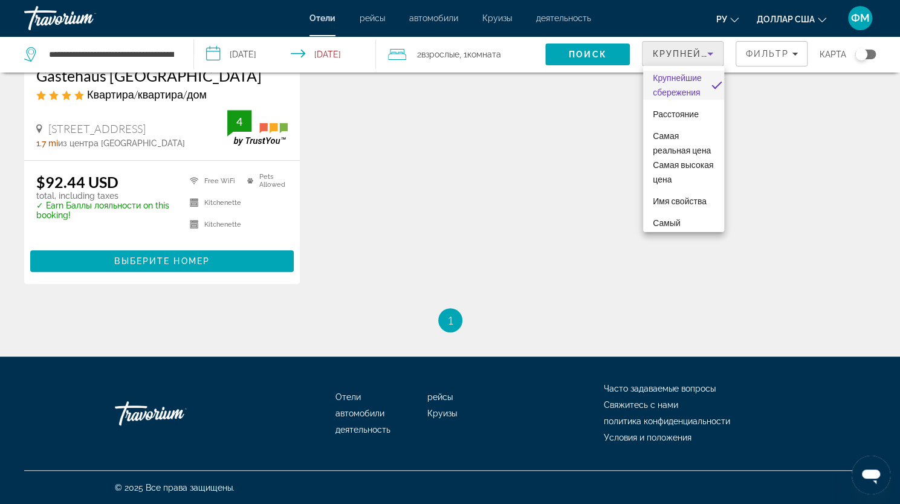
scroll to position [0, 0]
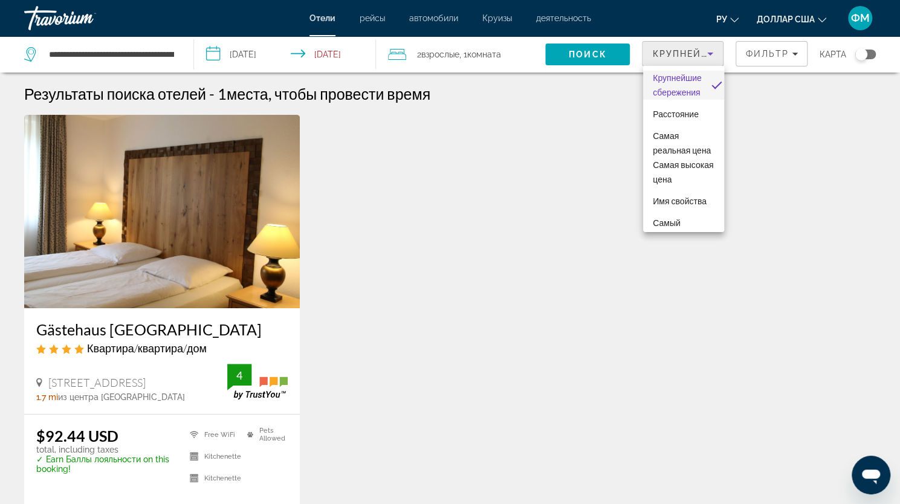
click at [256, 58] on div at bounding box center [450, 252] width 900 height 504
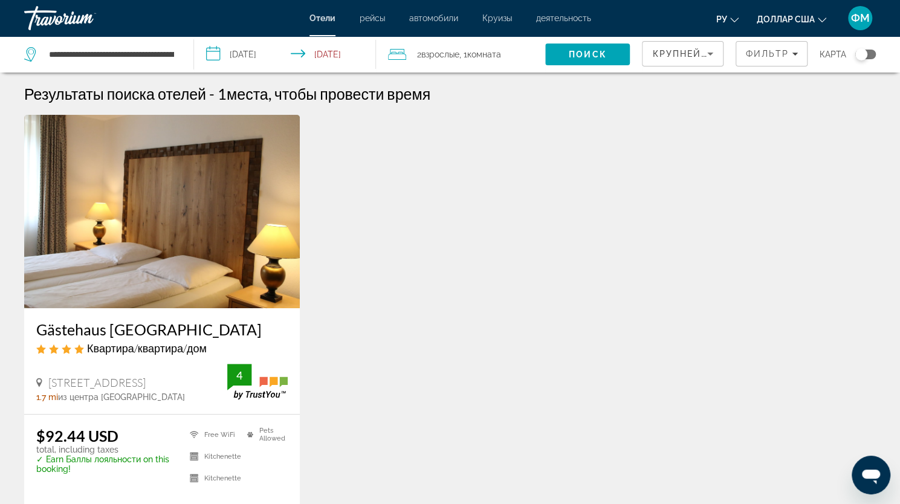
click at [331, 53] on input "**********" at bounding box center [287, 56] width 186 height 40
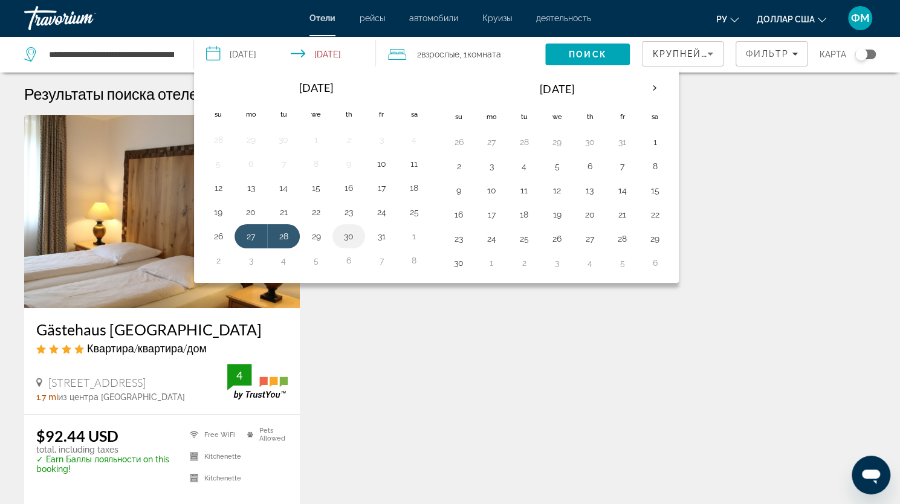
click at [353, 236] on button "30" at bounding box center [348, 236] width 19 height 17
click at [375, 236] on button "31" at bounding box center [381, 236] width 19 height 17
type input "**********"
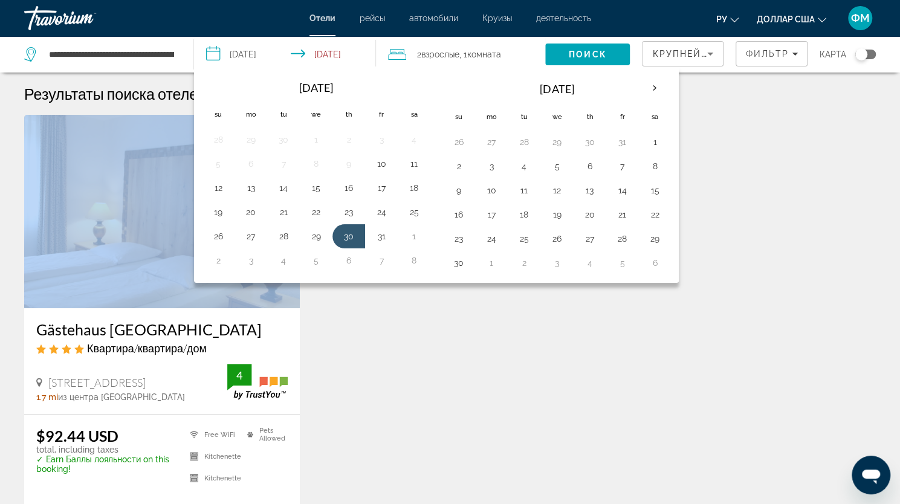
click at [375, 236] on div "Gästehaus [GEOGRAPHIC_DATA] Квартира/квартира/дом [STREET_ADDRESS] 1.7 mi из це…" at bounding box center [450, 338] width 864 height 447
